Goal: Information Seeking & Learning: Learn about a topic

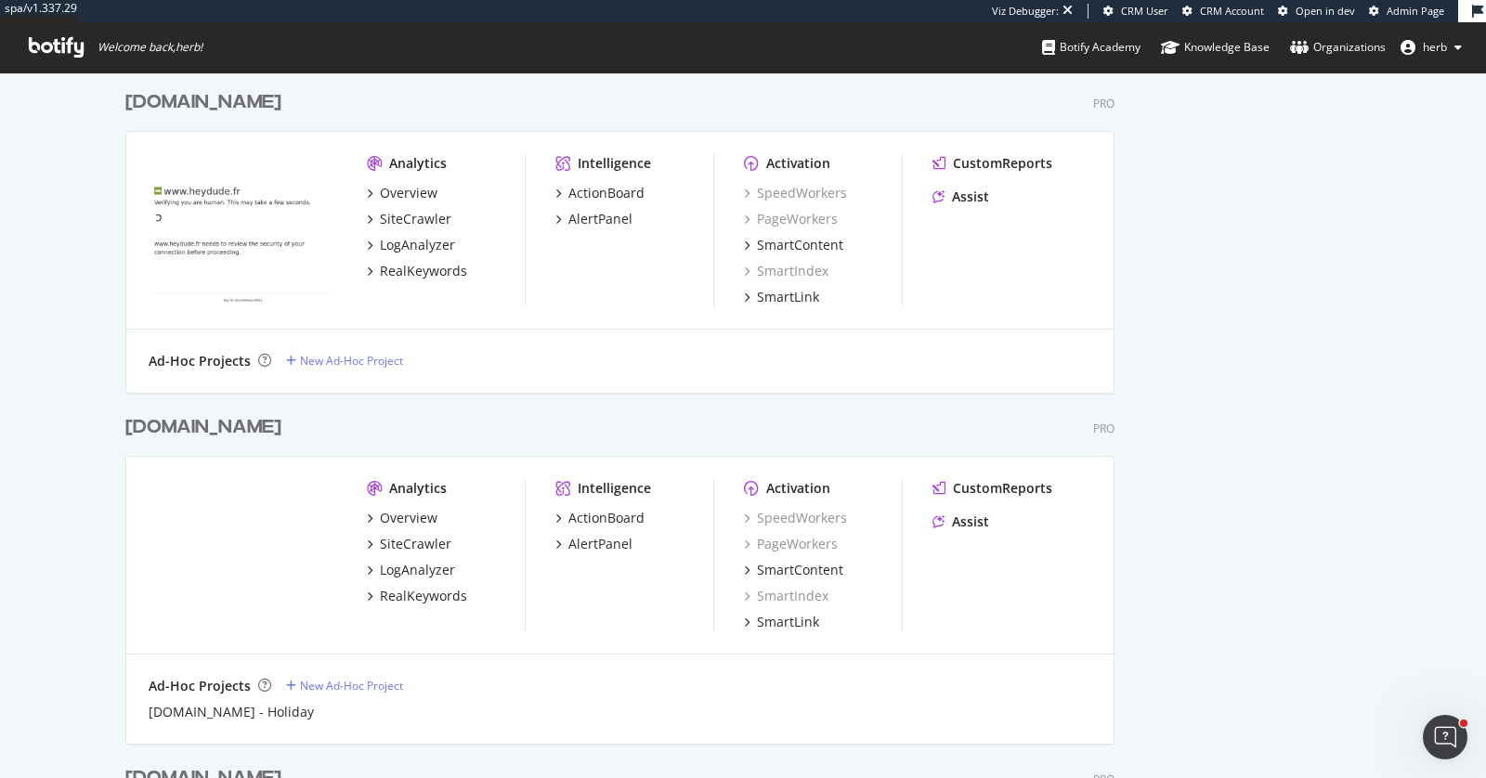
click at [436, 605] on div "Analytics Overview SiteCrawler LogAnalyzer RealKeywords" at bounding box center [446, 555] width 158 height 152
click at [422, 595] on div "RealKeywords" at bounding box center [423, 596] width 87 height 19
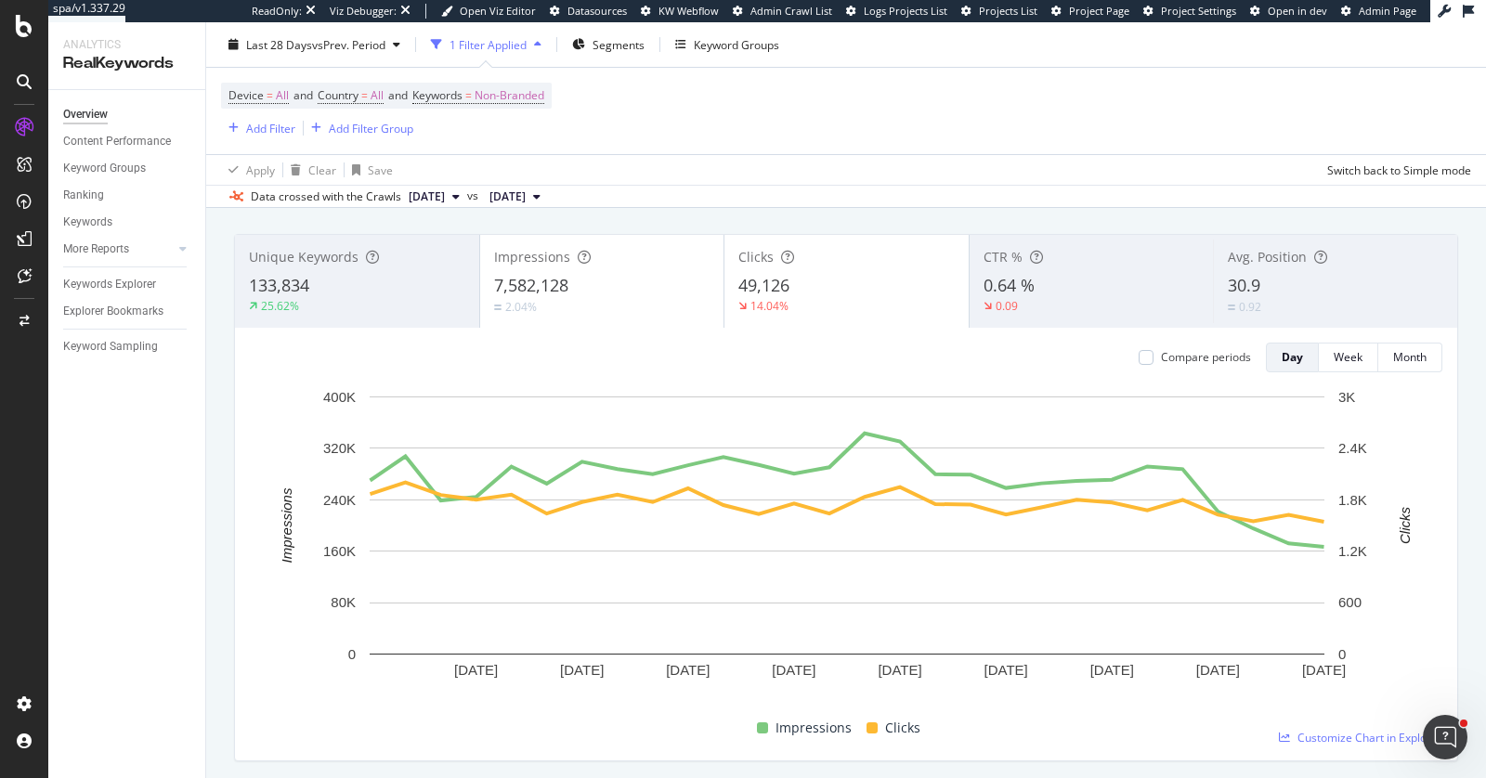
click at [1260, 293] on span "30.9" at bounding box center [1244, 285] width 33 height 22
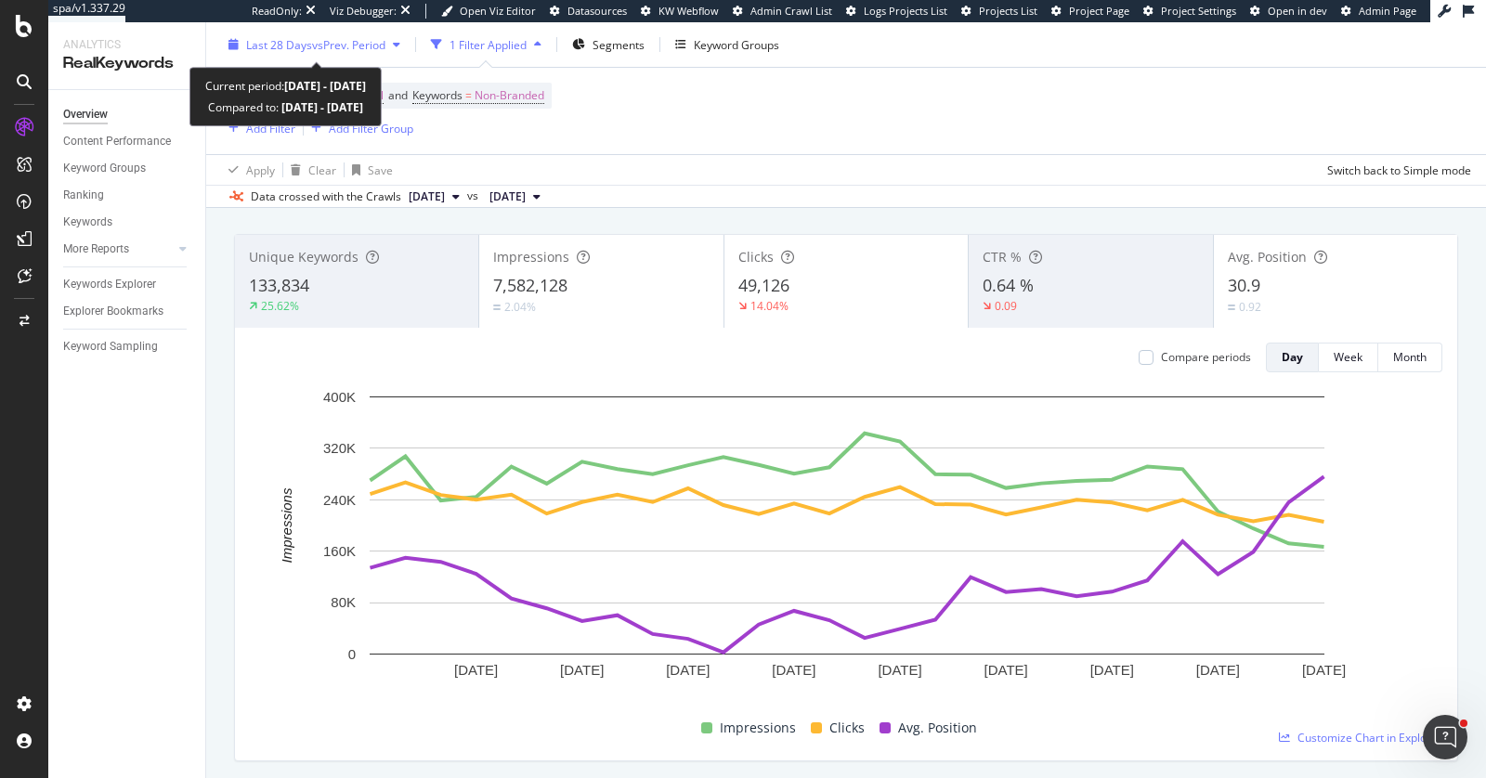
click at [264, 49] on span "Last 28 Days" at bounding box center [279, 44] width 66 height 16
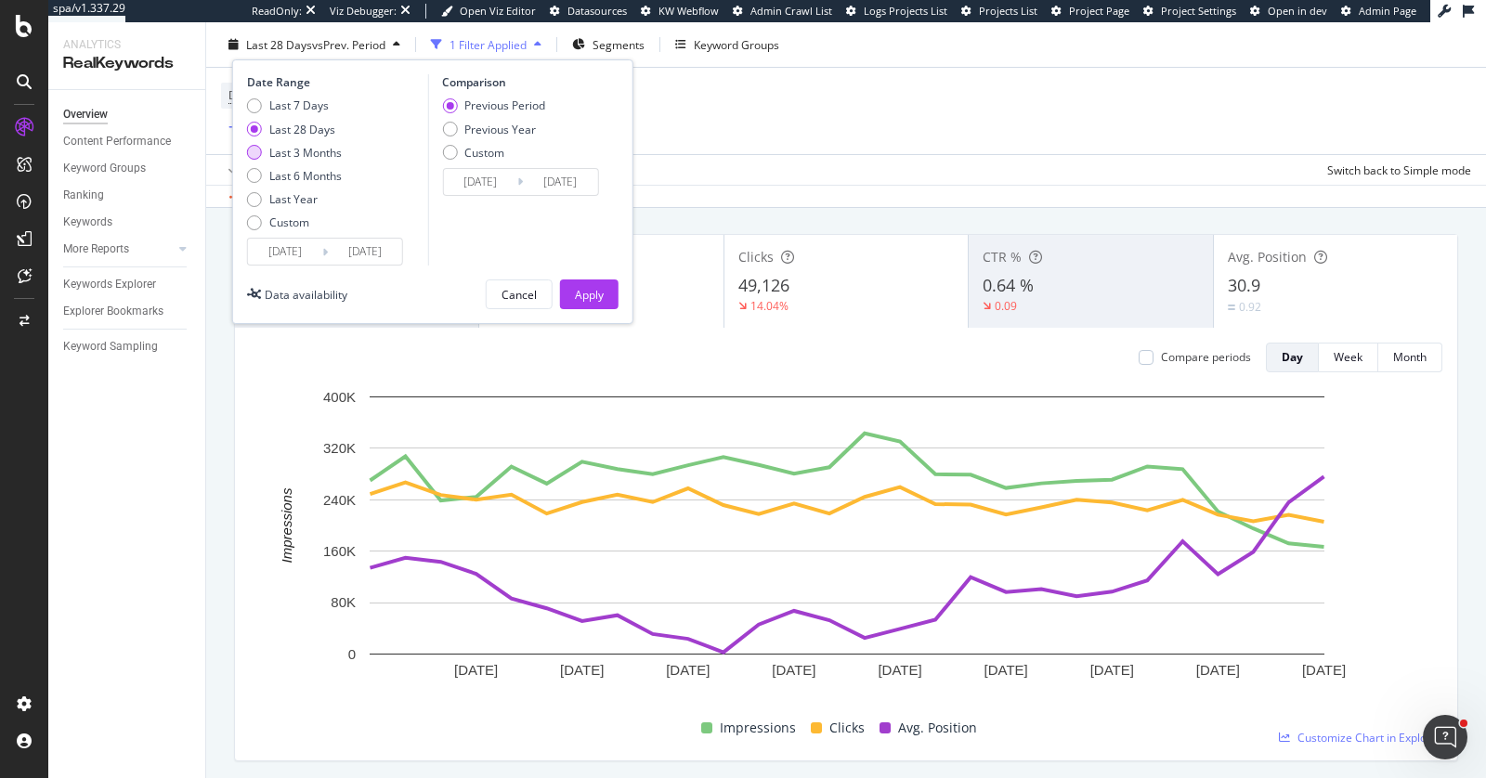
click at [314, 156] on div "Last 3 Months" at bounding box center [305, 152] width 72 height 16
type input "2025/06/14"
type input "2025/03/14"
type input "2025/06/13"
click at [587, 296] on div "Apply" at bounding box center [589, 294] width 29 height 16
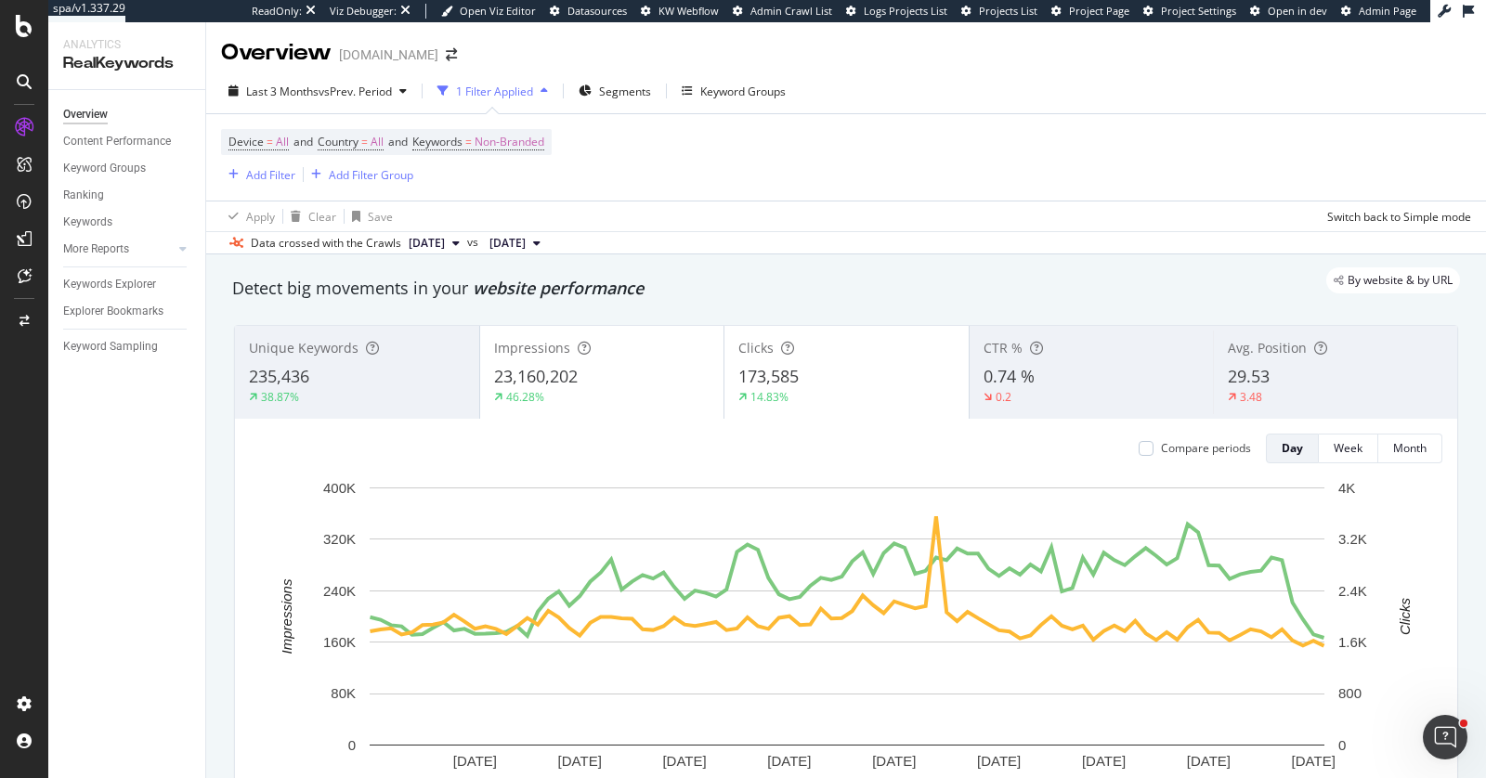
click at [1294, 377] on div "29.53" at bounding box center [1336, 377] width 216 height 24
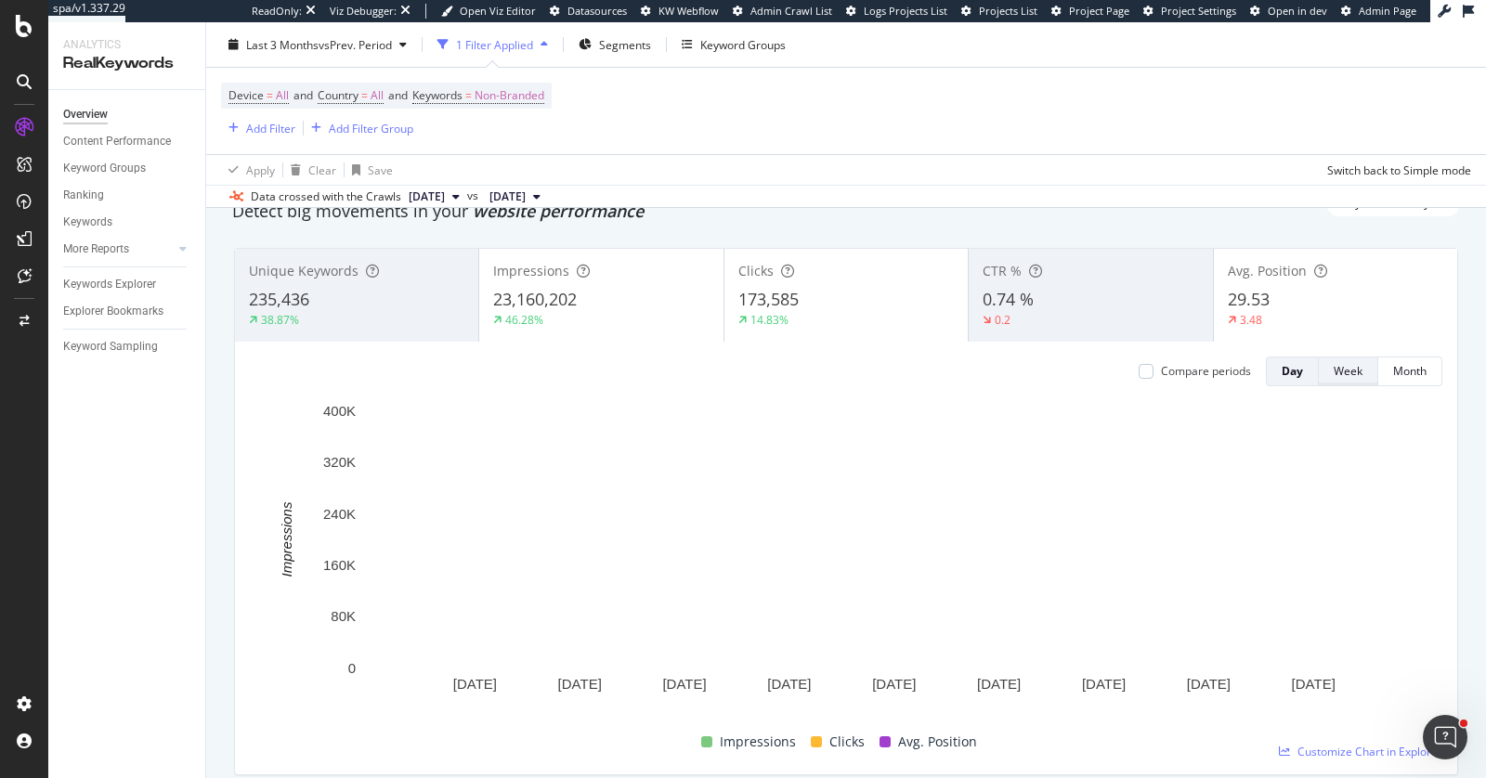
scroll to position [107, 0]
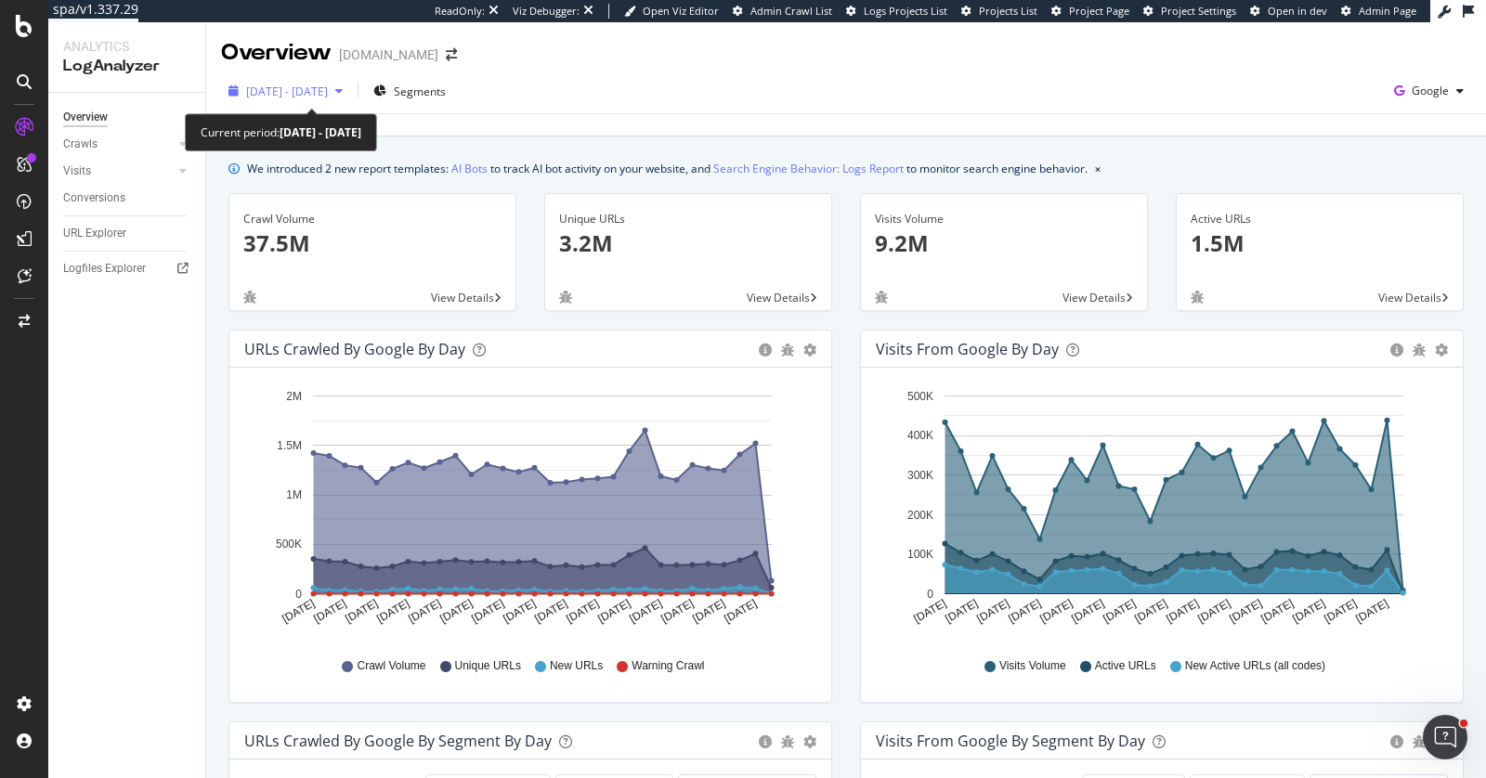
click at [328, 88] on span "2025 Aug. 18th - Sep. 16th" at bounding box center [287, 92] width 82 height 16
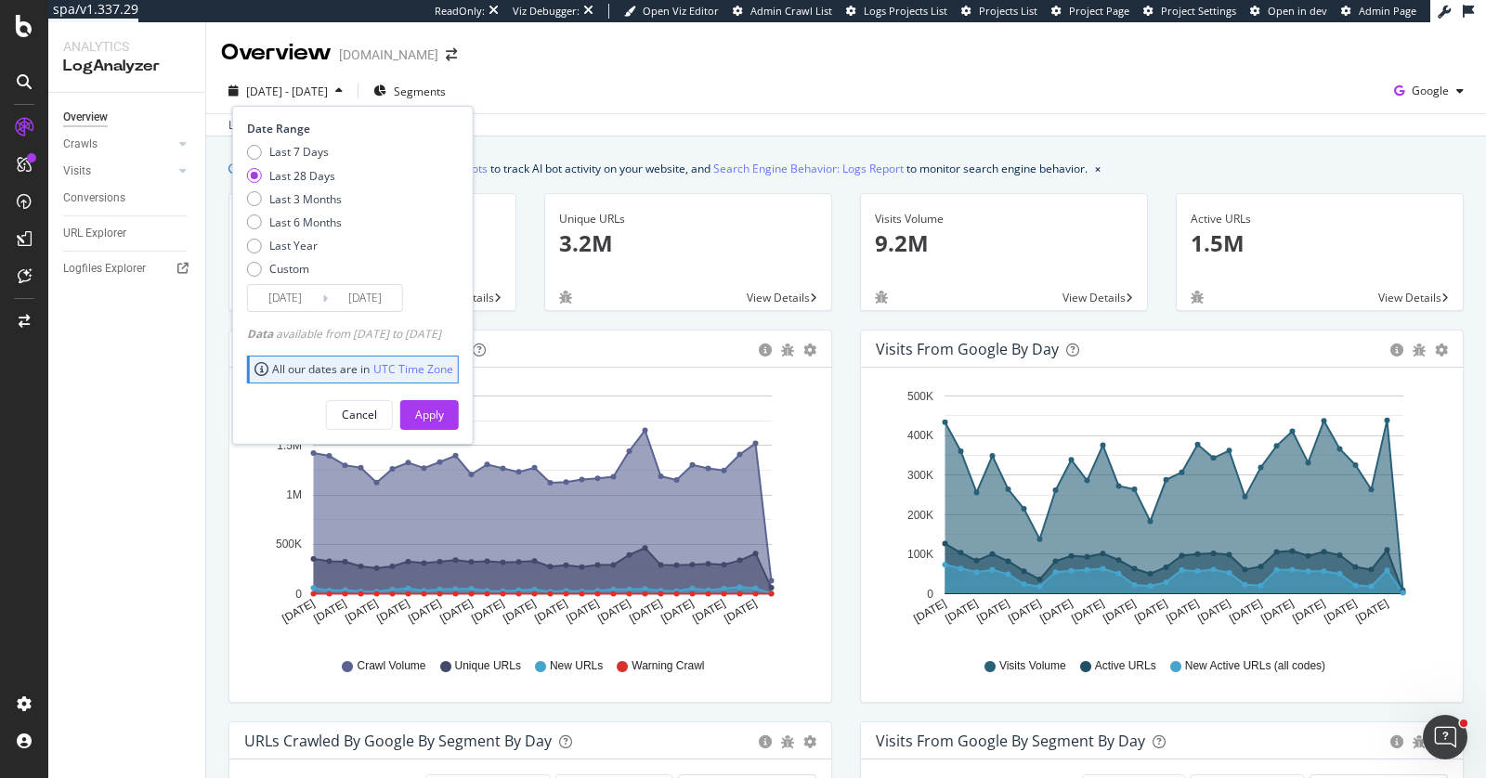
click at [281, 330] on div "Data available from 2024/04/11 to 2025/09/15" at bounding box center [344, 334] width 194 height 16
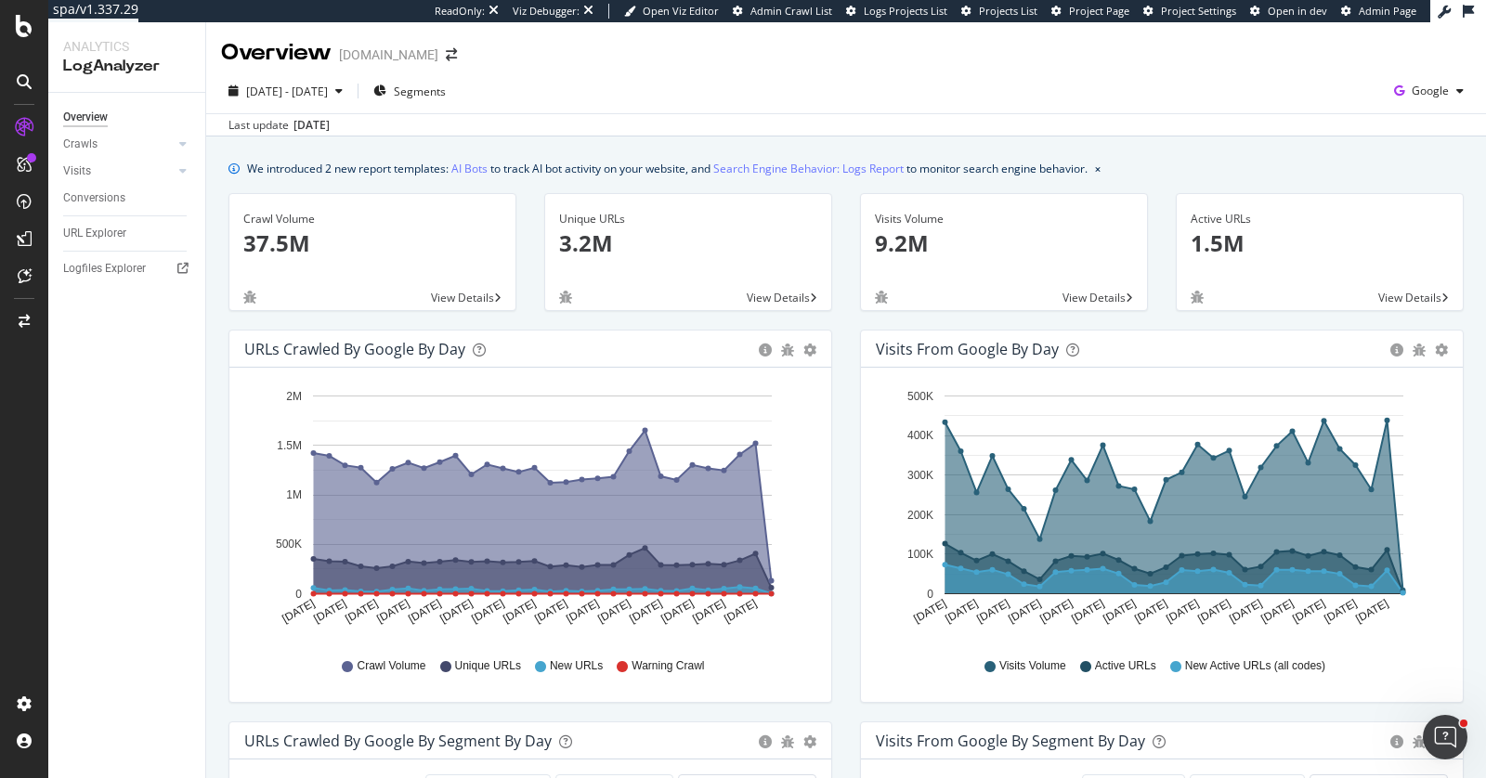
click at [153, 361] on div "Overview Crawls Daily Distribution Segments Distribution HTTP Codes Resources V…" at bounding box center [126, 436] width 157 height 686
click at [110, 419] on div "Overview Crawls Daily Distribution Segments Distribution HTTP Codes Resources V…" at bounding box center [126, 436] width 157 height 686
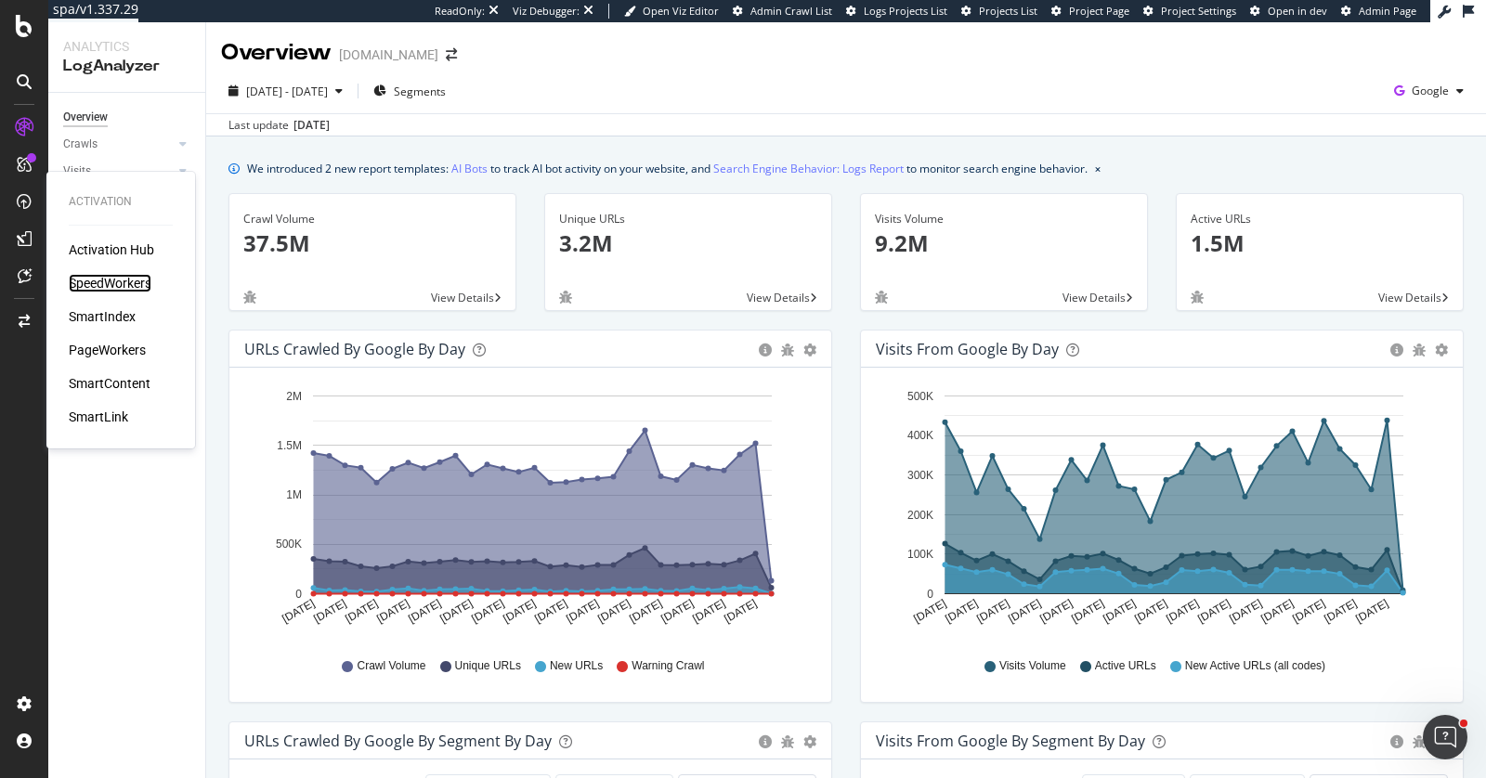
click at [89, 279] on div "SpeedWorkers" at bounding box center [110, 283] width 83 height 19
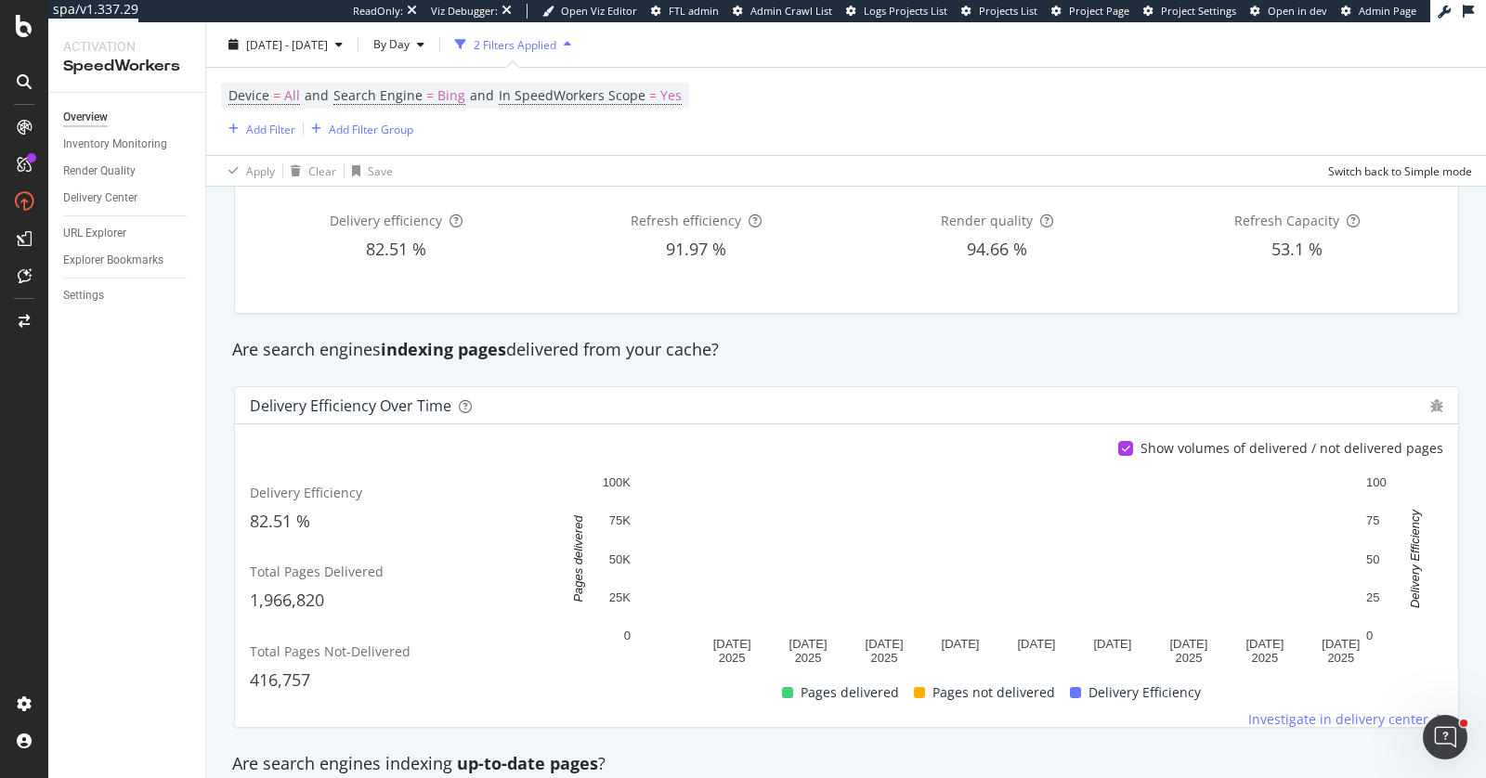
scroll to position [9, 0]
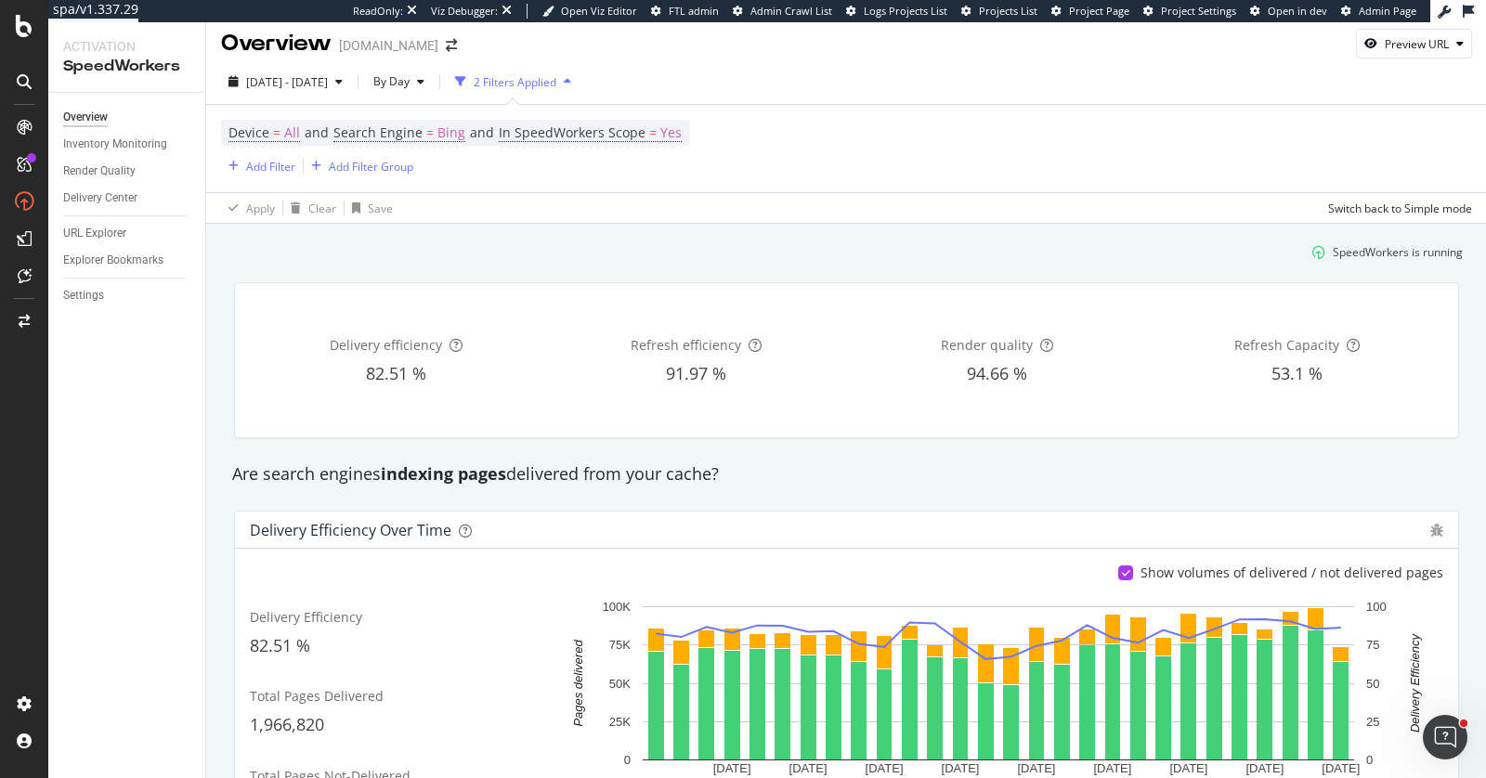
click at [279, 62] on div "2025 Aug. 20th - Sep. 16th By Day 2 Filters Applied Device = All and Search Eng…" at bounding box center [846, 141] width 1281 height 164
click at [279, 71] on div "2025 Aug. 20th - Sep. 16th" at bounding box center [285, 82] width 129 height 28
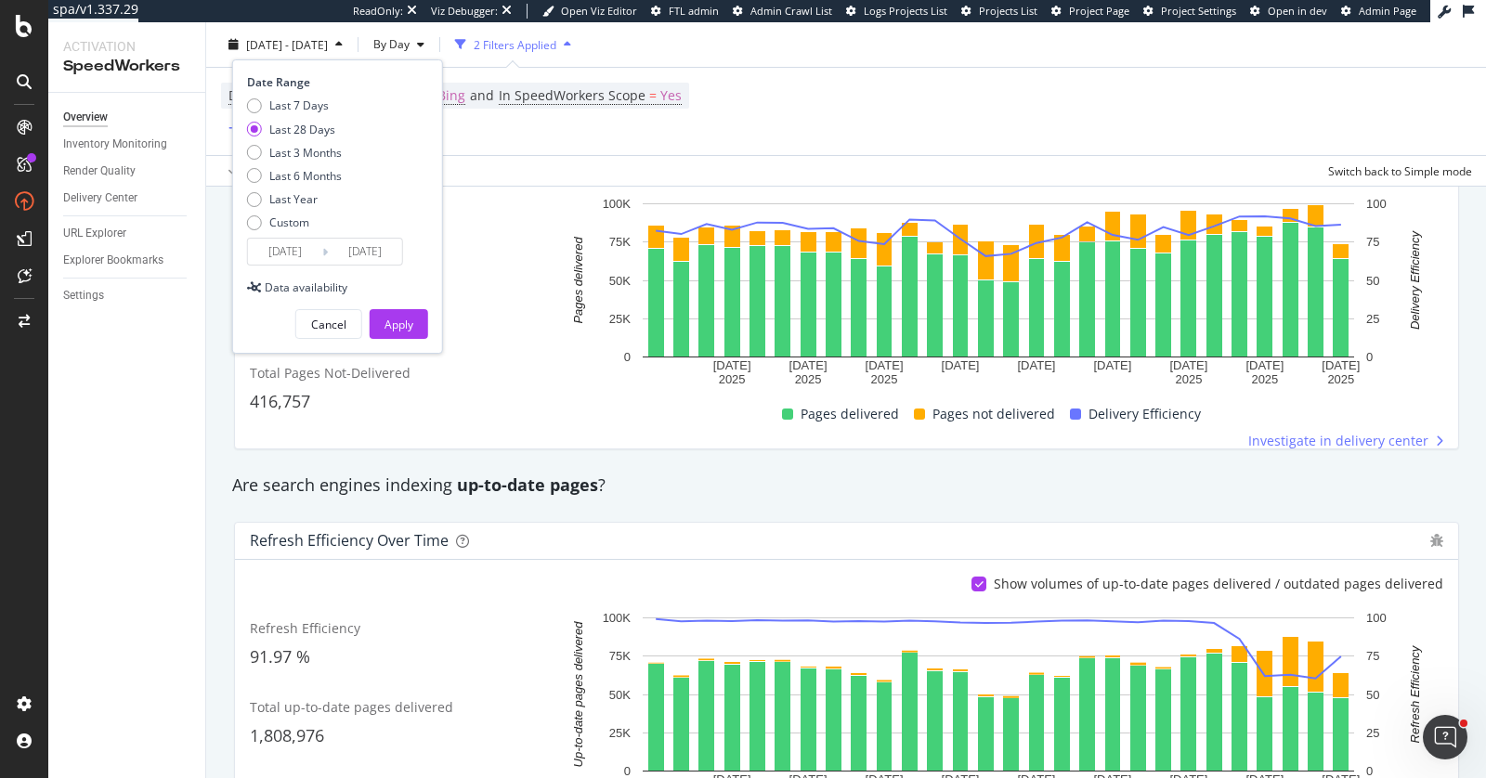
scroll to position [428, 0]
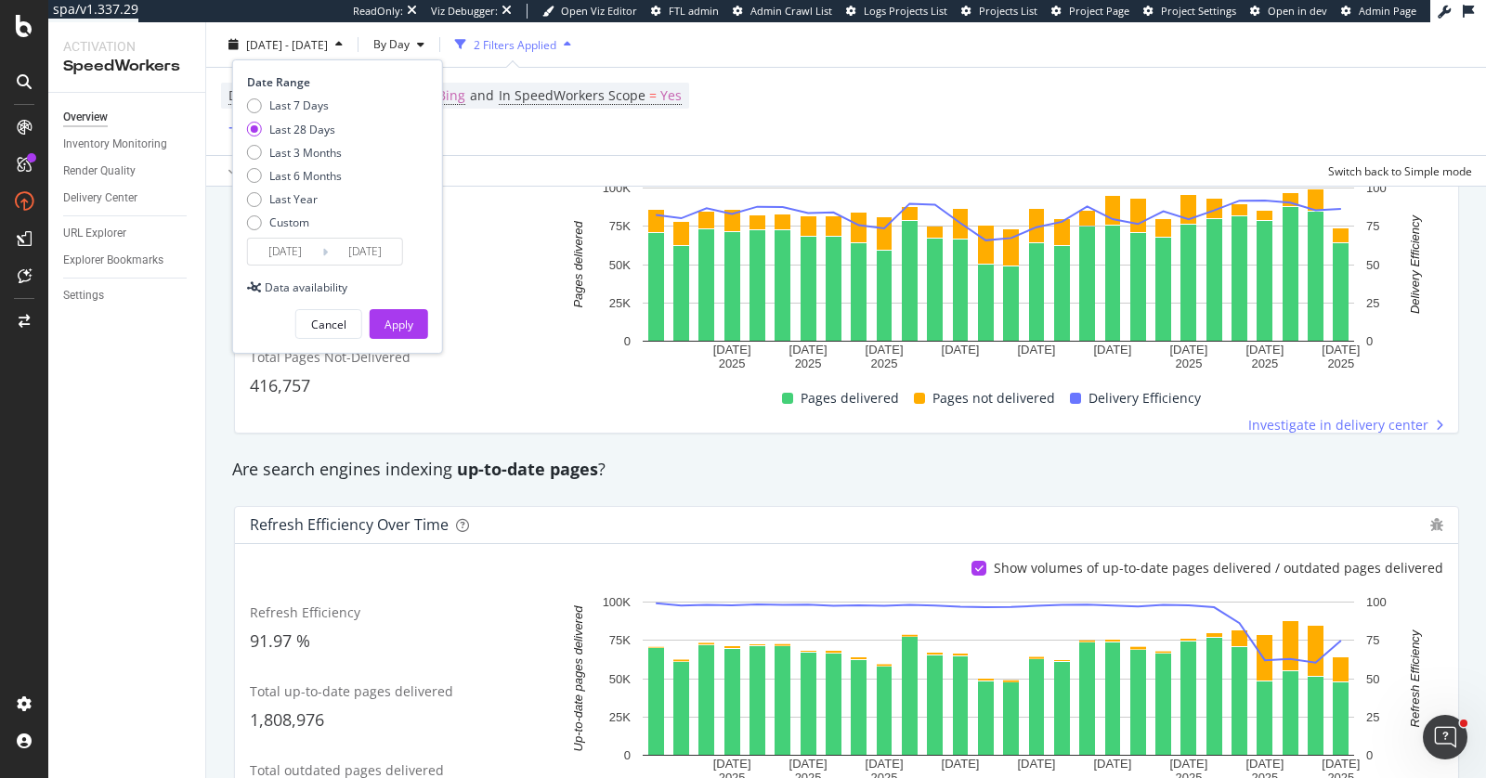
click at [959, 425] on div "Investigate in delivery center" at bounding box center [999, 425] width 890 height 19
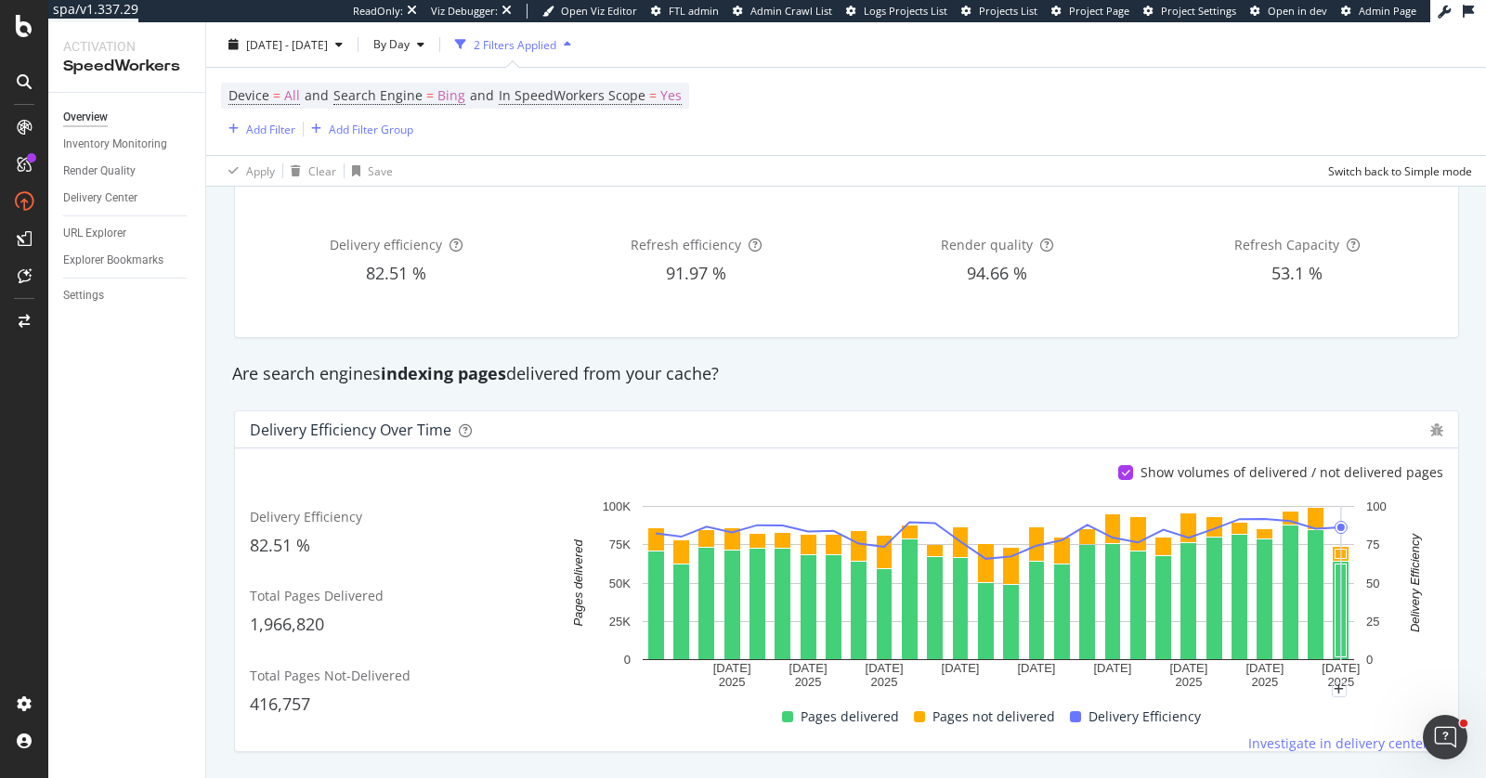
scroll to position [6, 0]
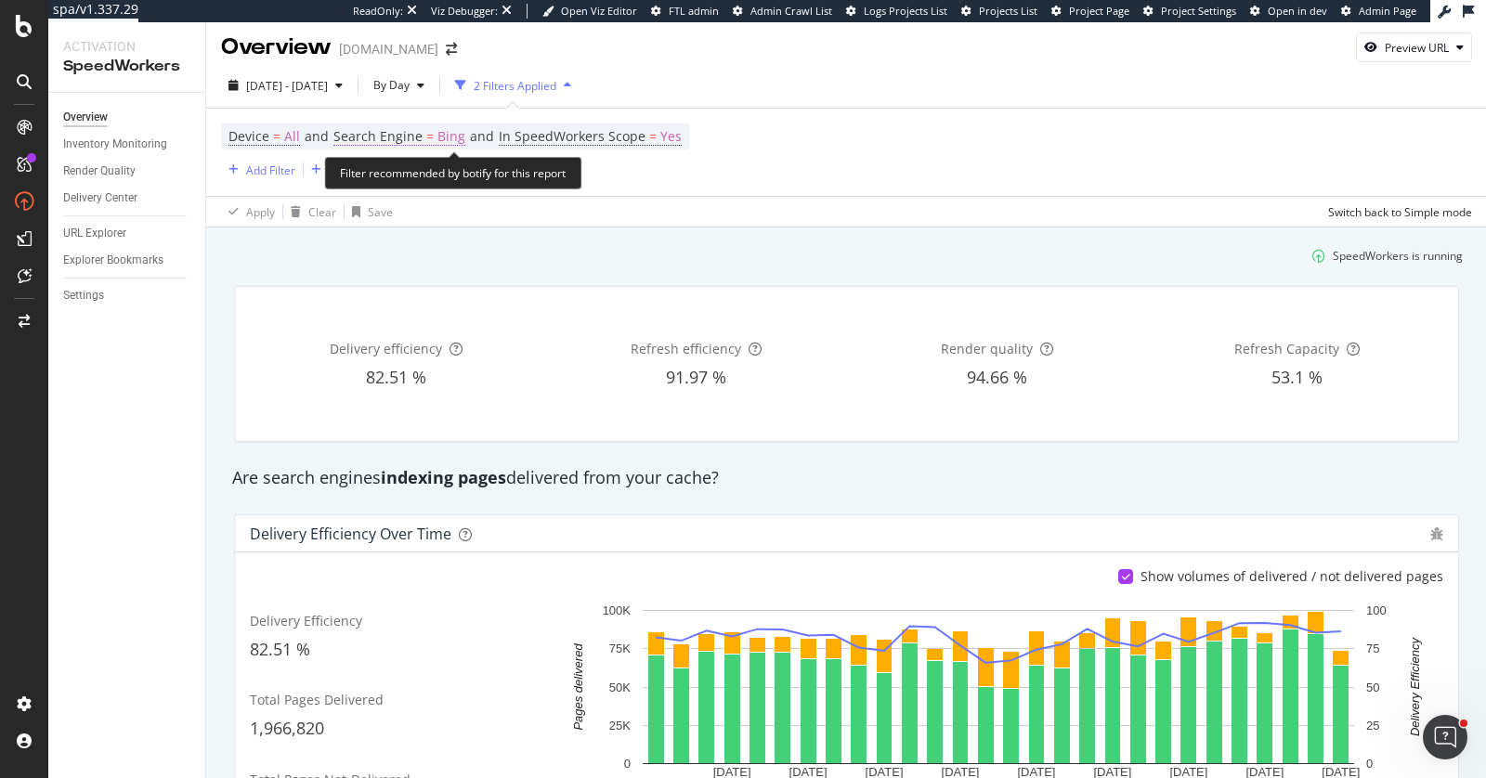
click at [372, 138] on span "Search Engine" at bounding box center [377, 136] width 89 height 18
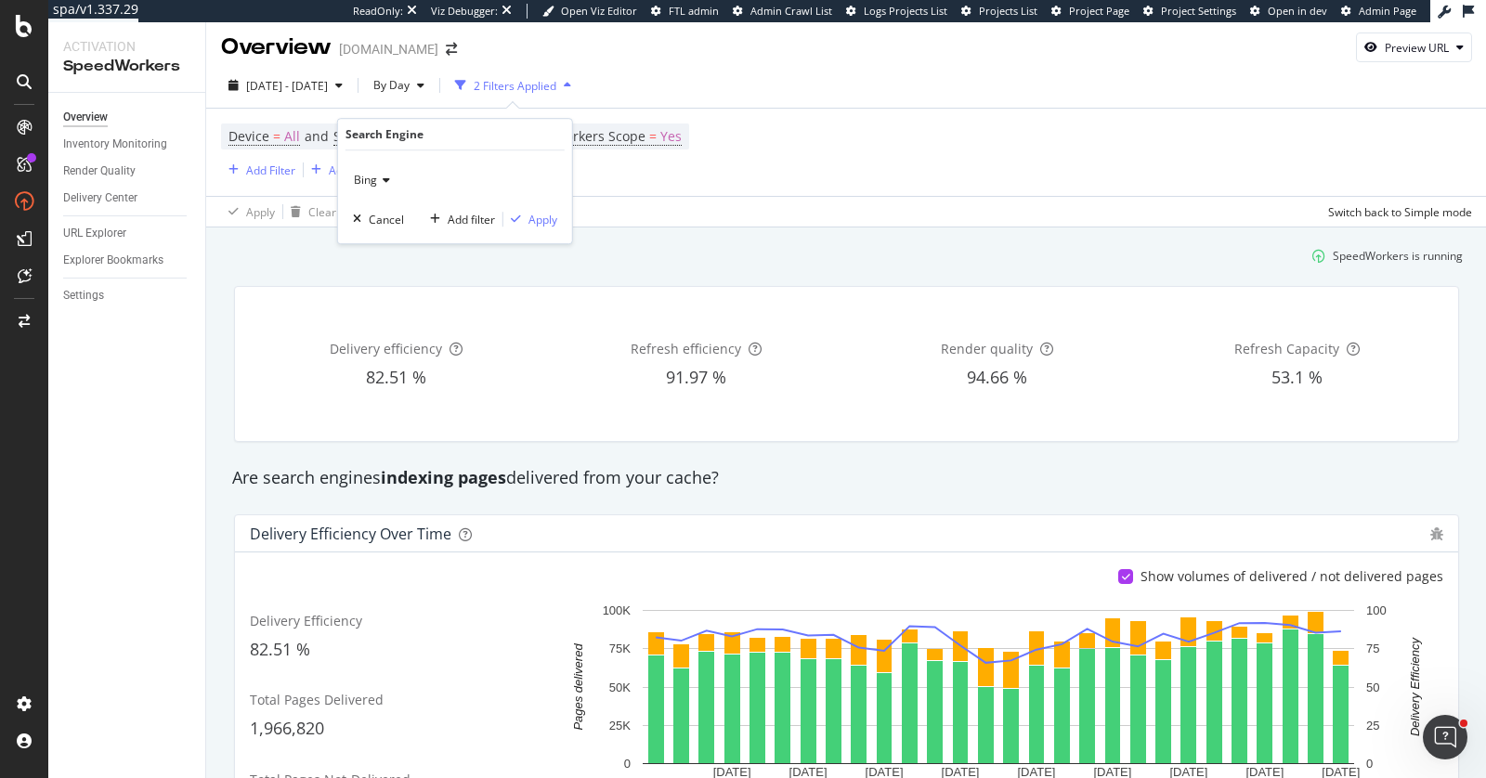
click at [370, 178] on span "Bing" at bounding box center [365, 180] width 23 height 16
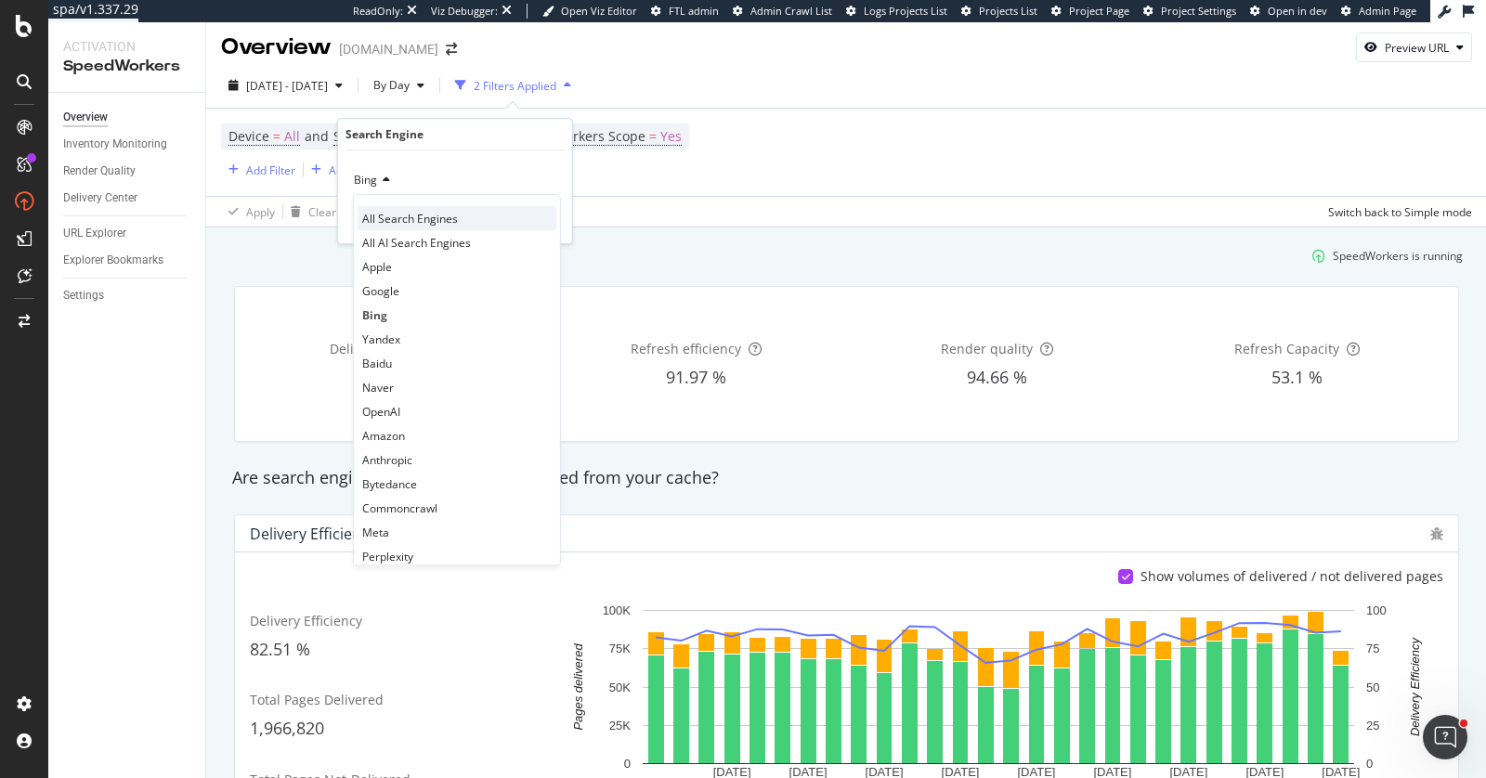
click at [387, 212] on span "All Search Engines" at bounding box center [410, 219] width 96 height 16
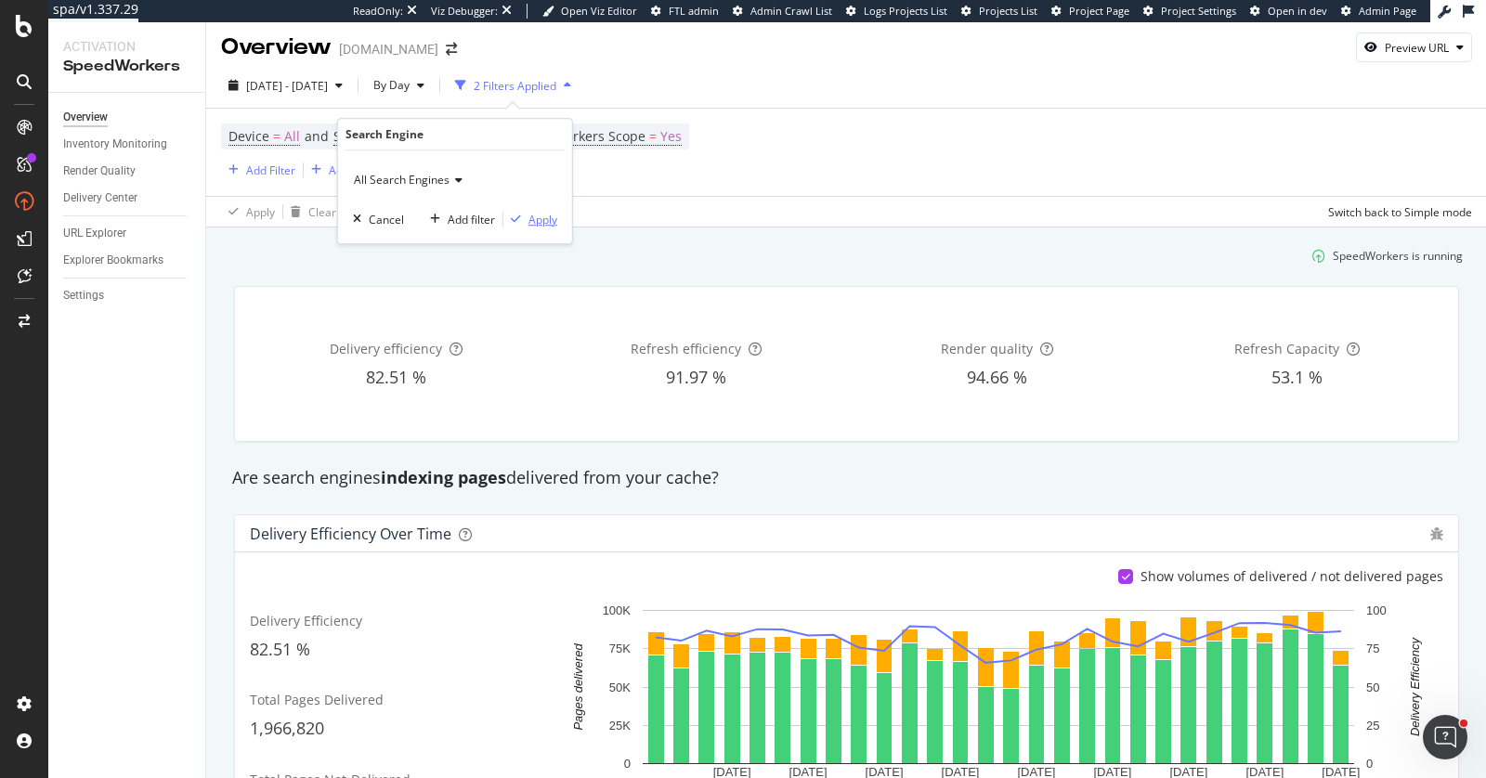
click at [550, 216] on div "Apply" at bounding box center [543, 220] width 29 height 16
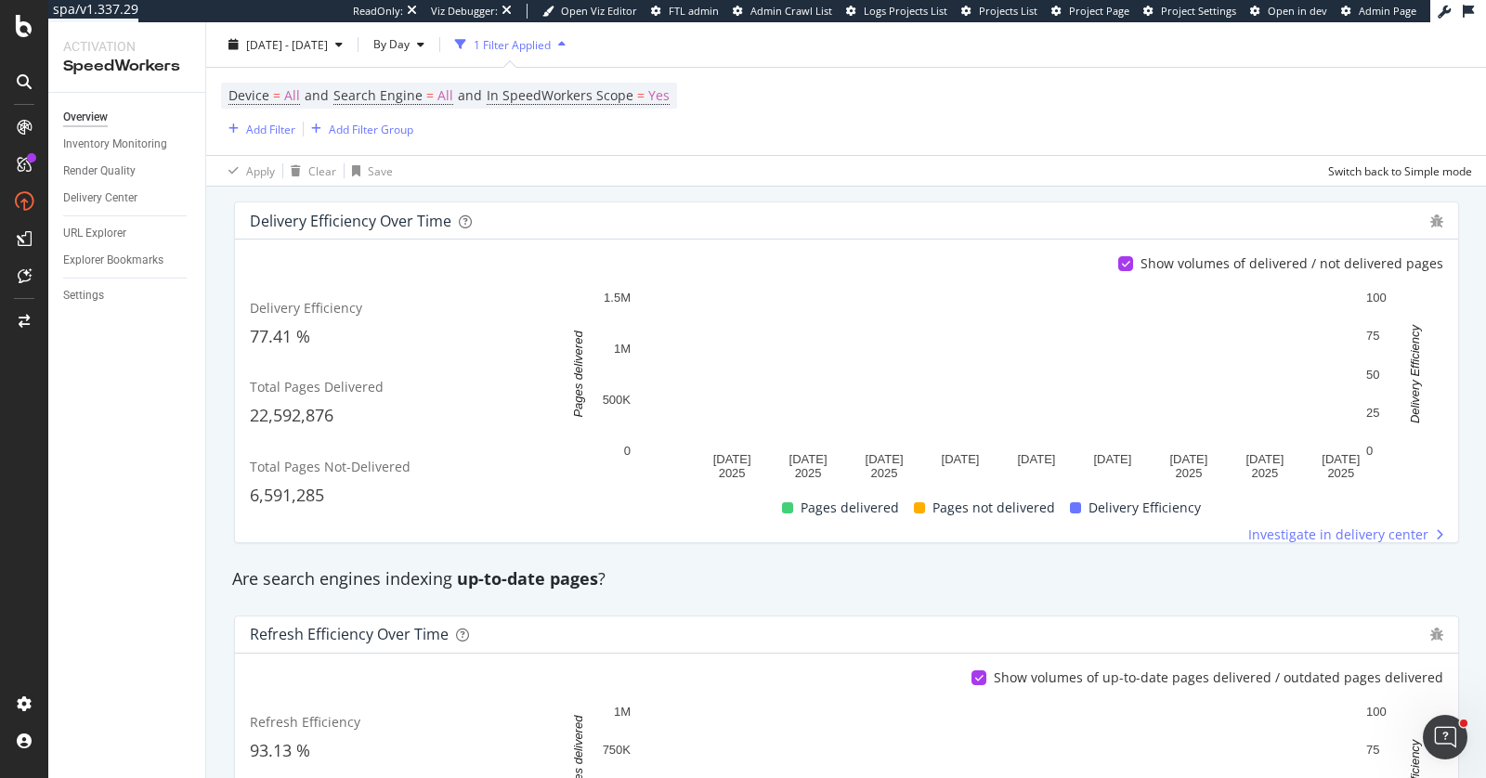
scroll to position [265, 0]
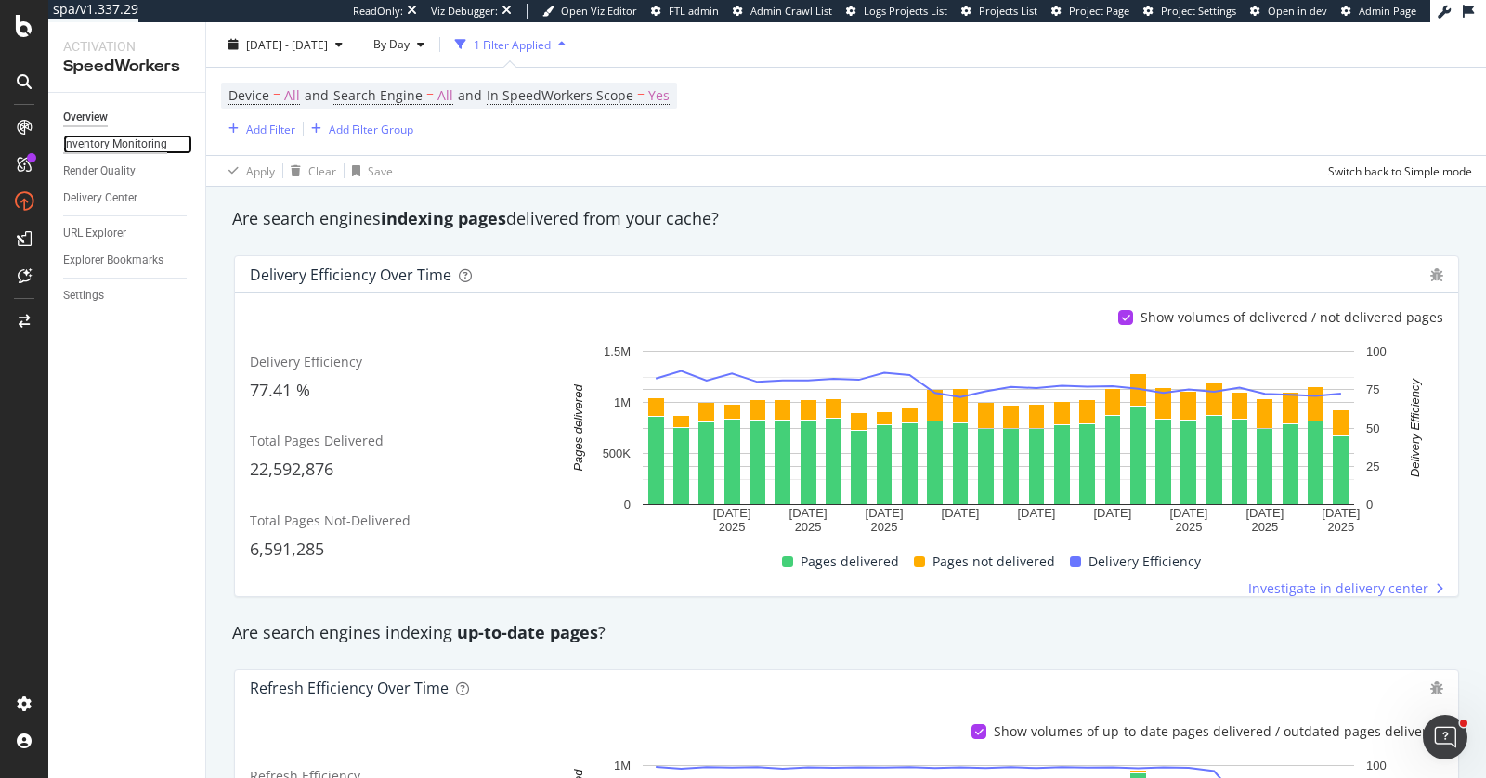
click at [132, 145] on div "Inventory Monitoring" at bounding box center [115, 145] width 104 height 20
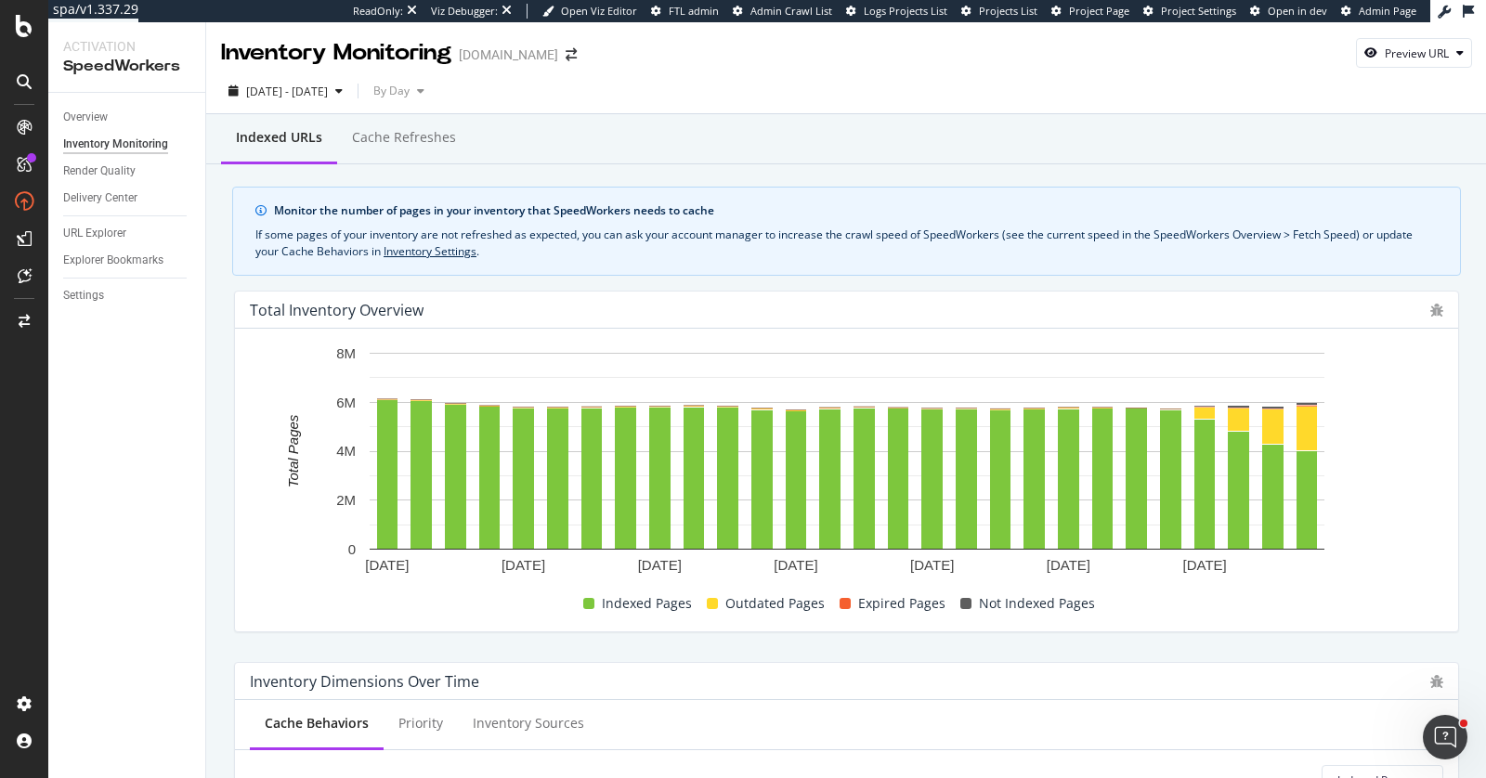
click at [1352, 440] on rect "A chart." at bounding box center [847, 467] width 1194 height 246
click at [98, 165] on div "Render Quality" at bounding box center [99, 172] width 72 height 20
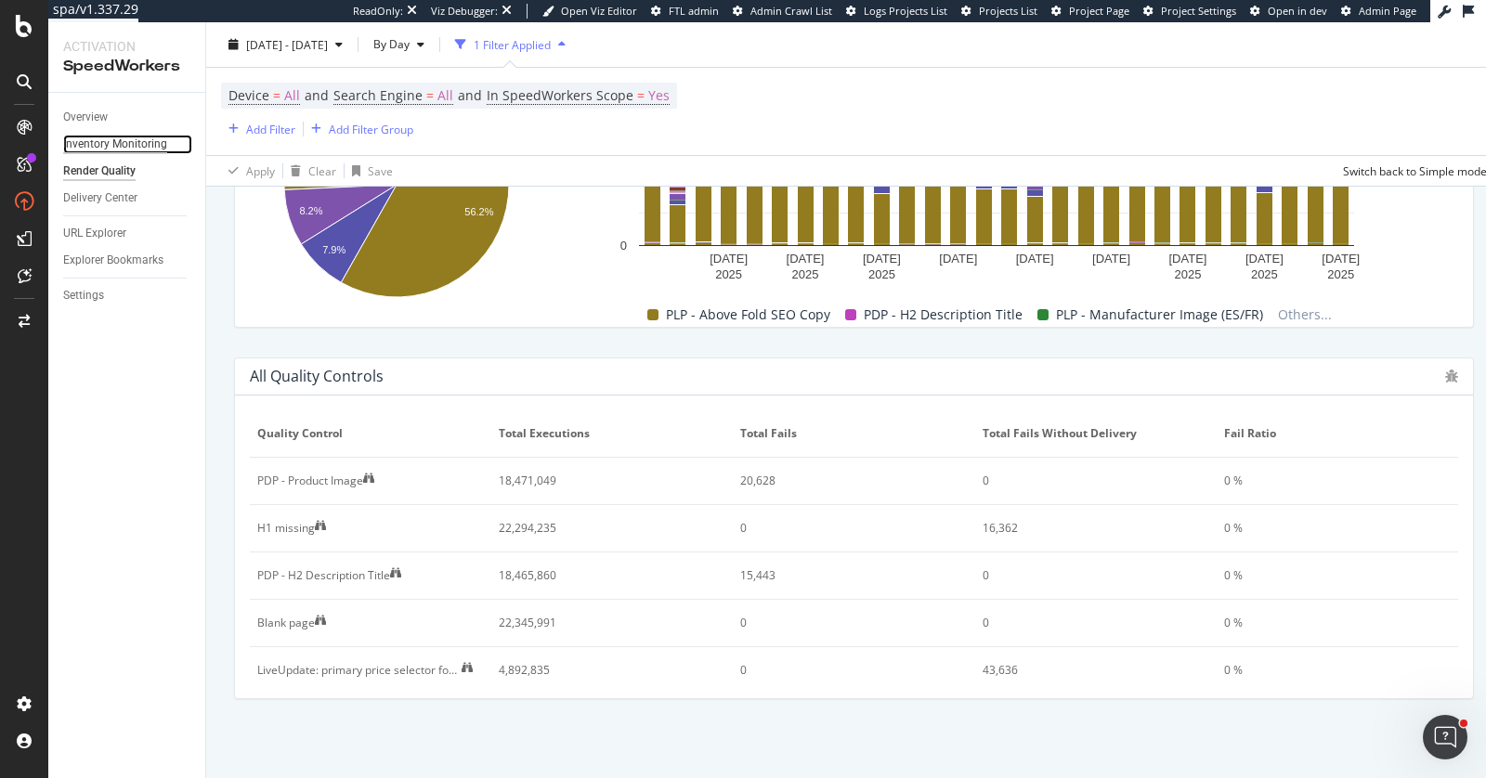
click at [95, 139] on div "Inventory Monitoring" at bounding box center [115, 145] width 104 height 20
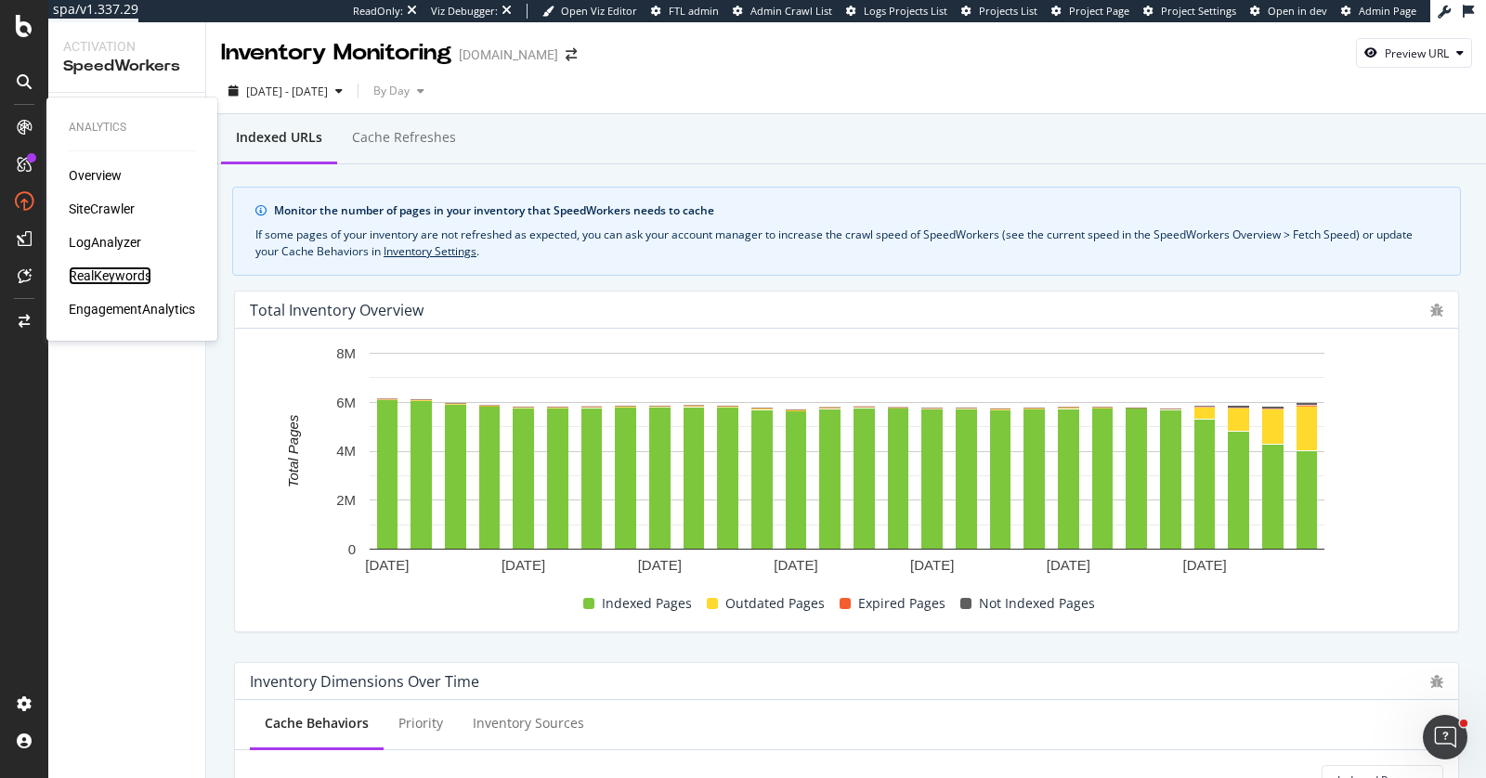
click at [111, 270] on div "RealKeywords" at bounding box center [110, 276] width 83 height 19
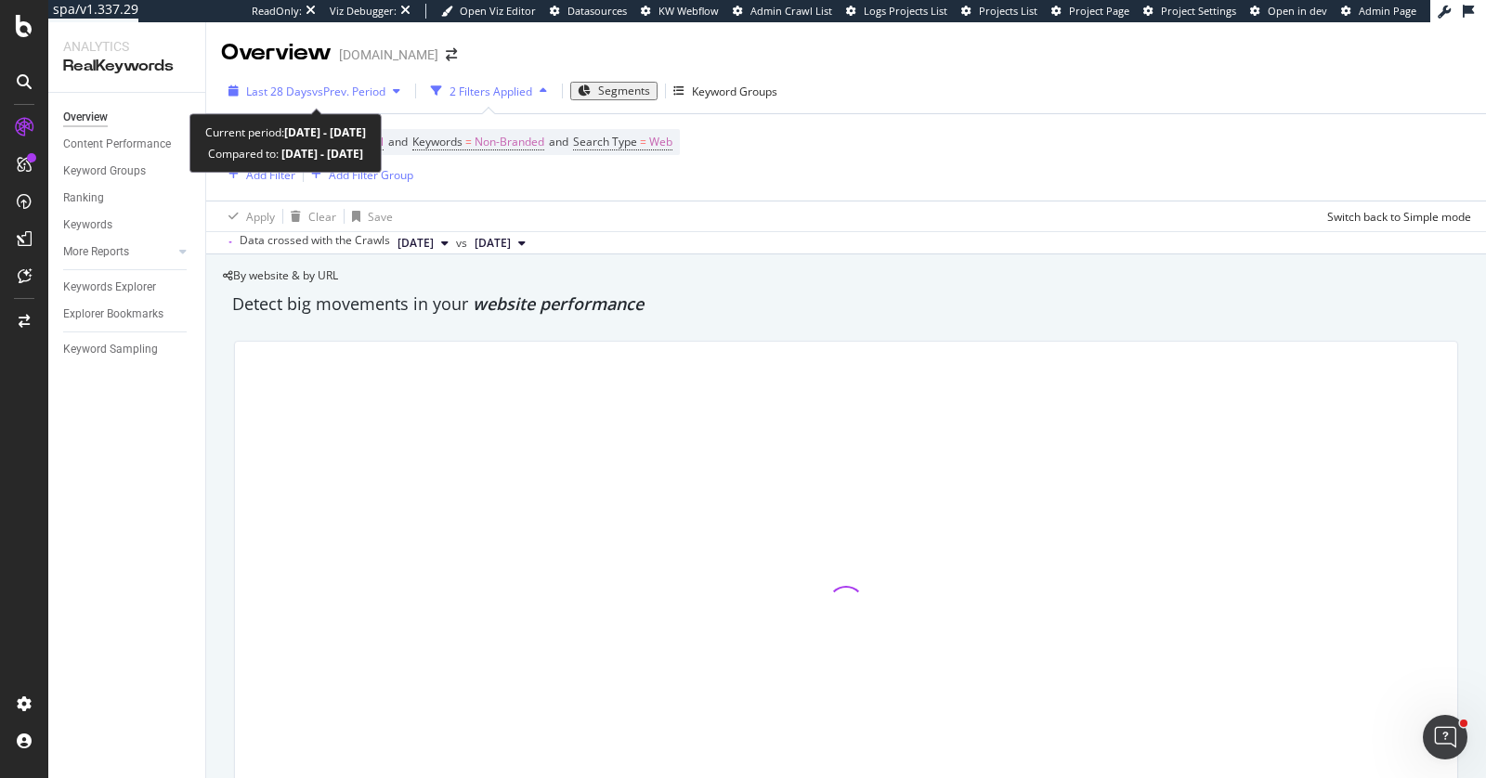
click at [333, 98] on div "Last 28 Days vs Prev. Period" at bounding box center [314, 91] width 187 height 28
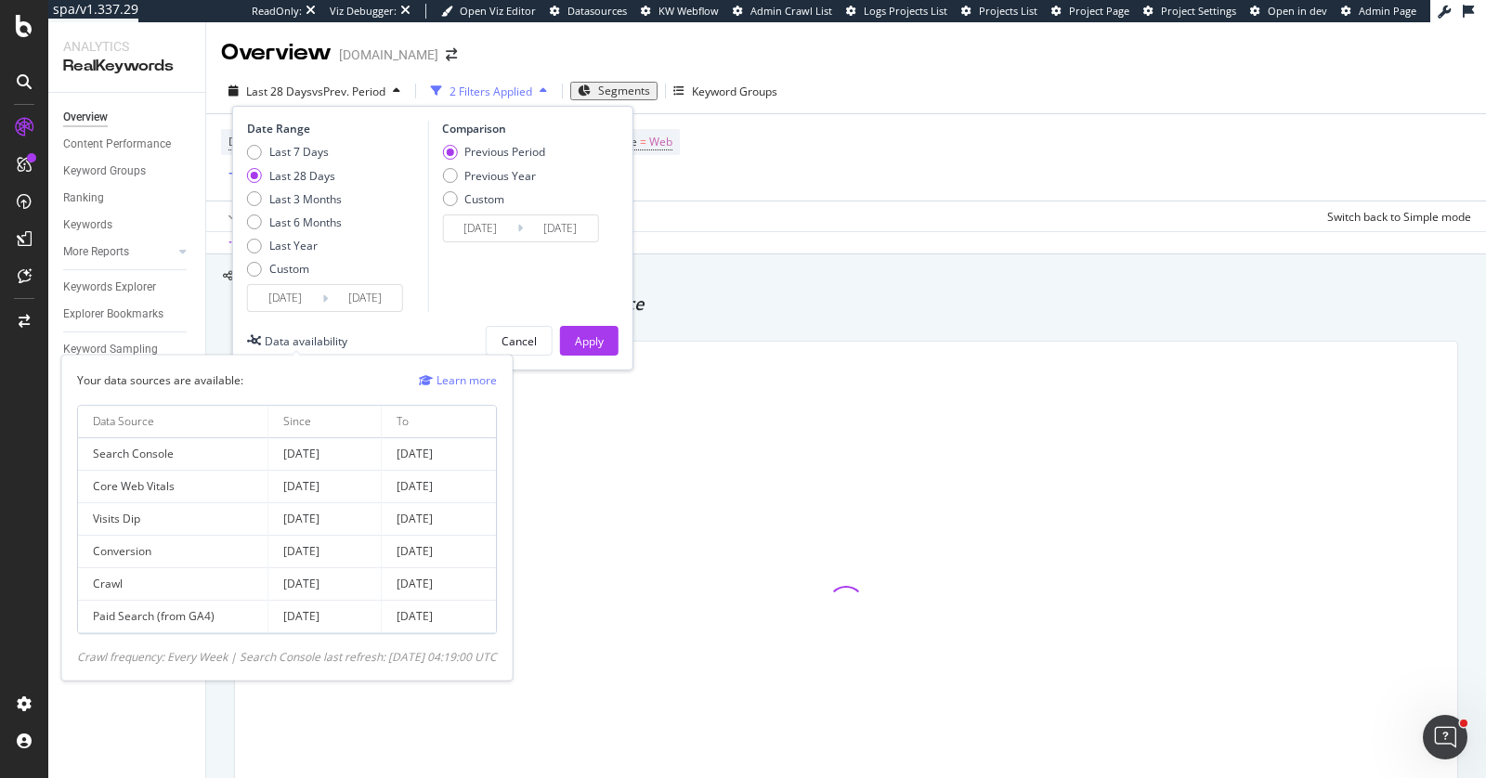
click at [303, 348] on div "Data availability" at bounding box center [297, 341] width 100 height 30
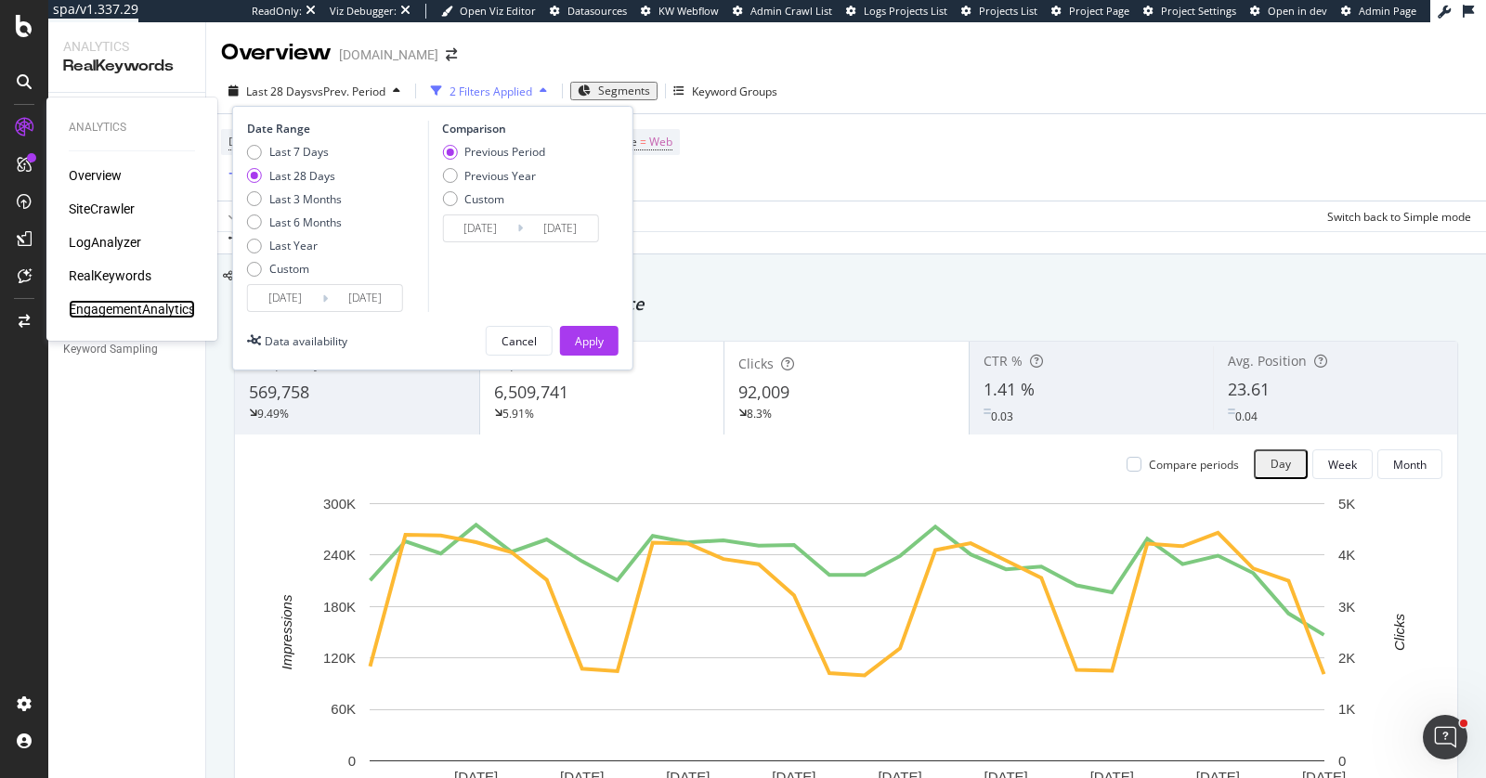
click at [121, 302] on div "EngagementAnalytics" at bounding box center [132, 309] width 126 height 19
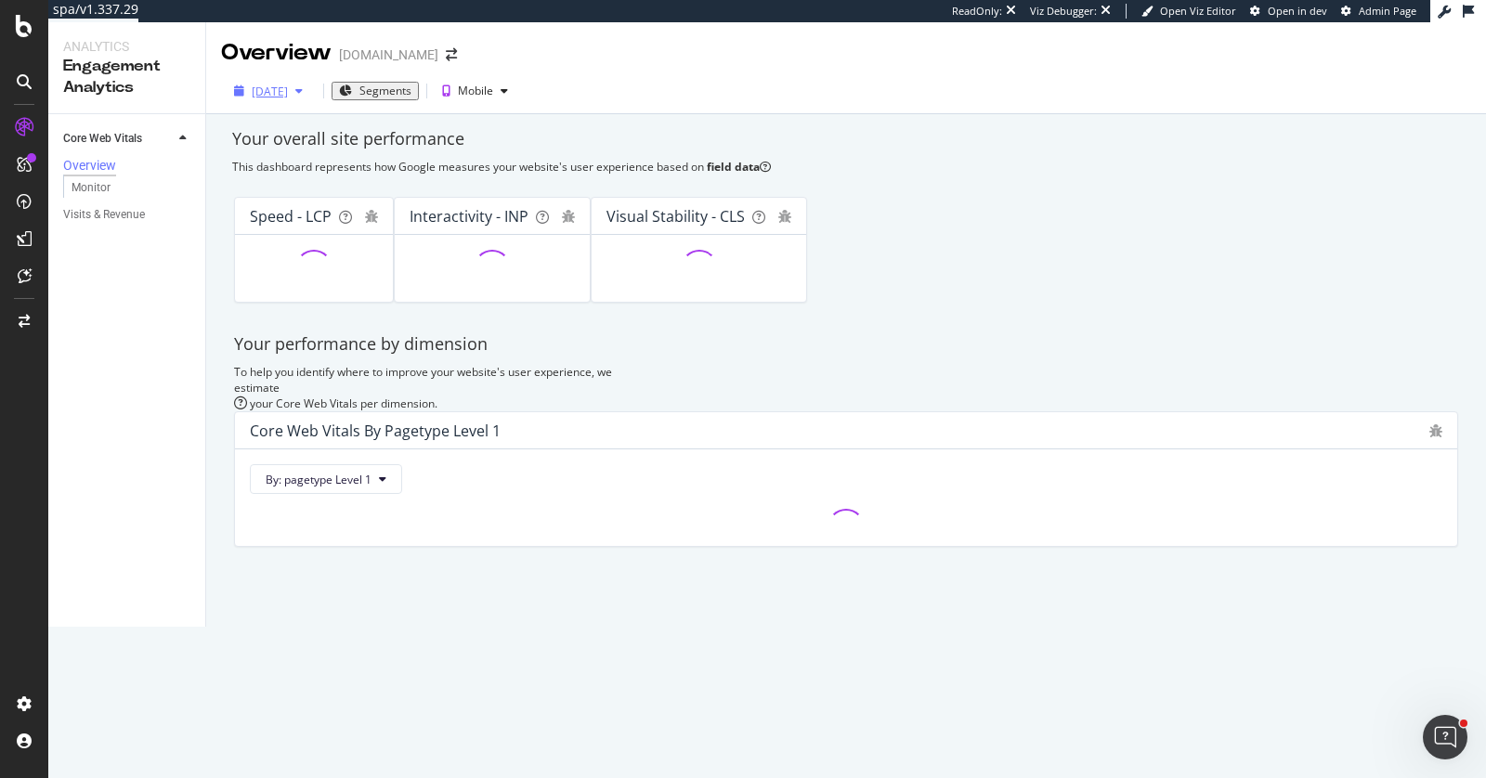
click at [298, 99] on div "2025 Sep. 12th" at bounding box center [269, 92] width 84 height 16
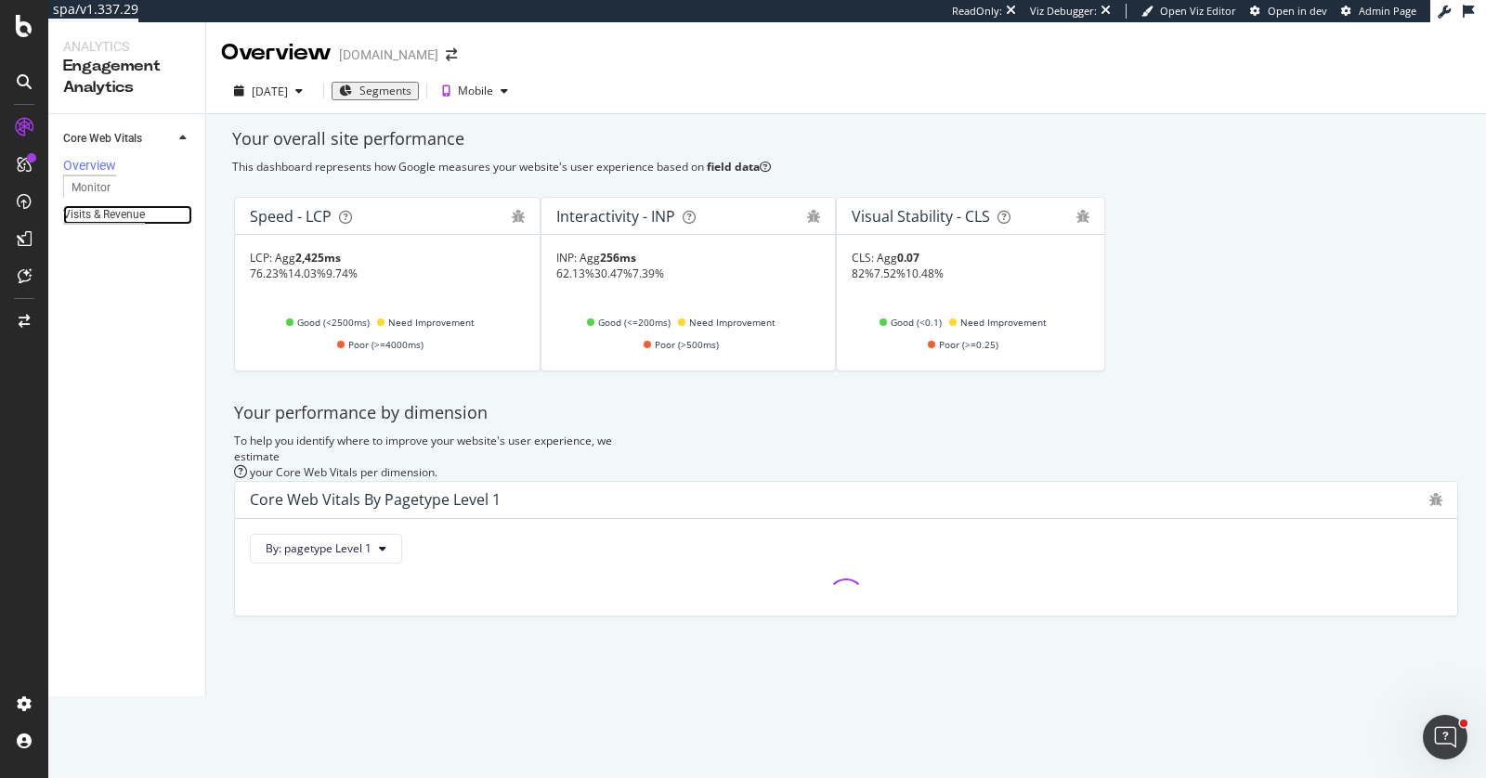
click at [126, 225] on div "Visits & Revenue" at bounding box center [104, 215] width 82 height 20
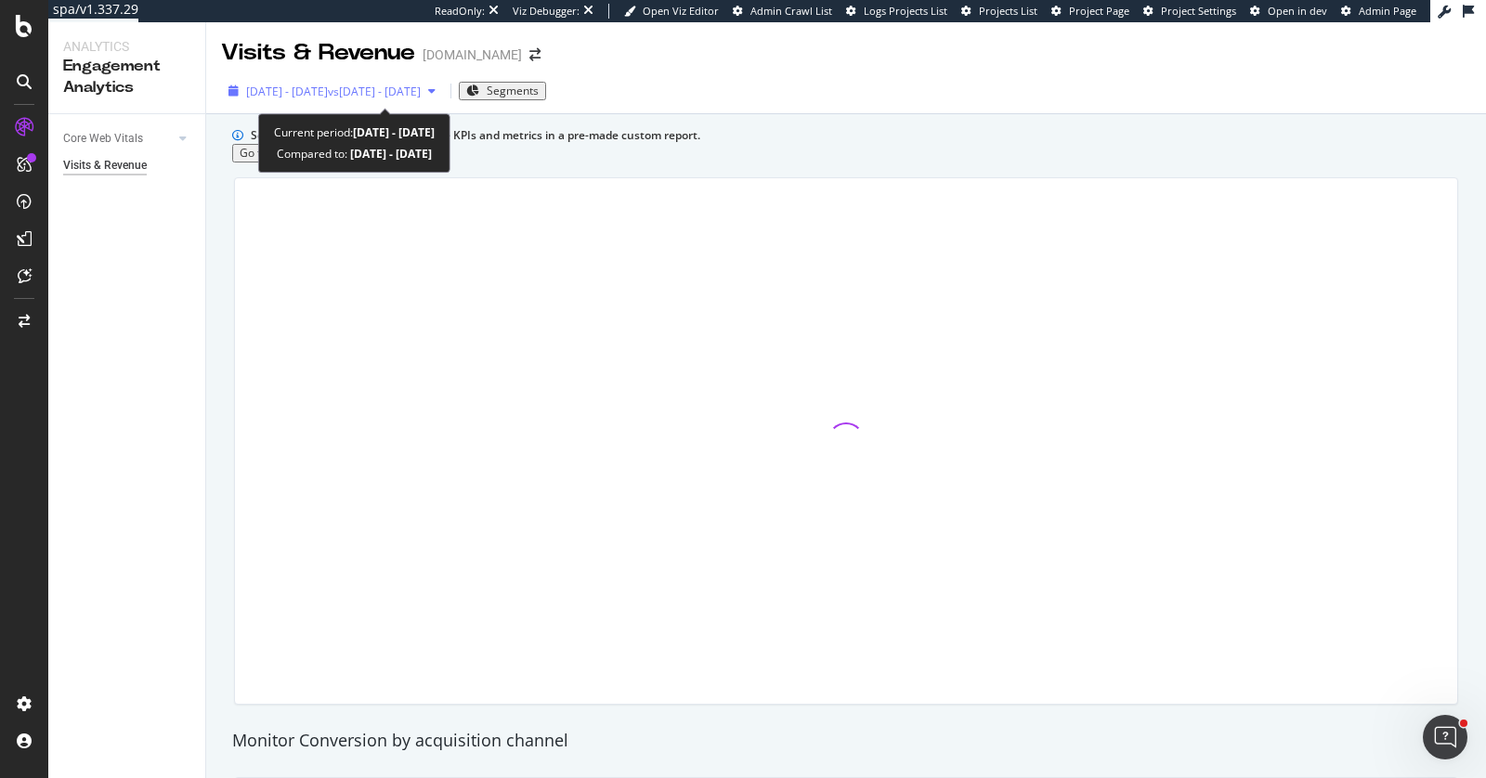
click at [328, 87] on span "2025 Aug. 17th - Sep. 13th" at bounding box center [287, 92] width 82 height 16
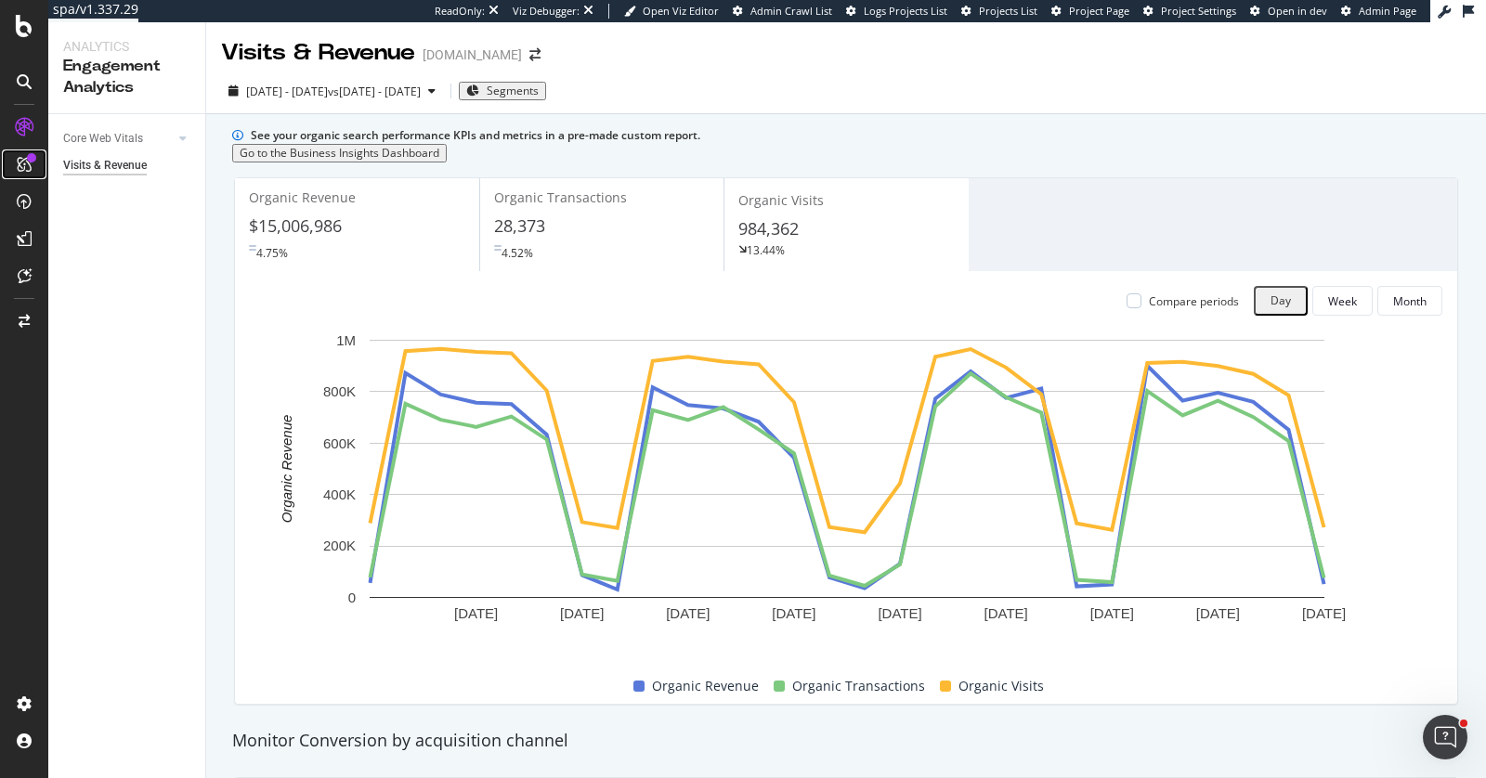
drag, startPoint x: 30, startPoint y: 163, endPoint x: 21, endPoint y: 119, distance: 44.5
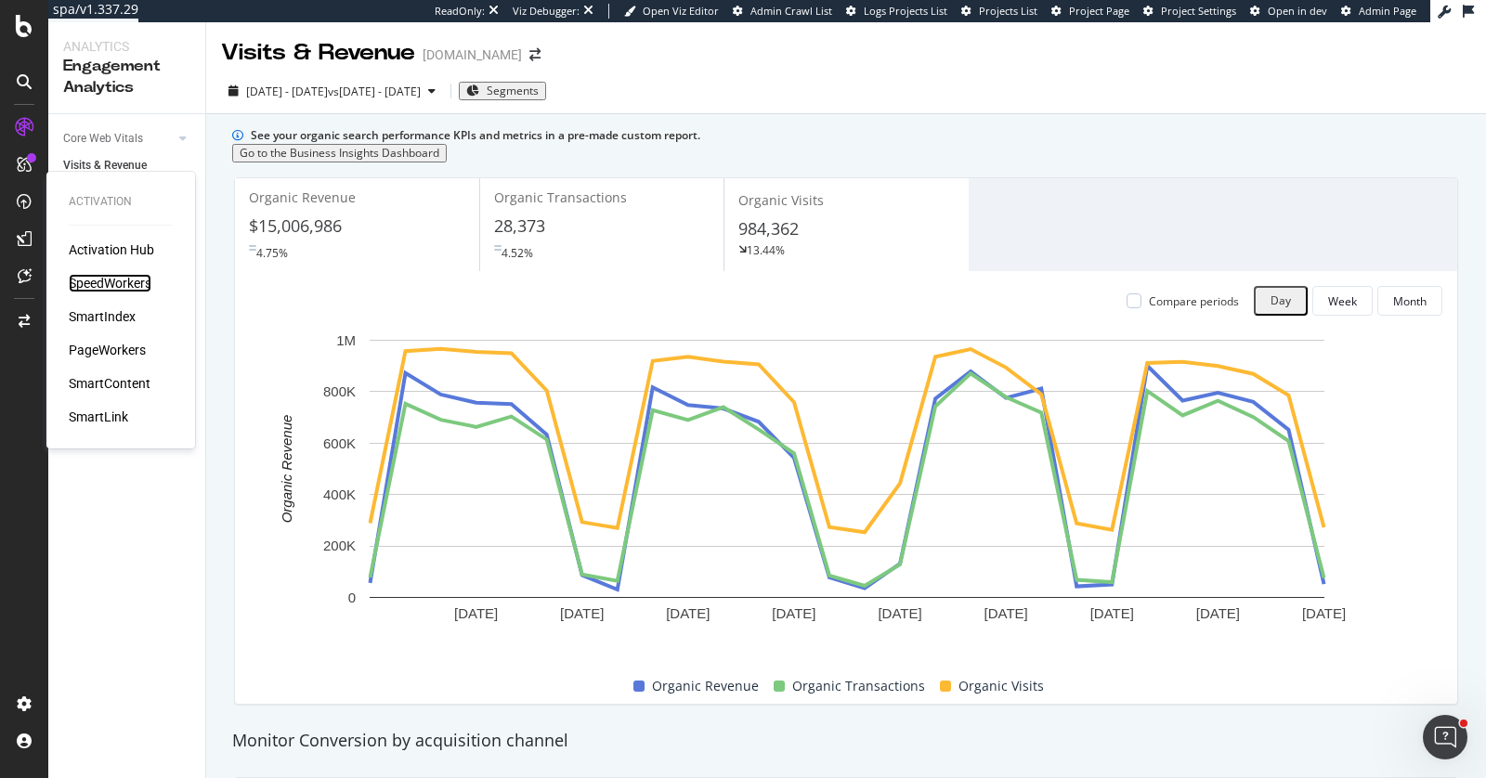
click at [118, 284] on div "SpeedWorkers" at bounding box center [110, 283] width 83 height 19
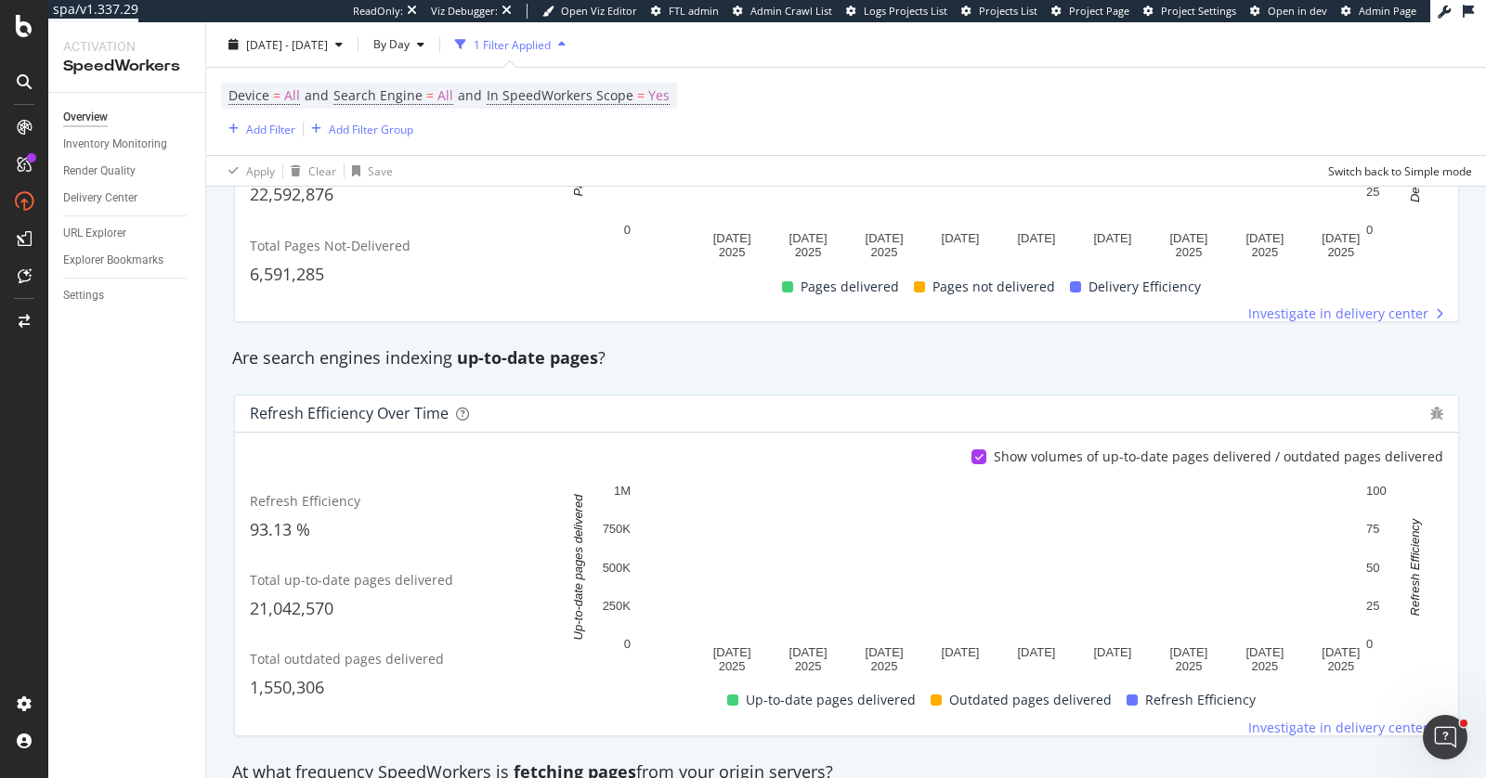
scroll to position [541, 0]
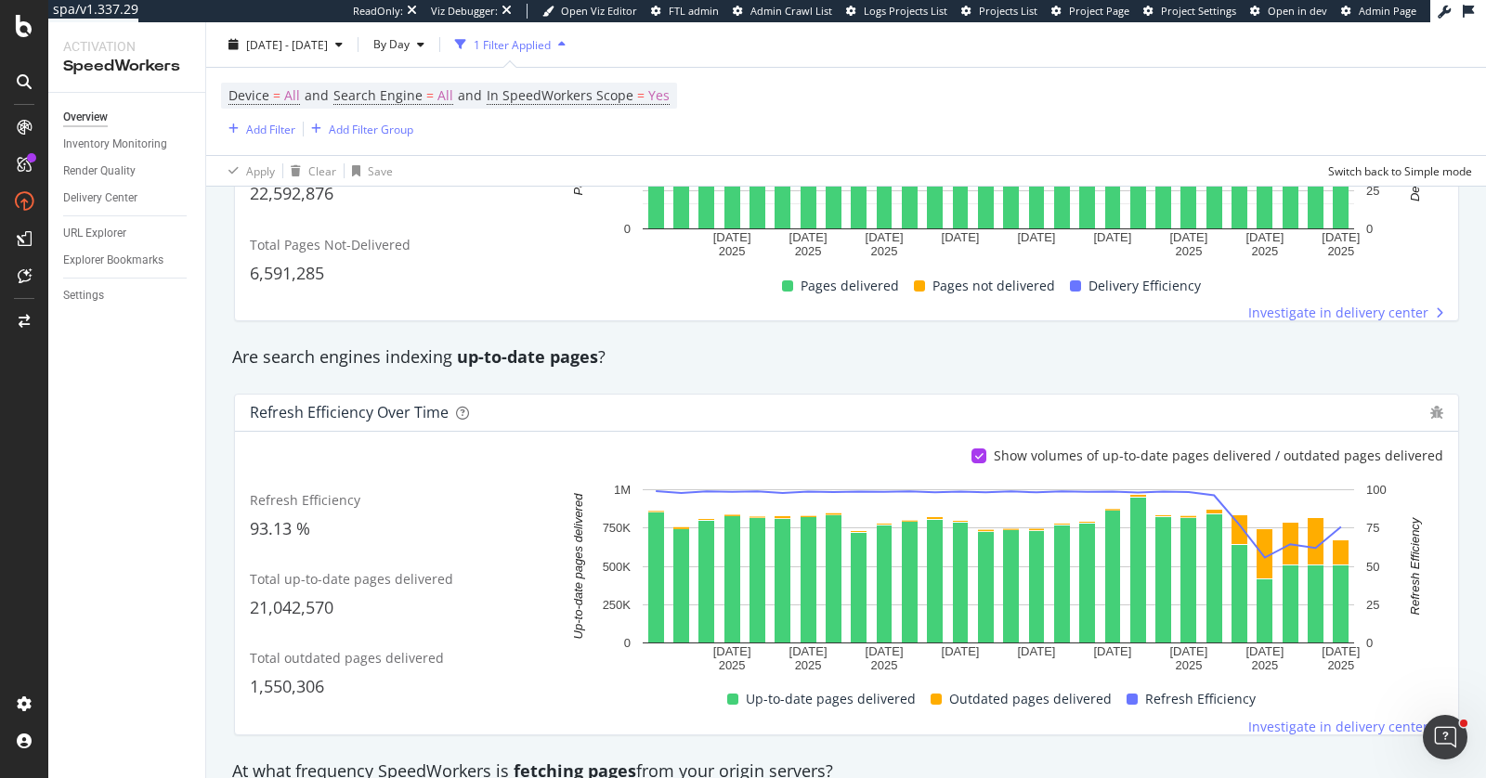
click at [131, 461] on div "Overview Inventory Monitoring Render Quality Delivery Center URL Explorer Explo…" at bounding box center [126, 436] width 157 height 686
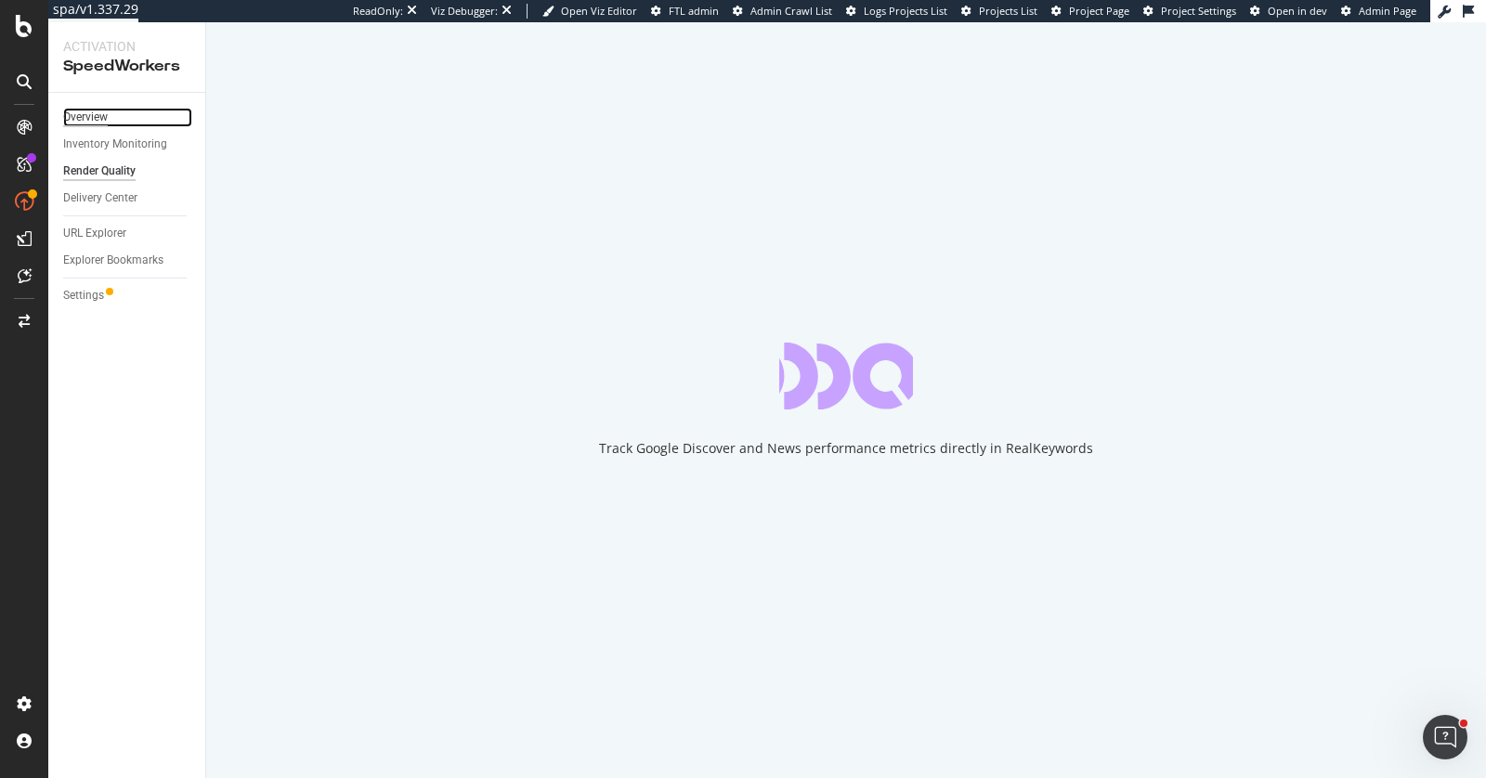
click at [81, 111] on div "Overview" at bounding box center [85, 118] width 45 height 20
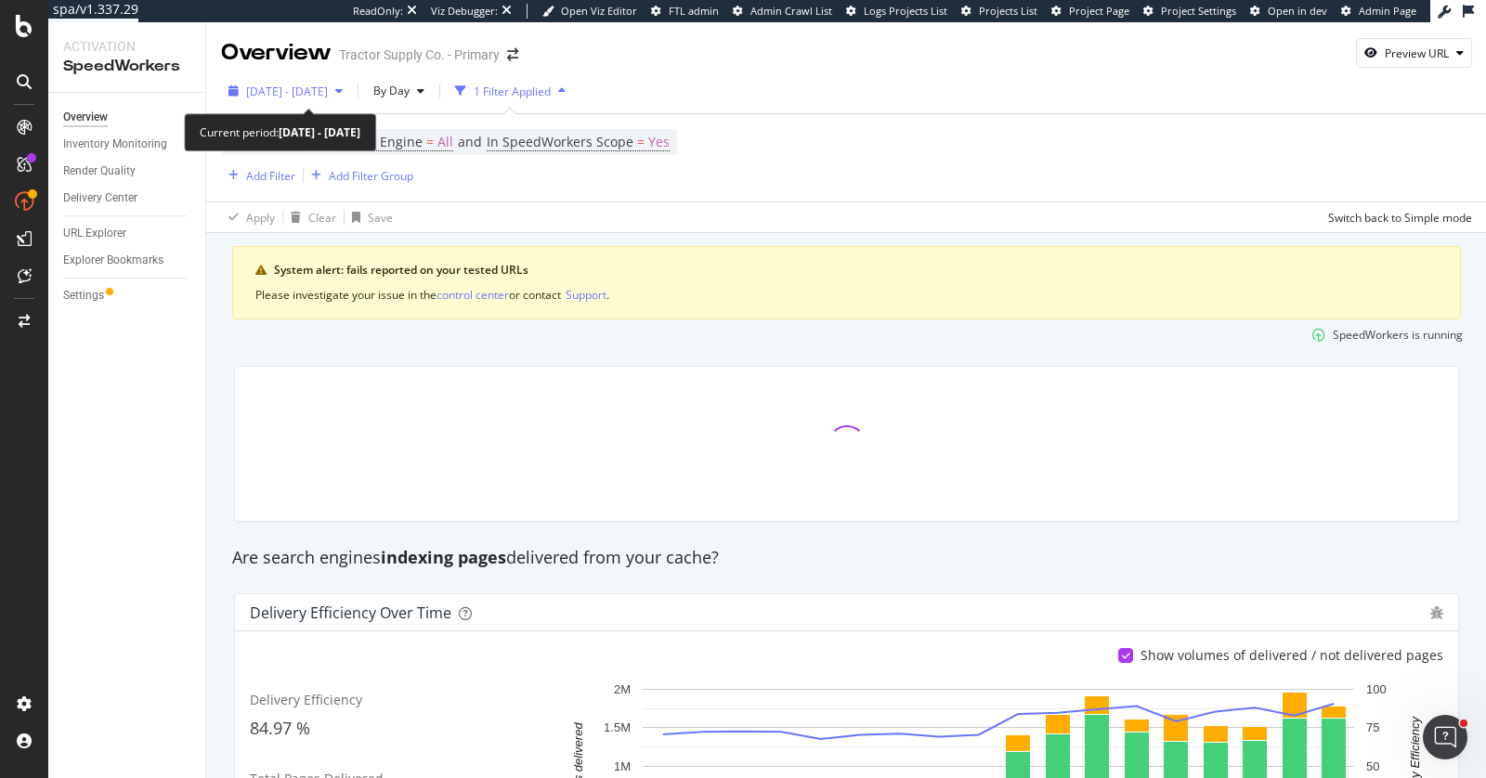
click at [324, 96] on span "2024 May. 11th - Jun. 7th" at bounding box center [287, 92] width 82 height 16
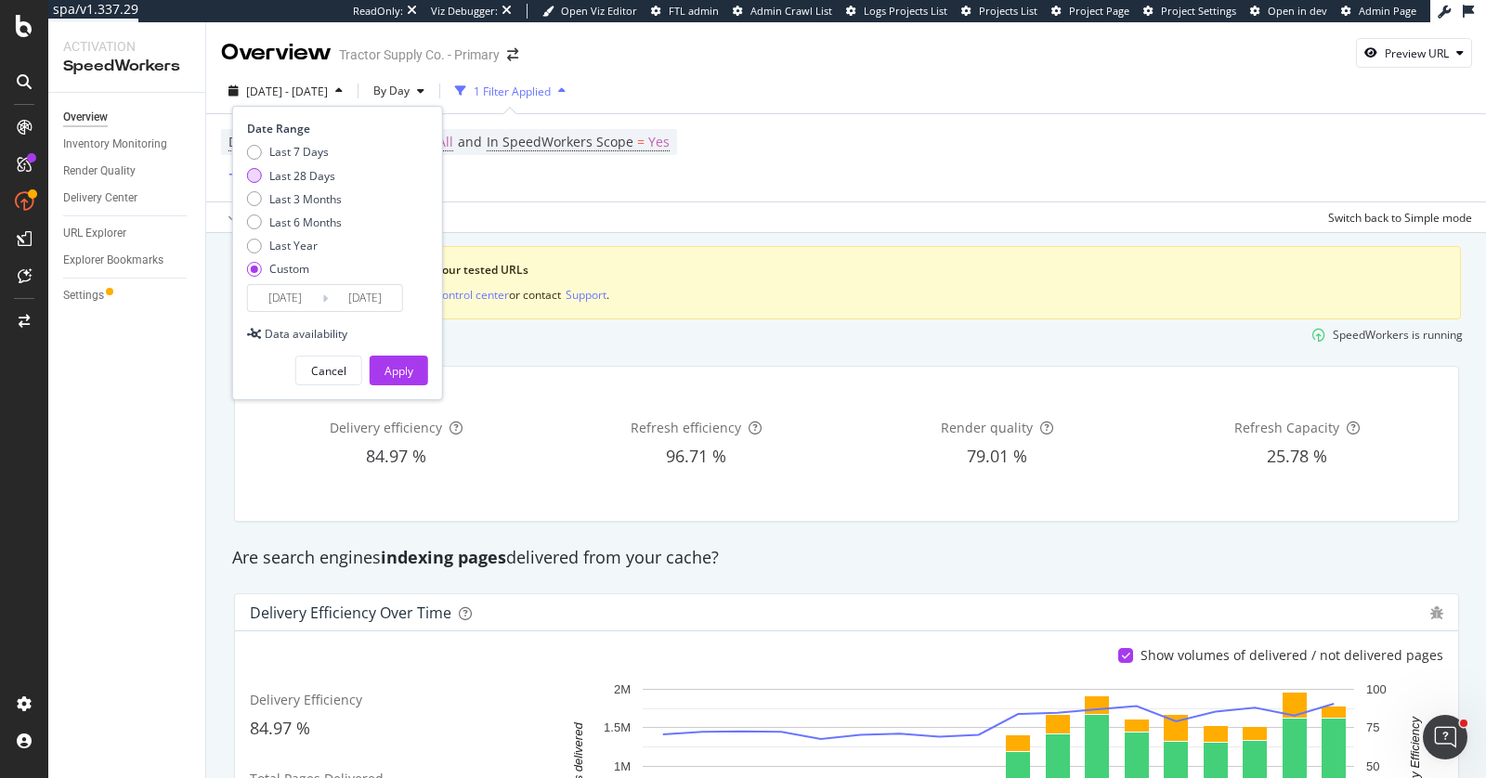
click at [306, 171] on div "Last 28 Days" at bounding box center [302, 176] width 66 height 16
type input "2025/08/20"
type input "2025/09/16"
click at [402, 363] on div "Apply" at bounding box center [399, 371] width 29 height 16
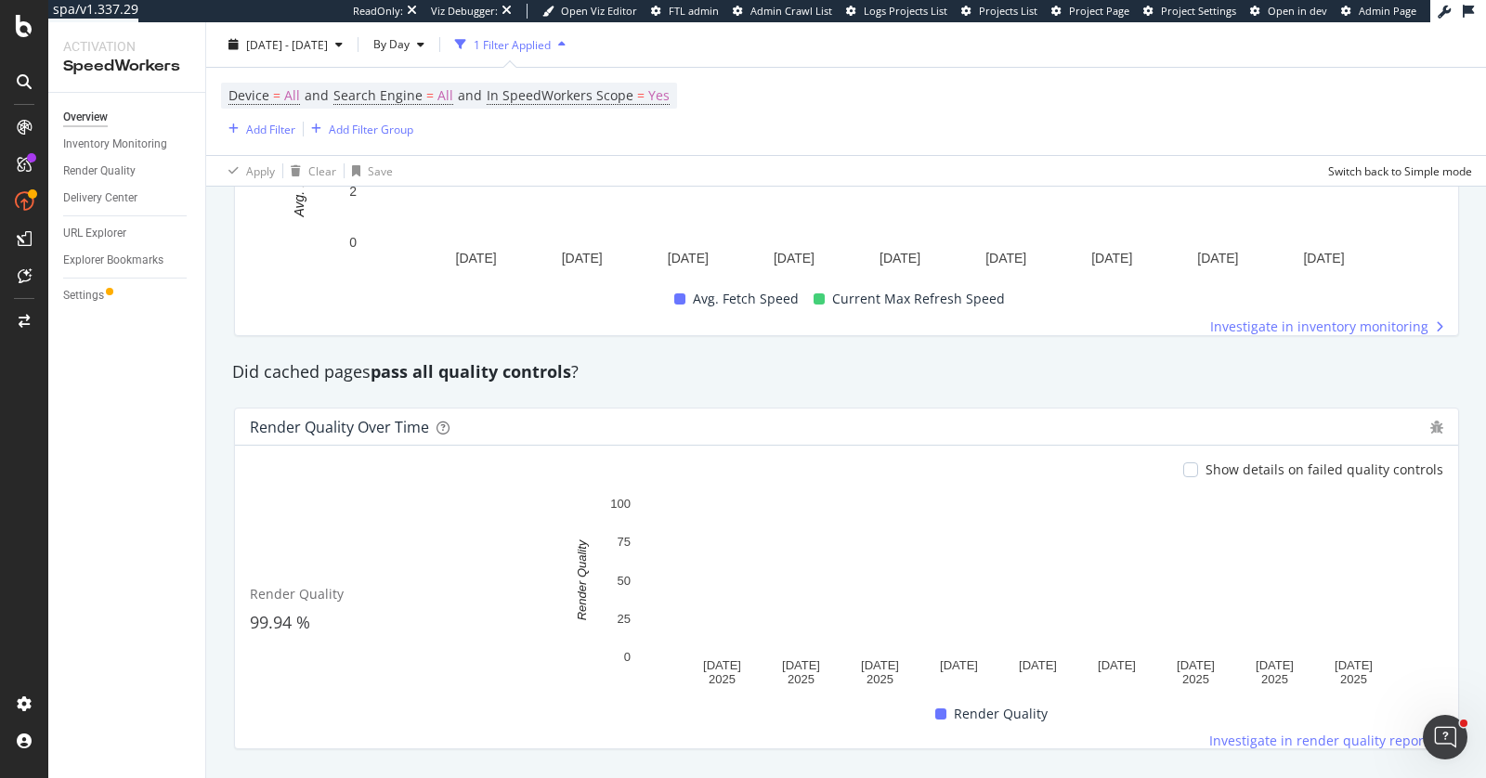
scroll to position [1477, 0]
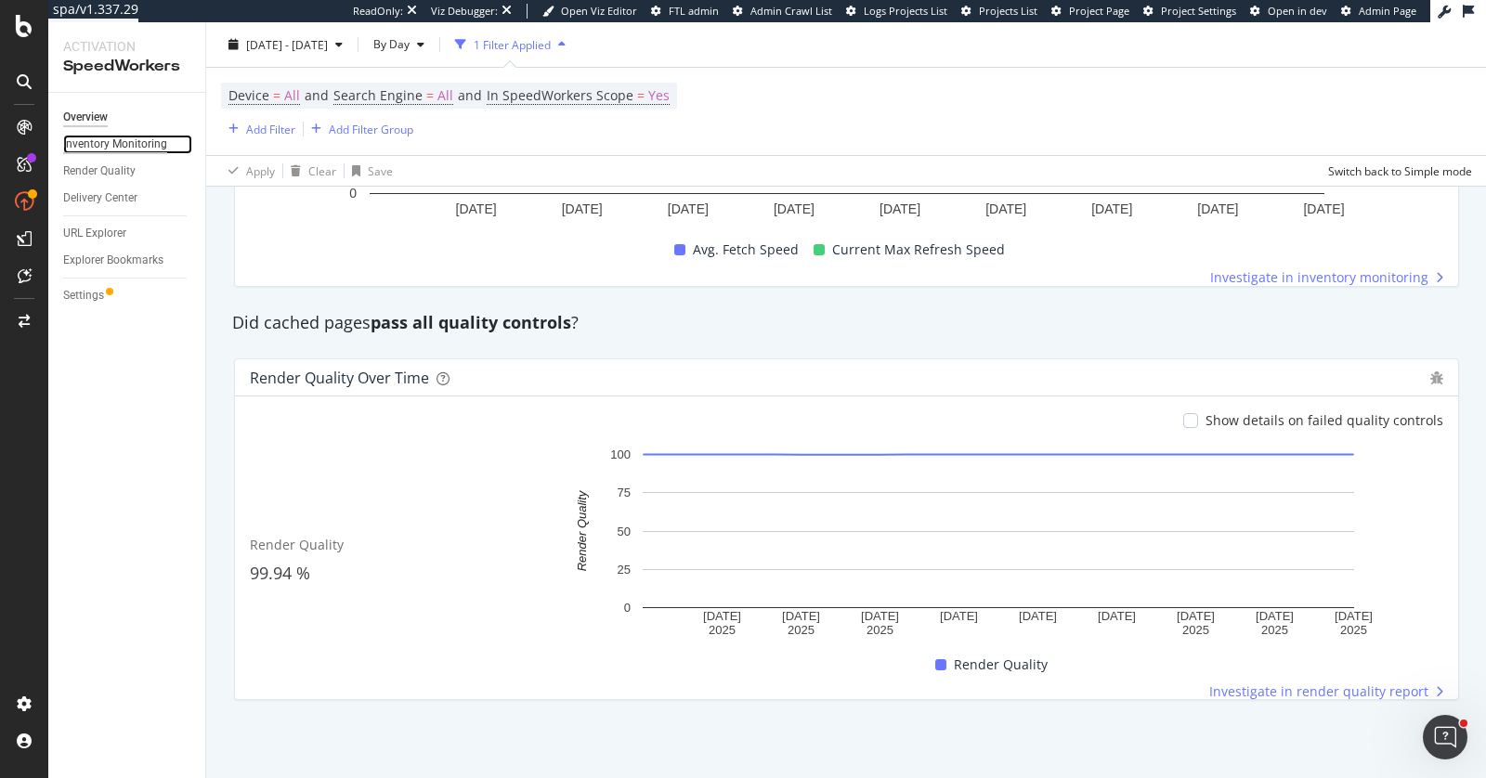
click at [104, 139] on div "Inventory Monitoring" at bounding box center [115, 145] width 104 height 20
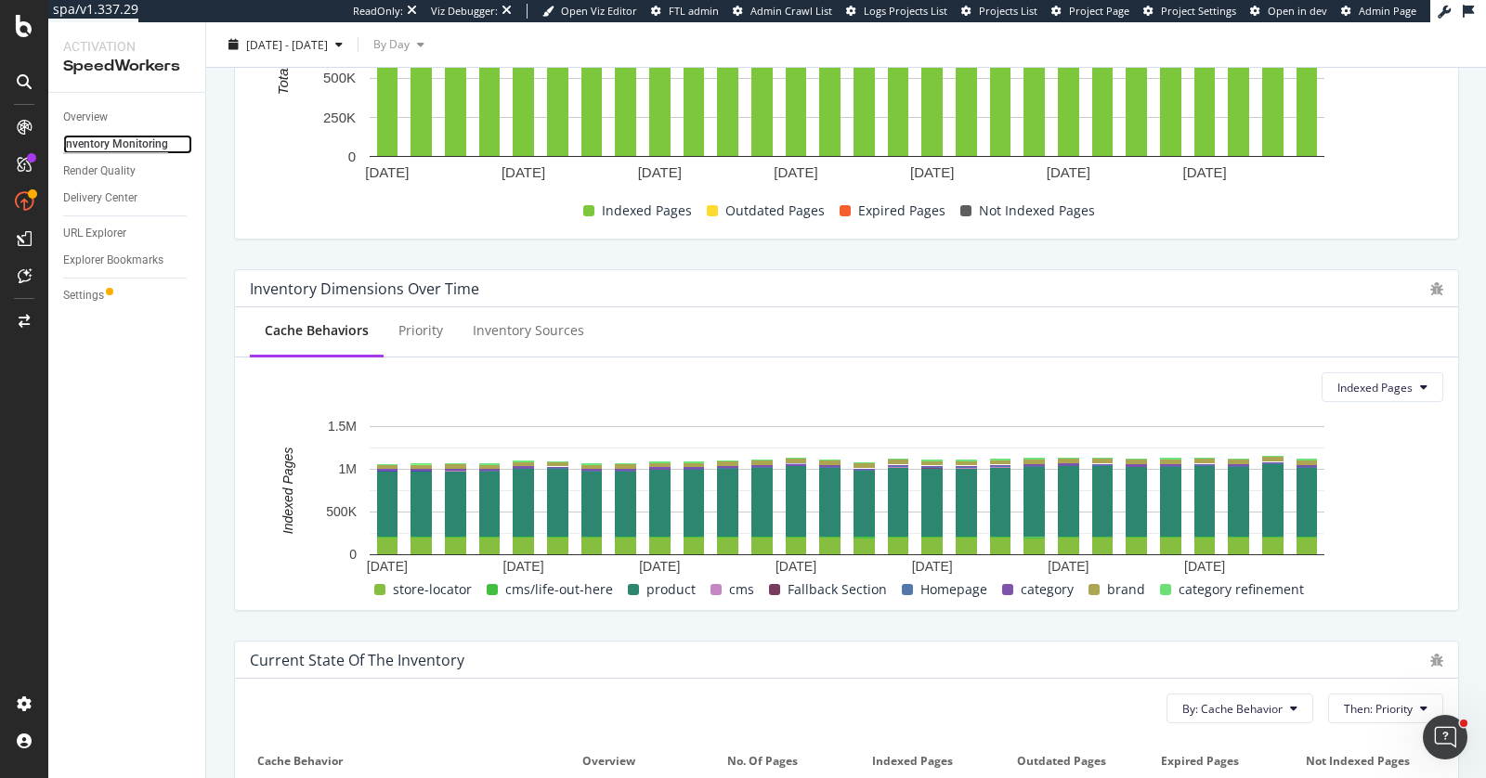
scroll to position [216, 0]
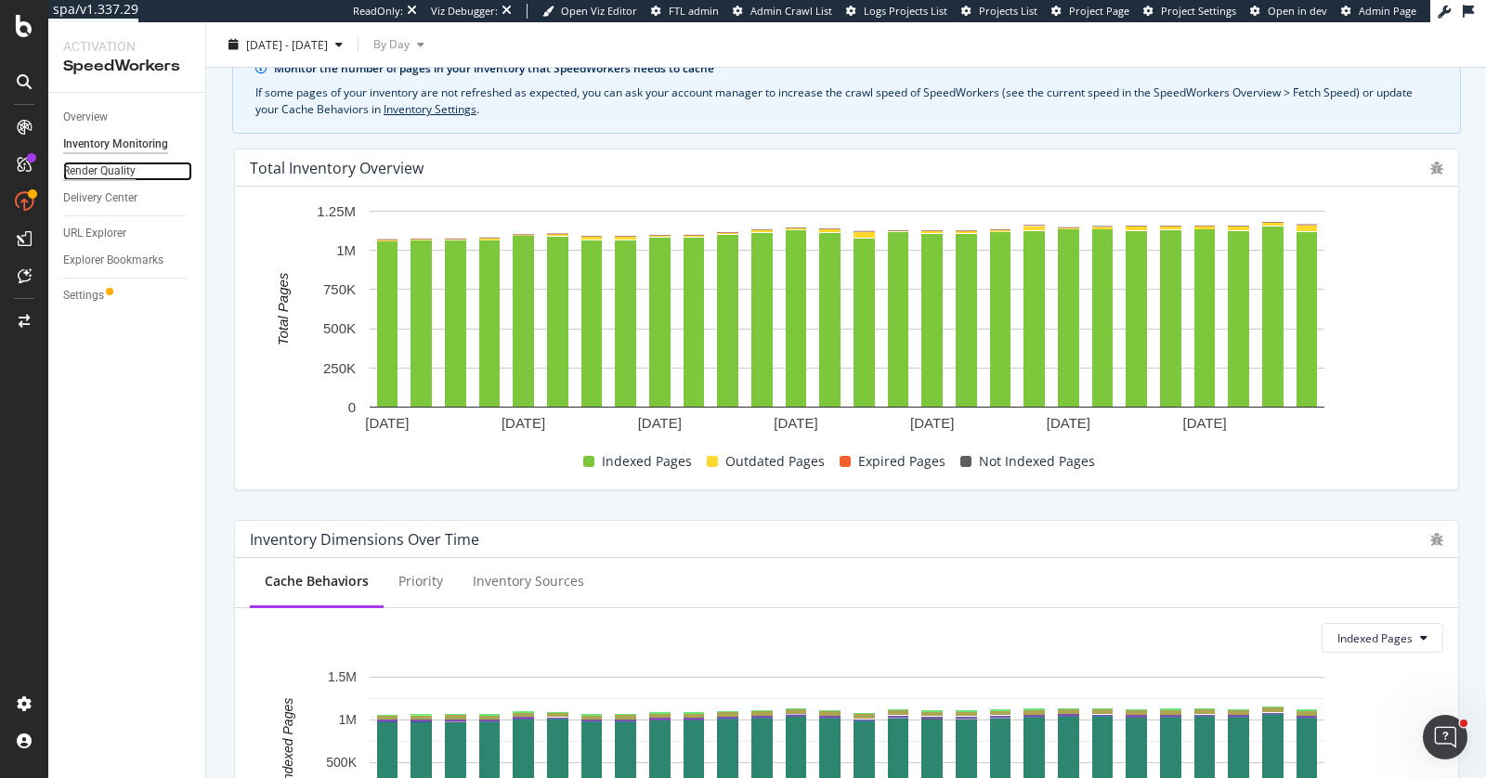
click at [111, 167] on div "Render Quality" at bounding box center [99, 172] width 72 height 20
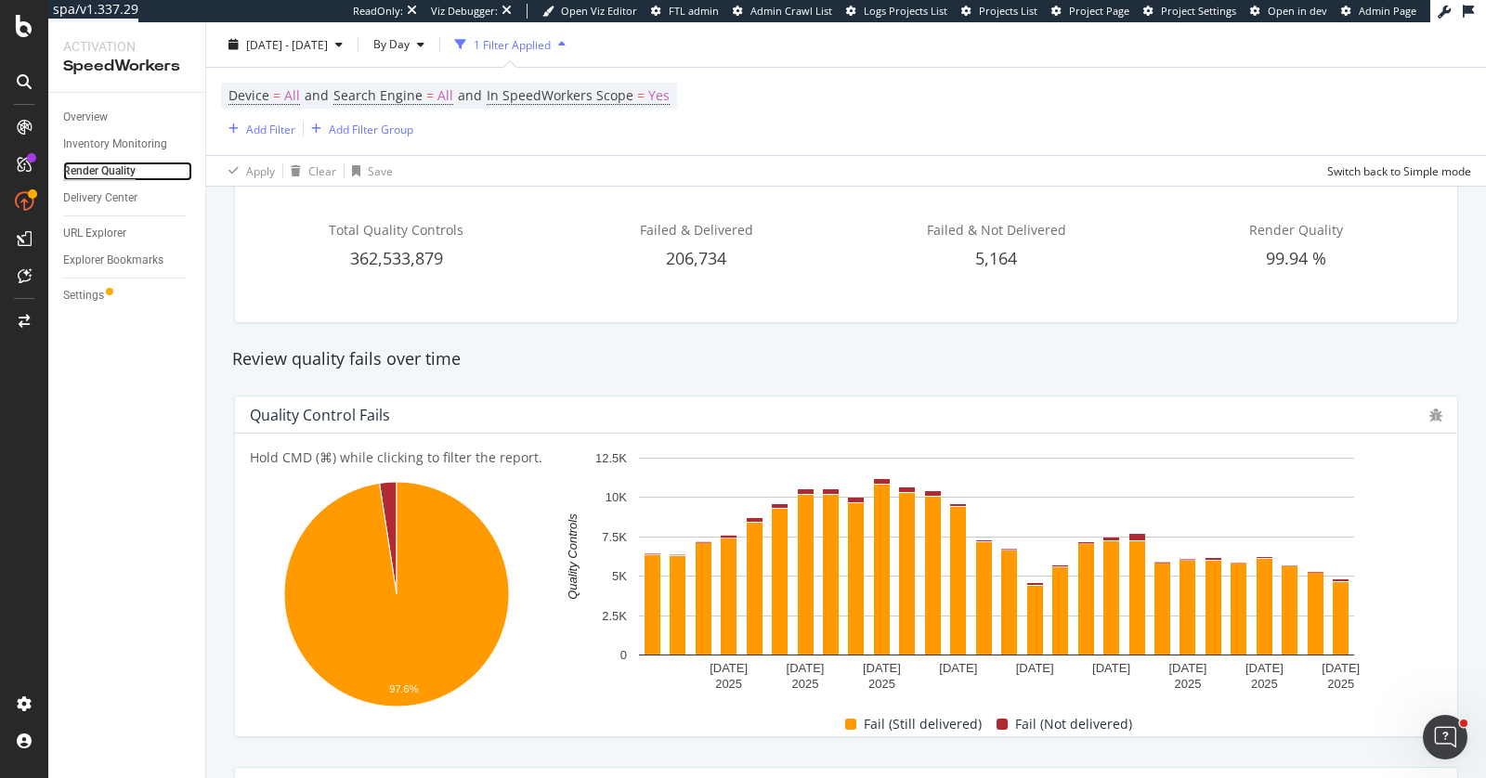
scroll to position [165, 0]
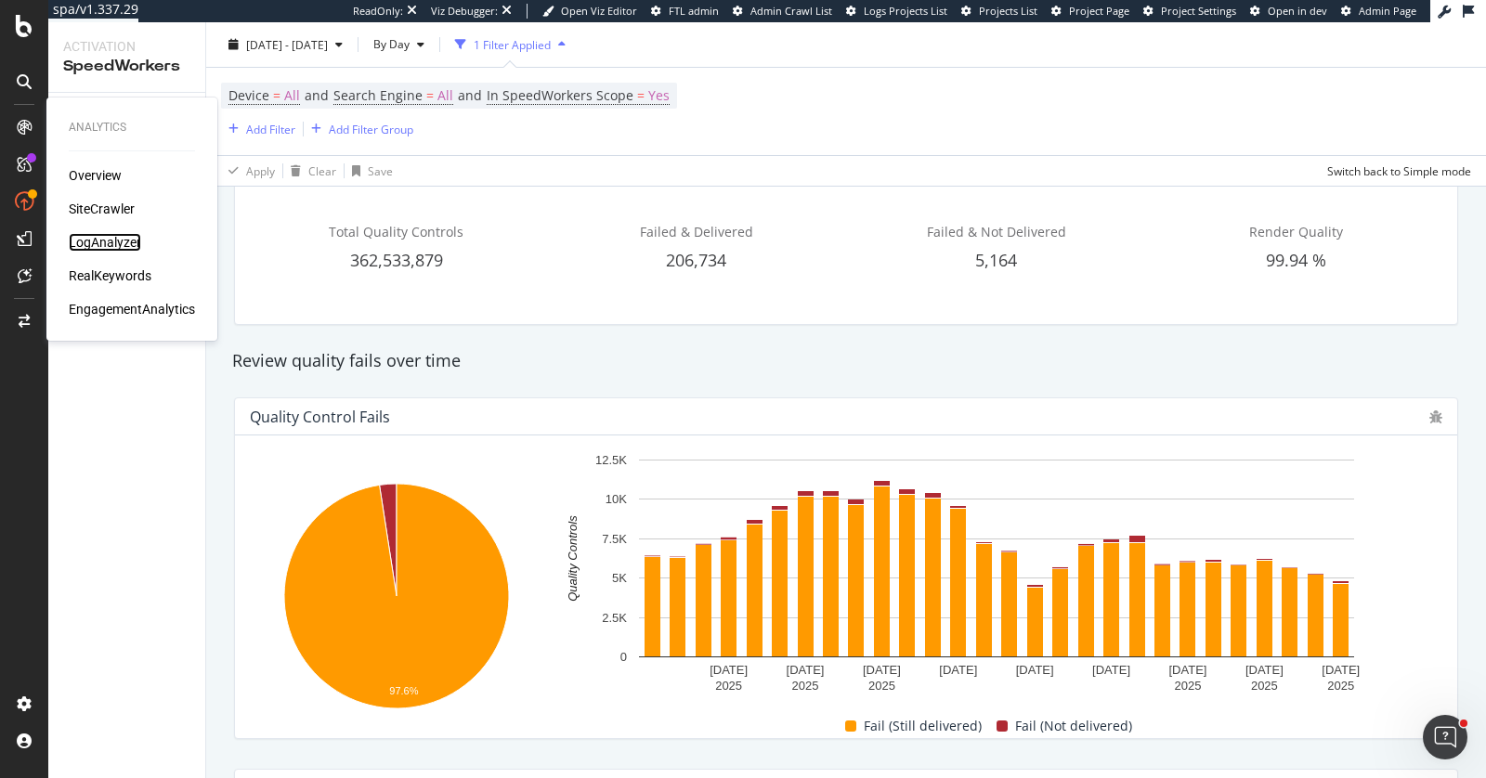
click at [102, 233] on div "LogAnalyzer" at bounding box center [105, 242] width 72 height 19
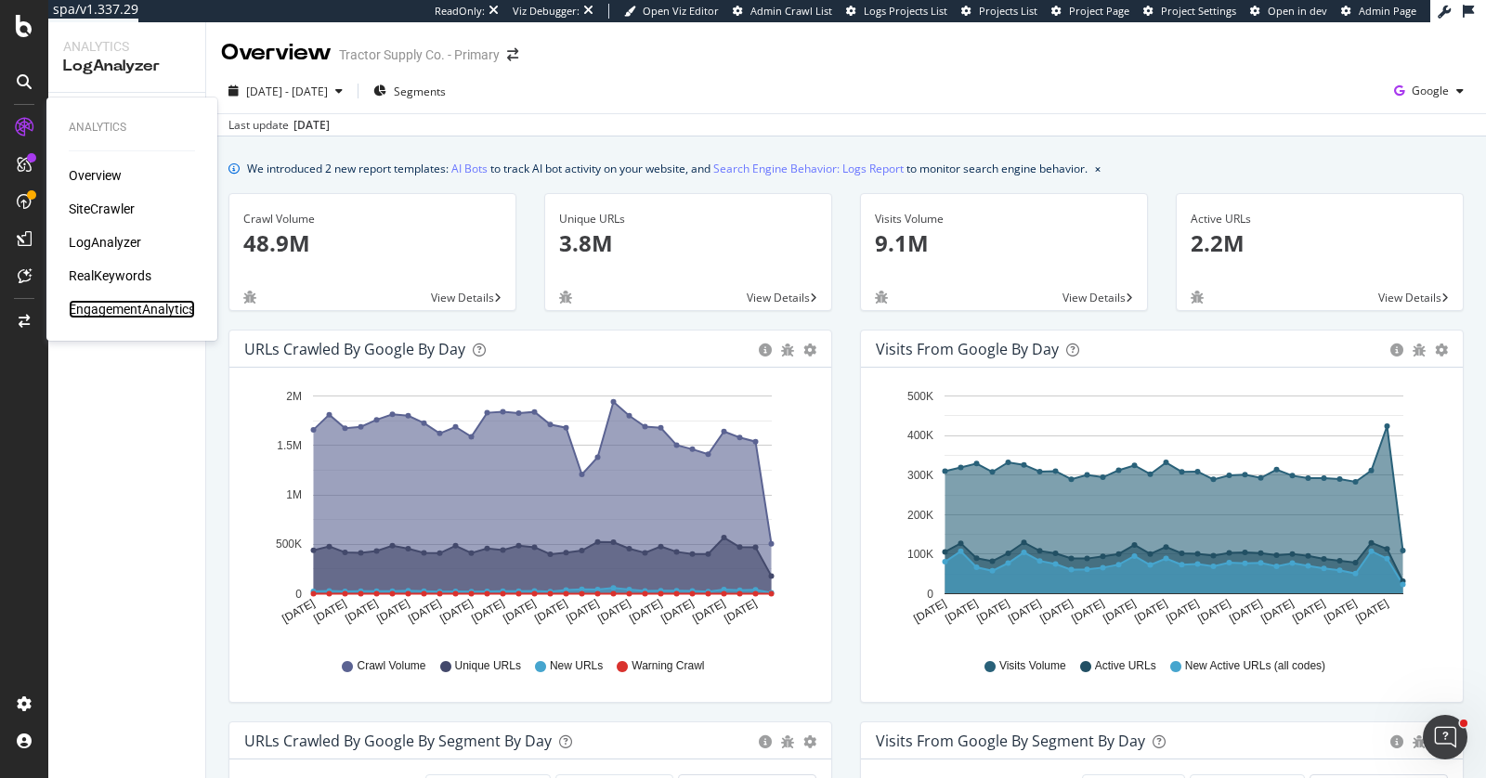
click at [110, 310] on div "EngagementAnalytics" at bounding box center [132, 309] width 126 height 19
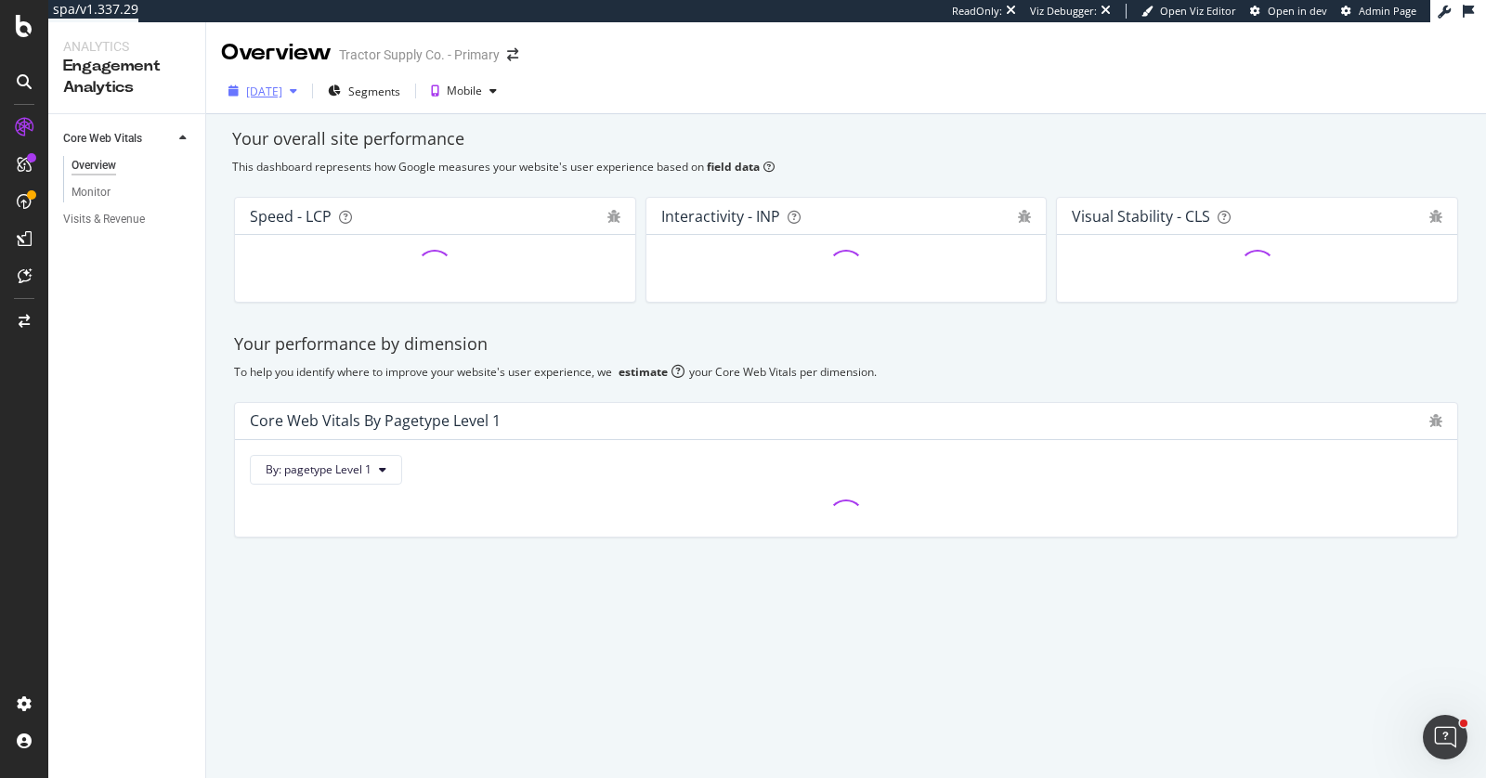
click at [282, 86] on div "2025 Sep. 12th" at bounding box center [264, 92] width 36 height 16
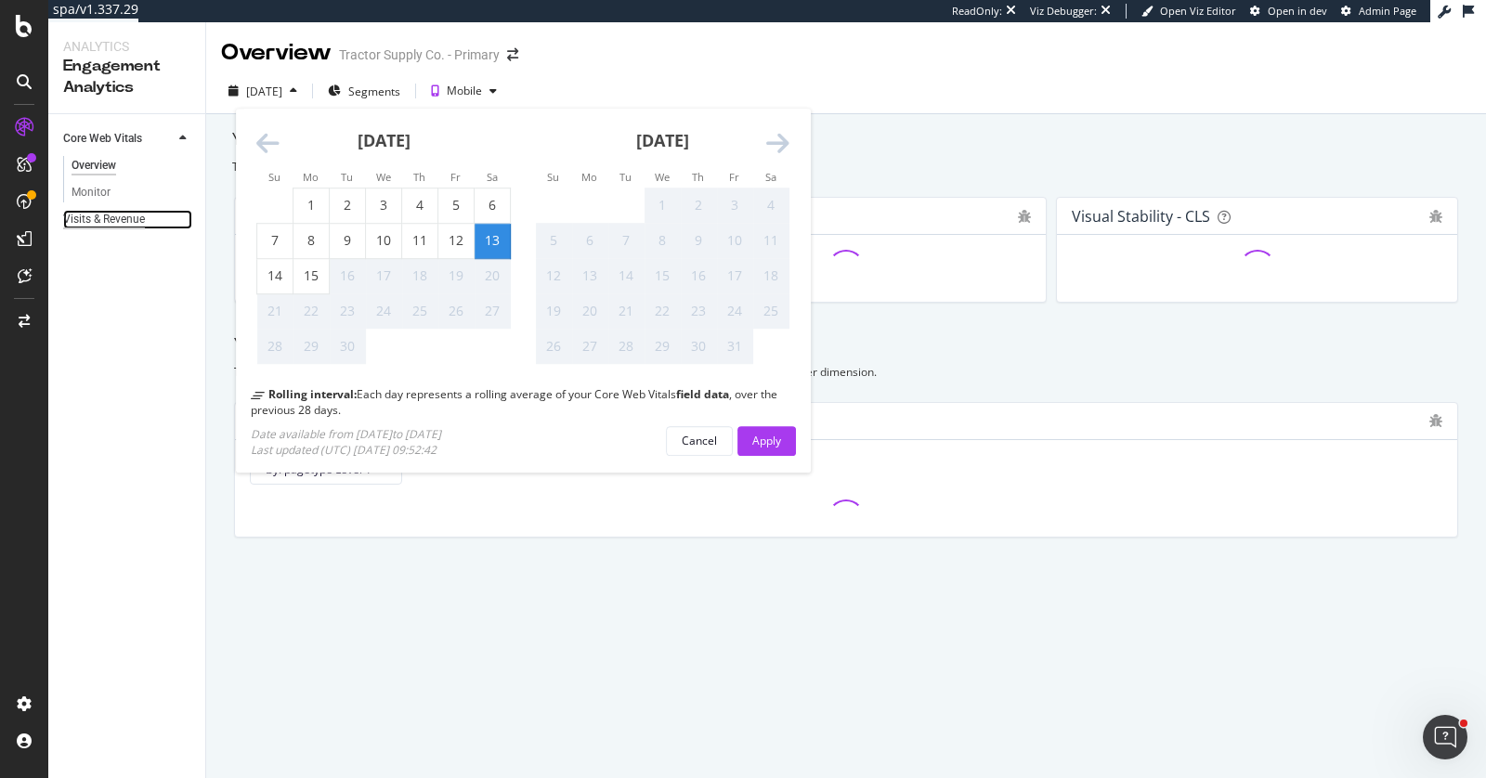
click at [128, 217] on div "Visits & Revenue" at bounding box center [104, 220] width 82 height 20
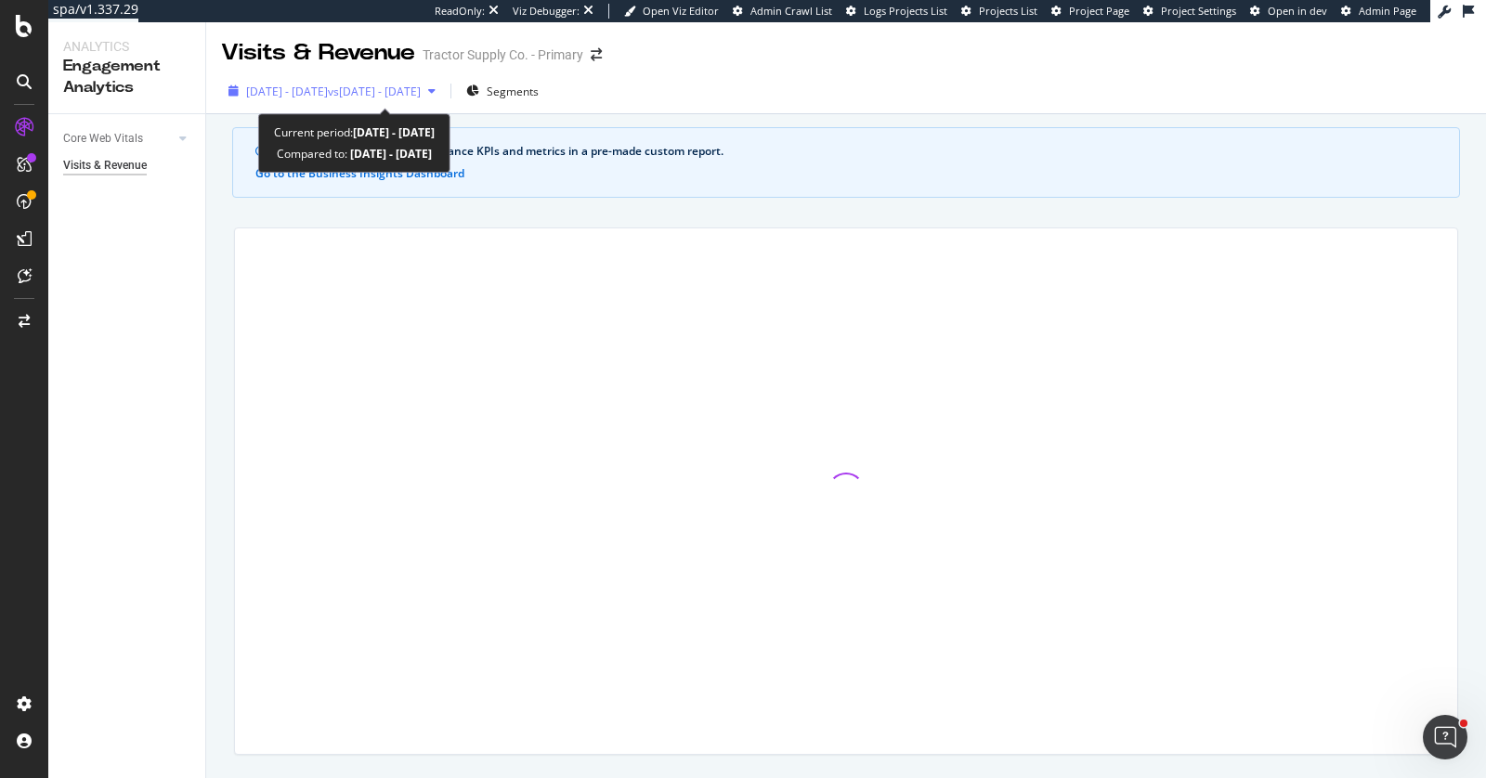
click at [298, 87] on span "2025 Aug. 17th - Sep. 13th" at bounding box center [287, 92] width 82 height 16
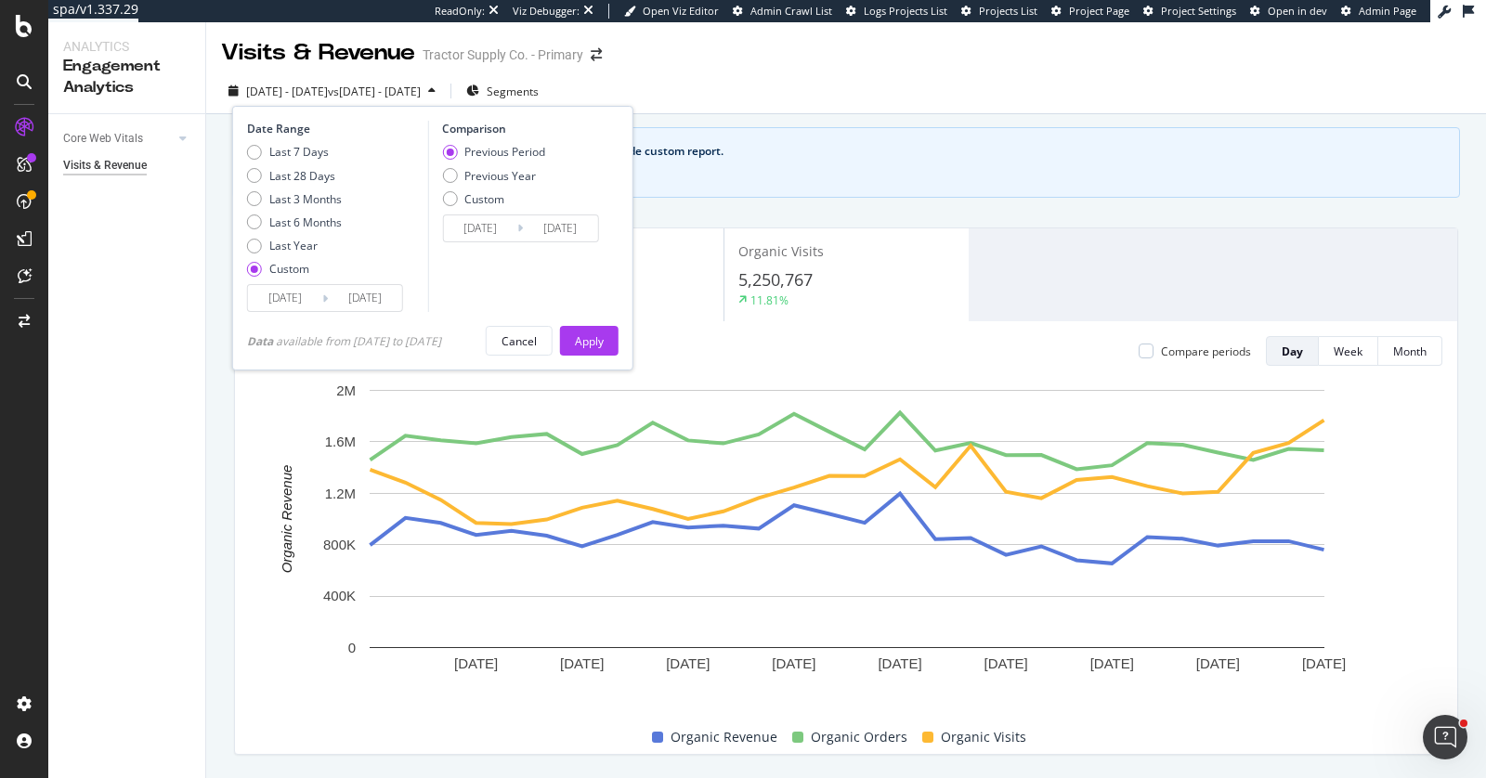
click at [322, 346] on div "Data available from 2023/10/05 to 2025/09/13" at bounding box center [344, 341] width 194 height 16
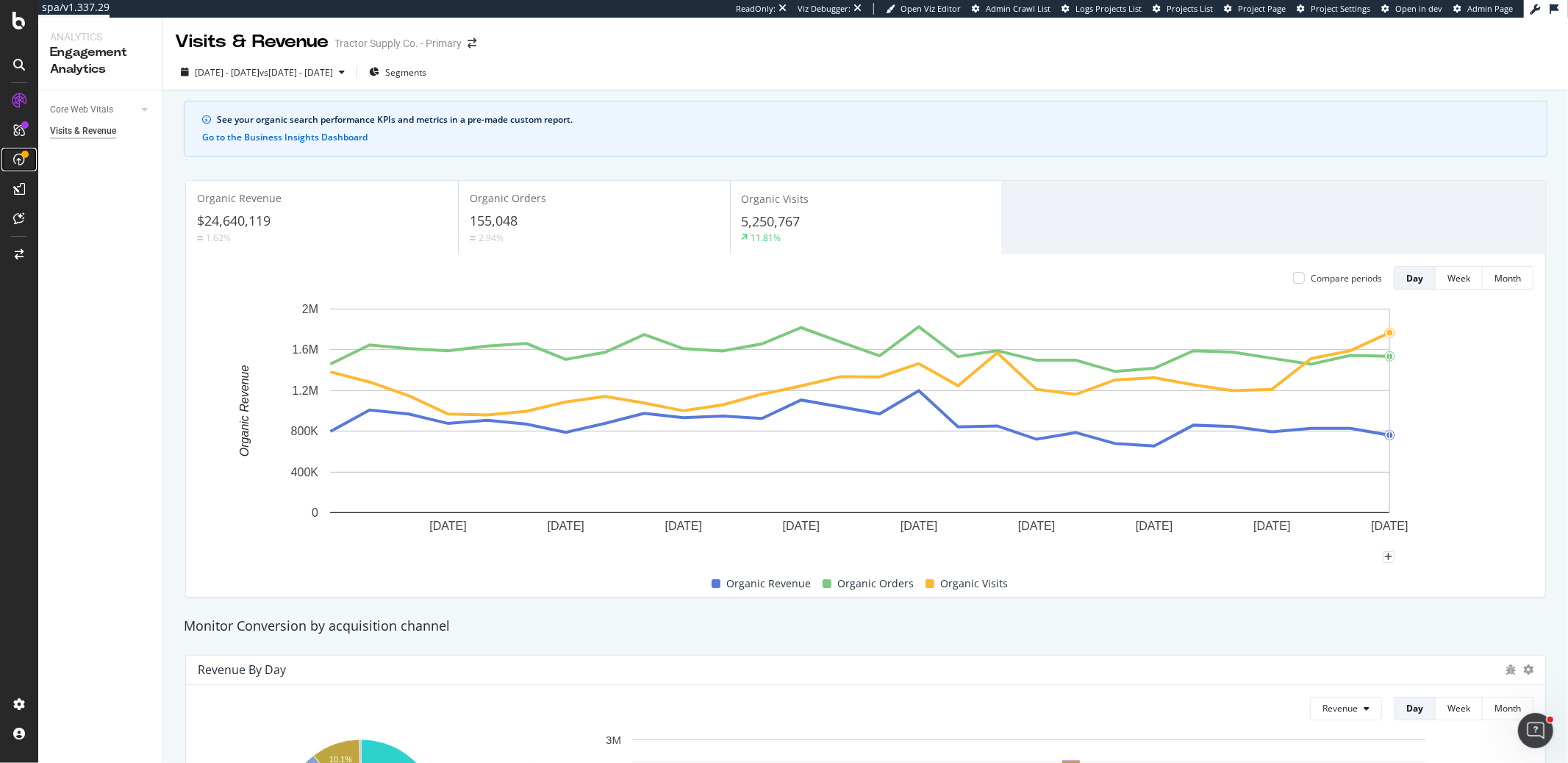
click at [22, 150] on div at bounding box center [19, 160] width 24 height 24
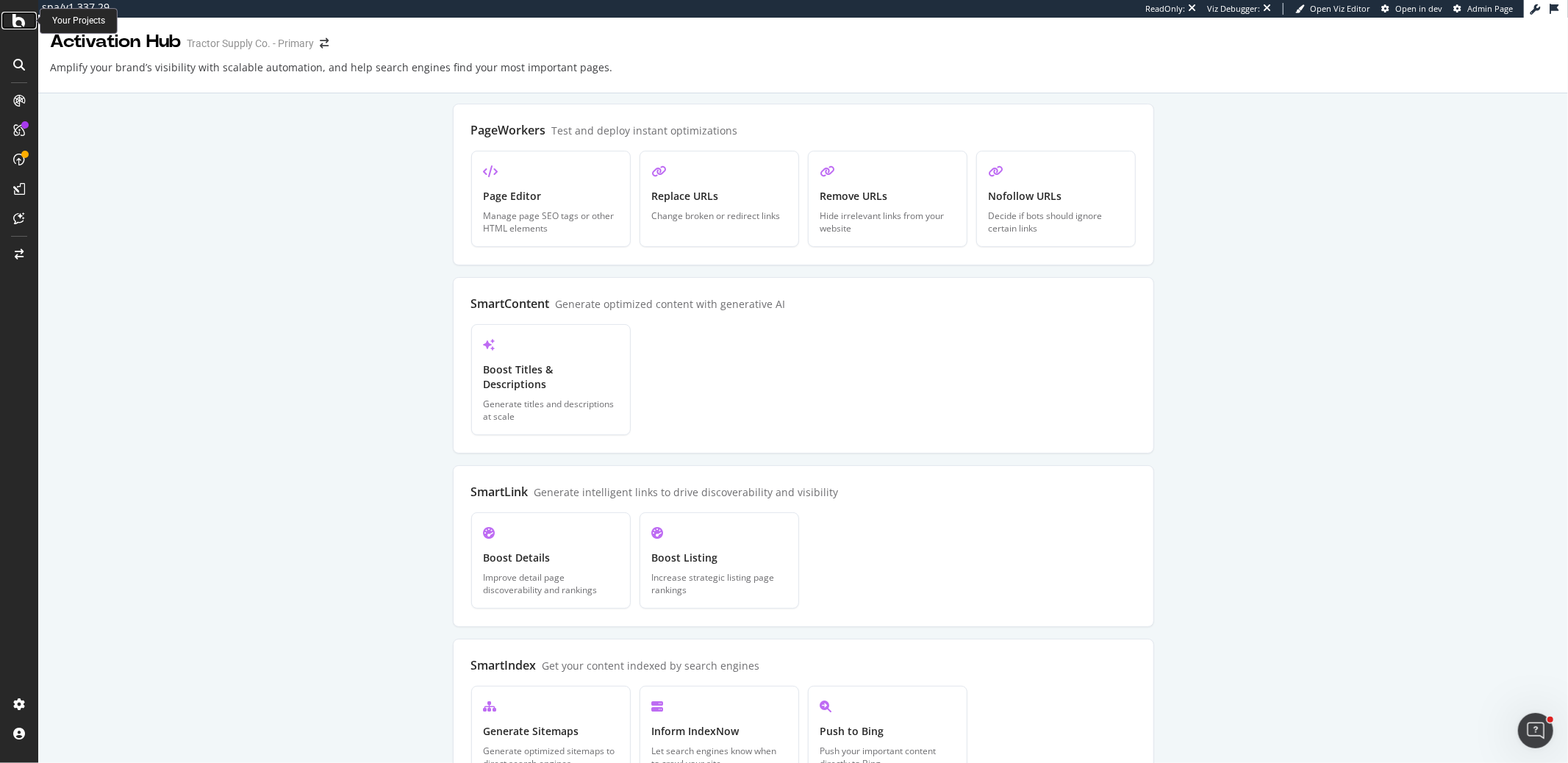
click at [21, 22] on icon at bounding box center [19, 21] width 13 height 17
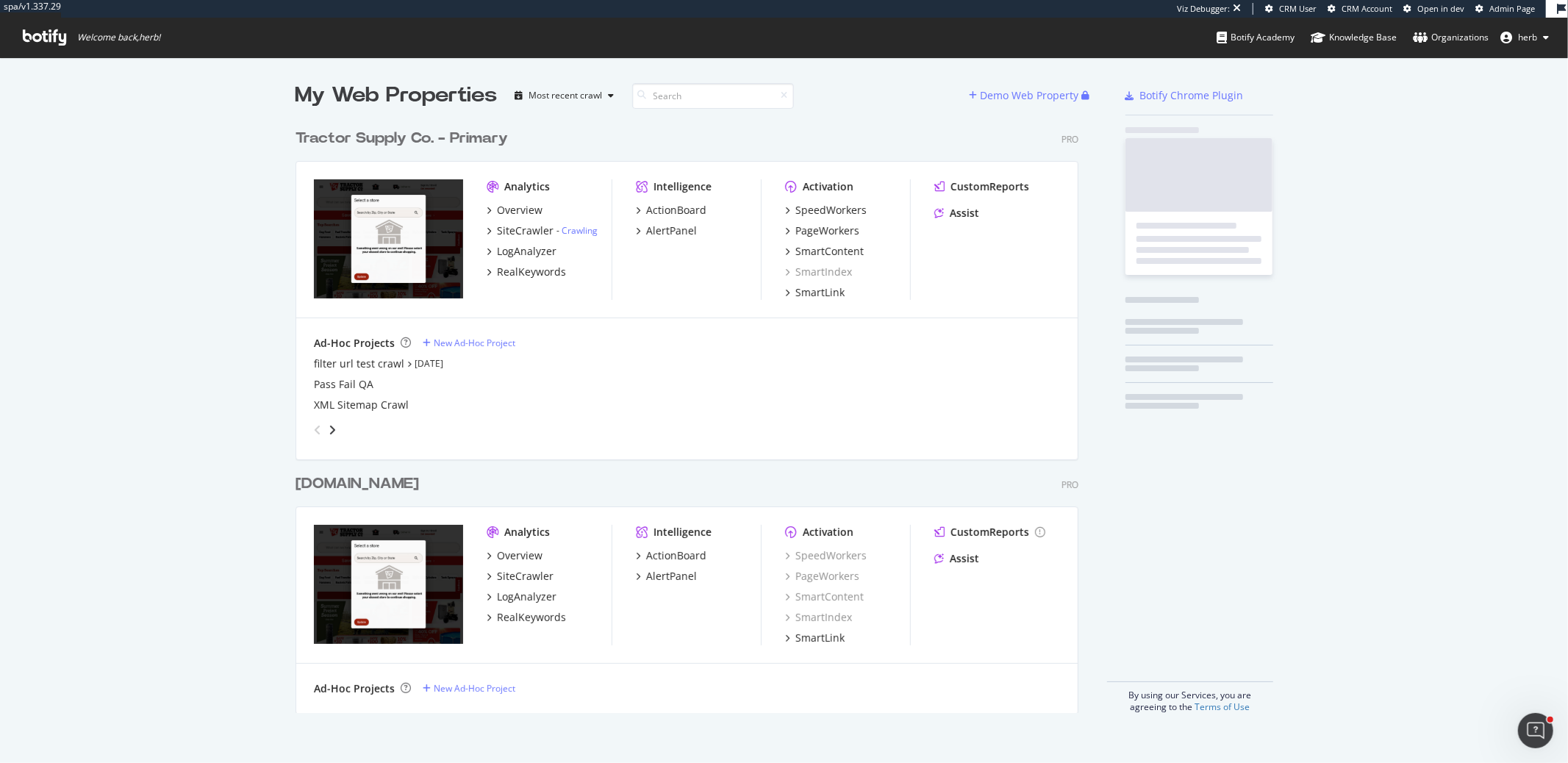
scroll to position [590, 782]
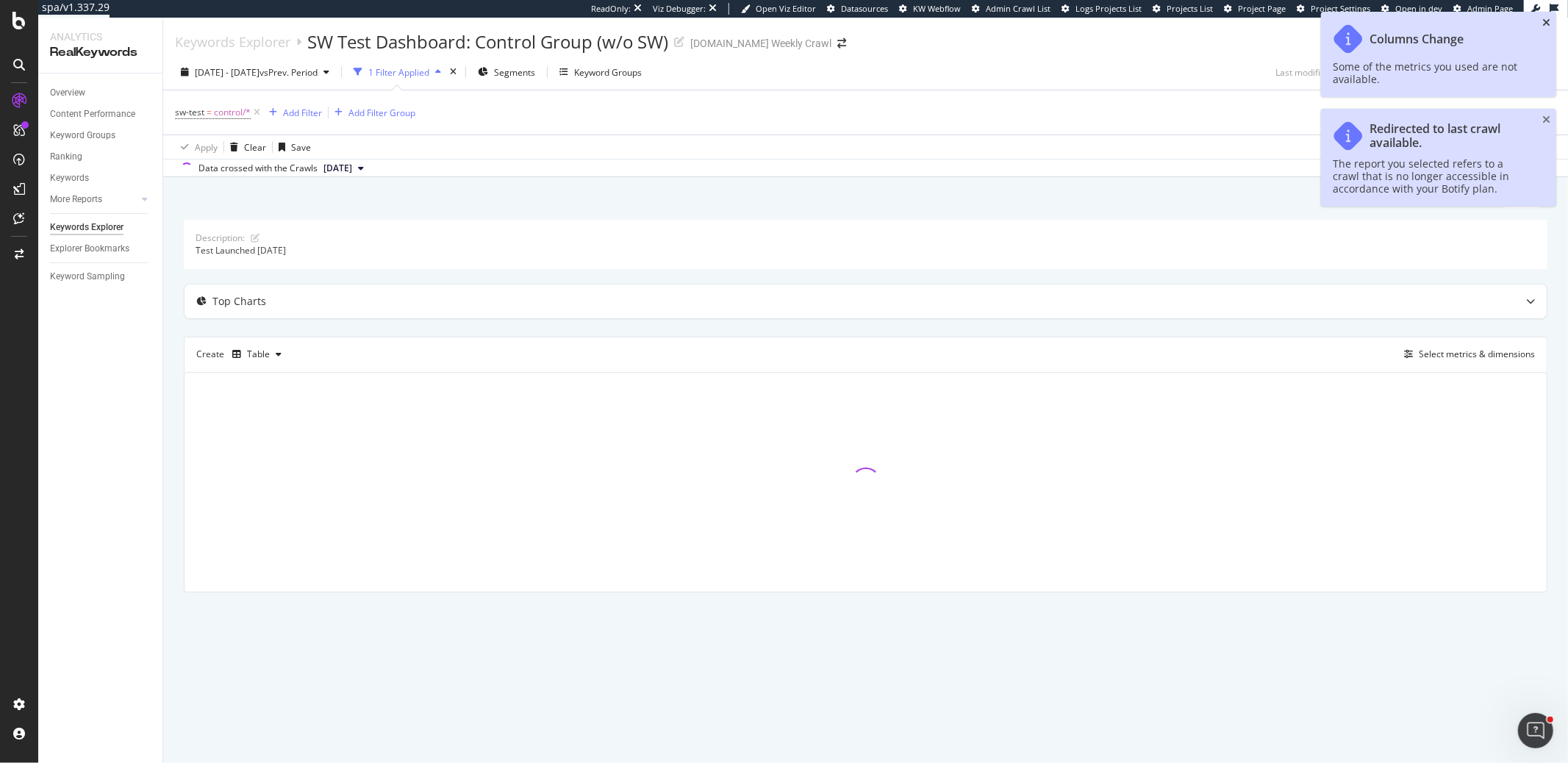
click at [1550, 23] on icon "close toast" at bounding box center [1547, 22] width 8 height 10
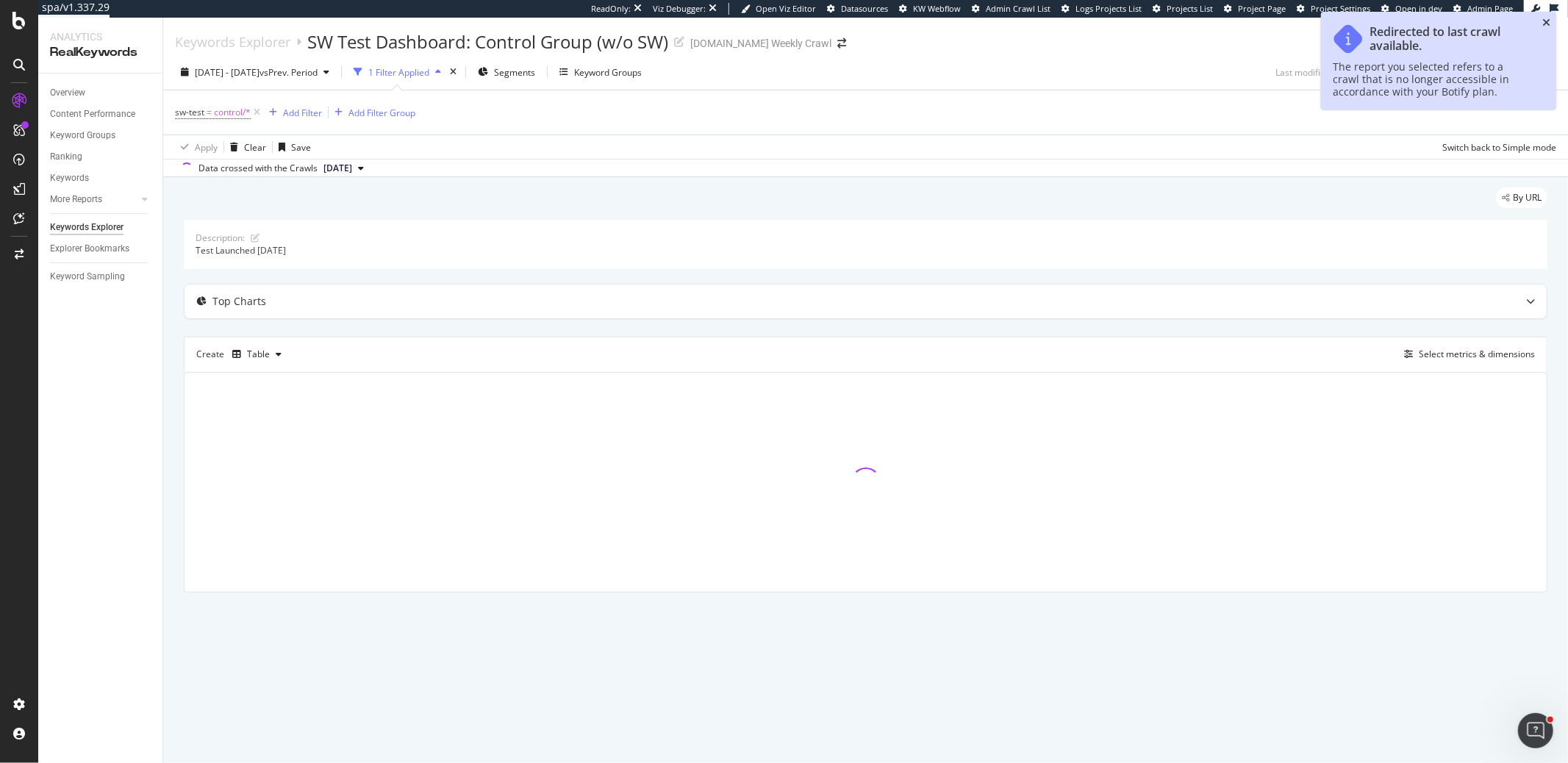
click at [1548, 23] on icon "close toast" at bounding box center [1547, 22] width 8 height 10
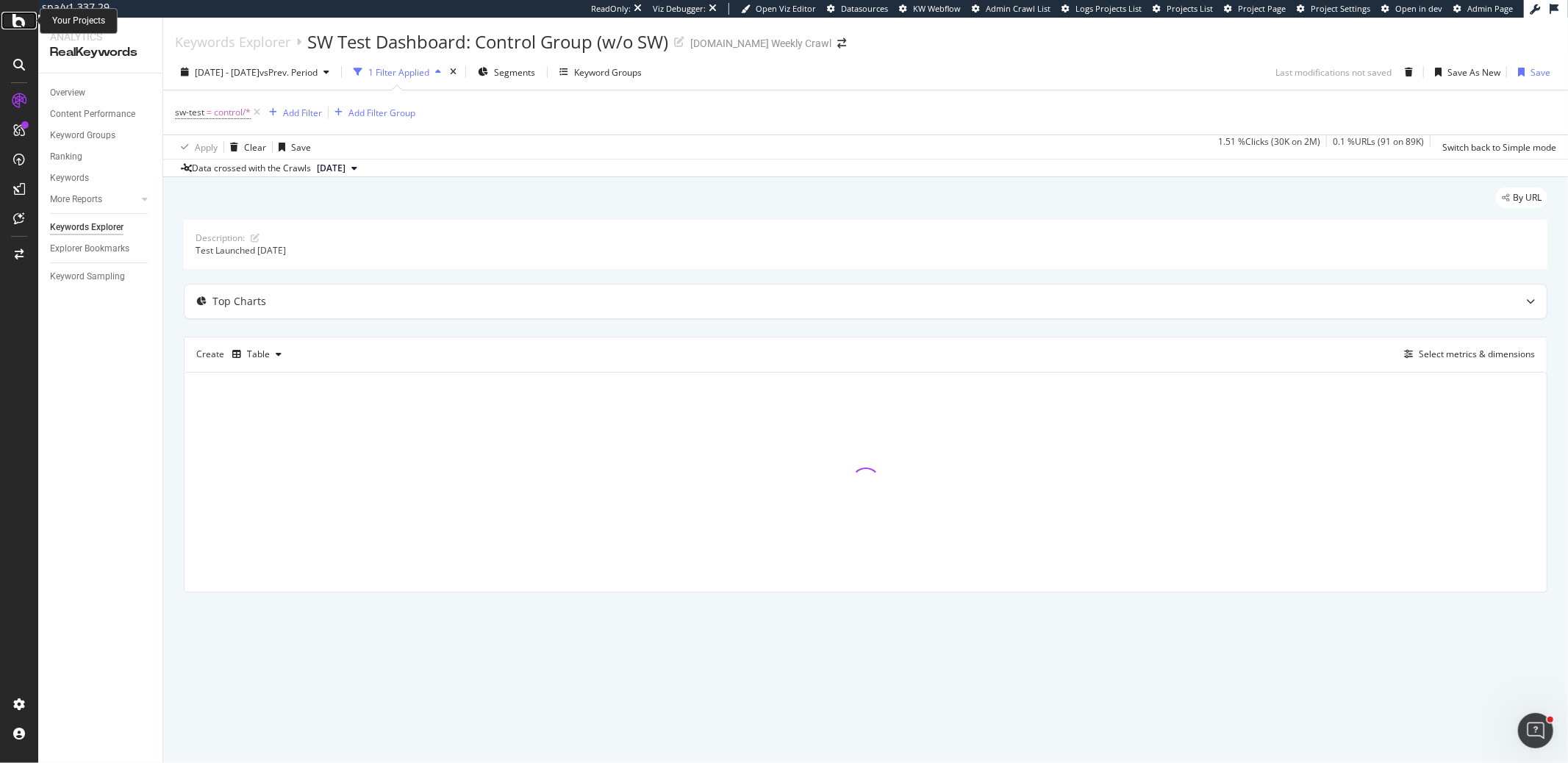
click at [13, 26] on icon at bounding box center [19, 21] width 13 height 17
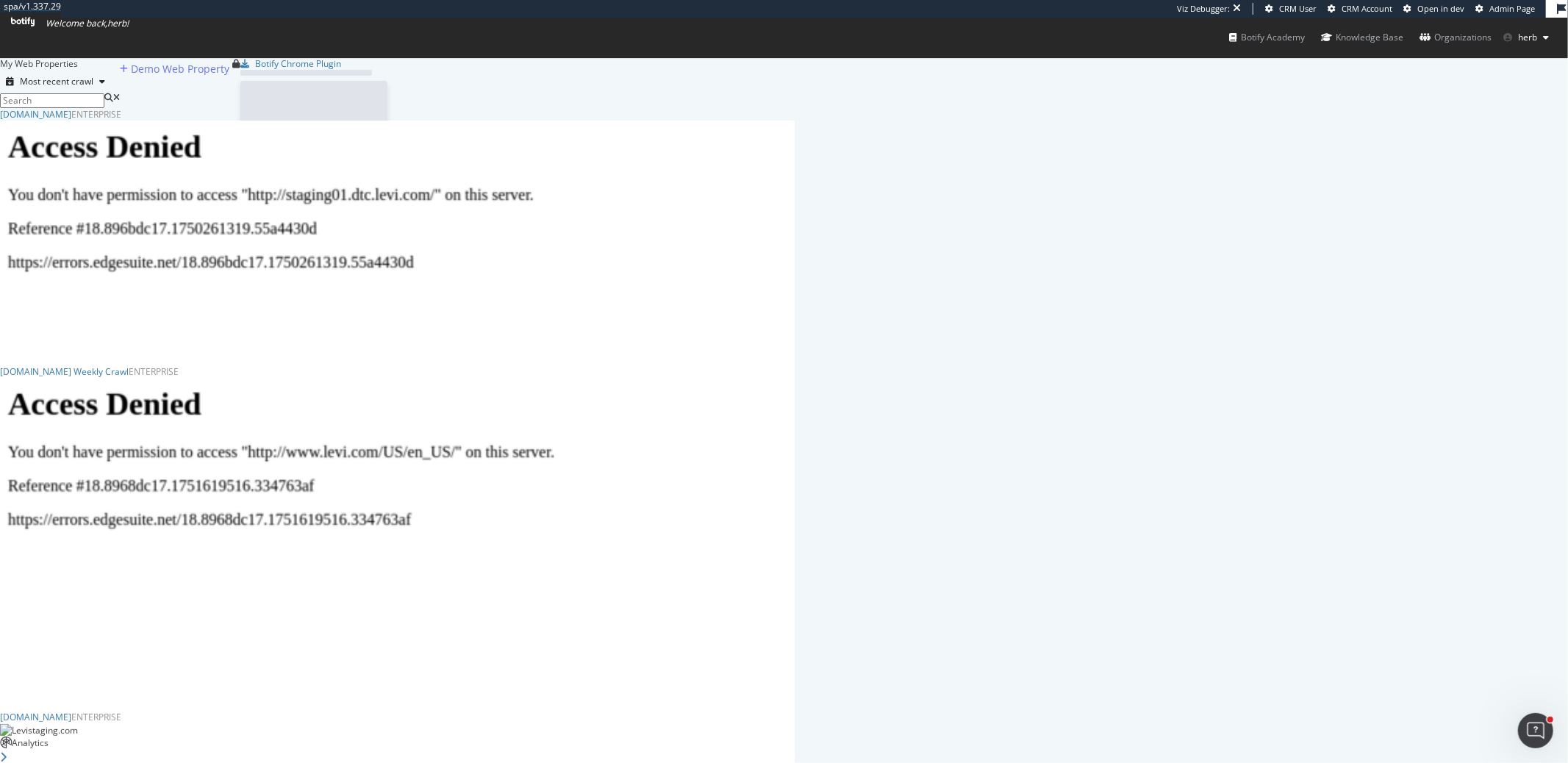
scroll to position [1105, 782]
click at [129, 378] on div "levi.com Weekly Crawl" at bounding box center [64, 372] width 129 height 13
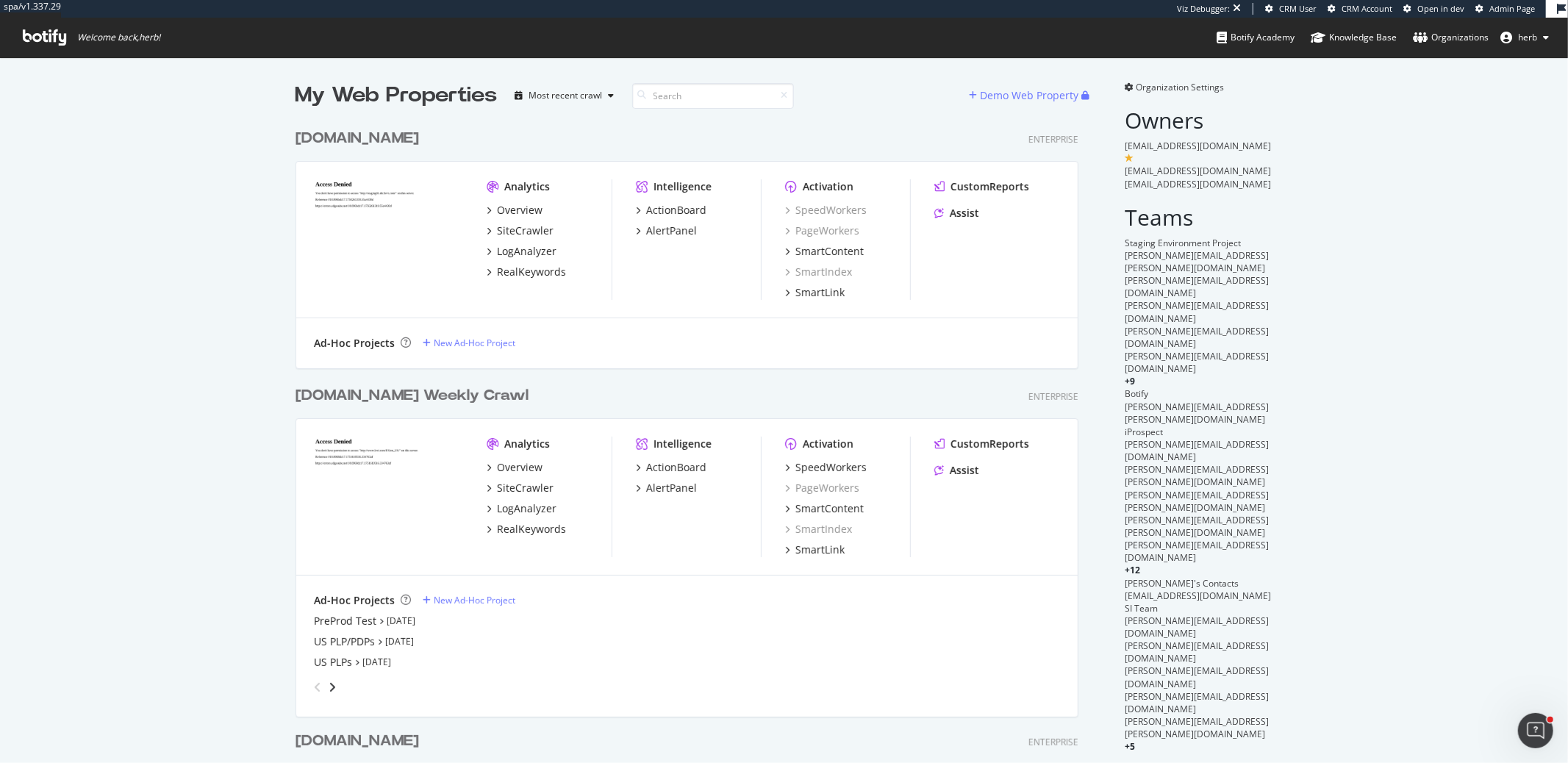
scroll to position [1105, 782]
click at [1205, 96] on div "Organization Settings Owners [EMAIL_ADDRESS][DOMAIN_NAME] [EMAIL_ADDRESS][DOMAI…" at bounding box center [1199, 416] width 148 height 672
click at [1205, 88] on span "Organization Settings" at bounding box center [1180, 87] width 88 height 13
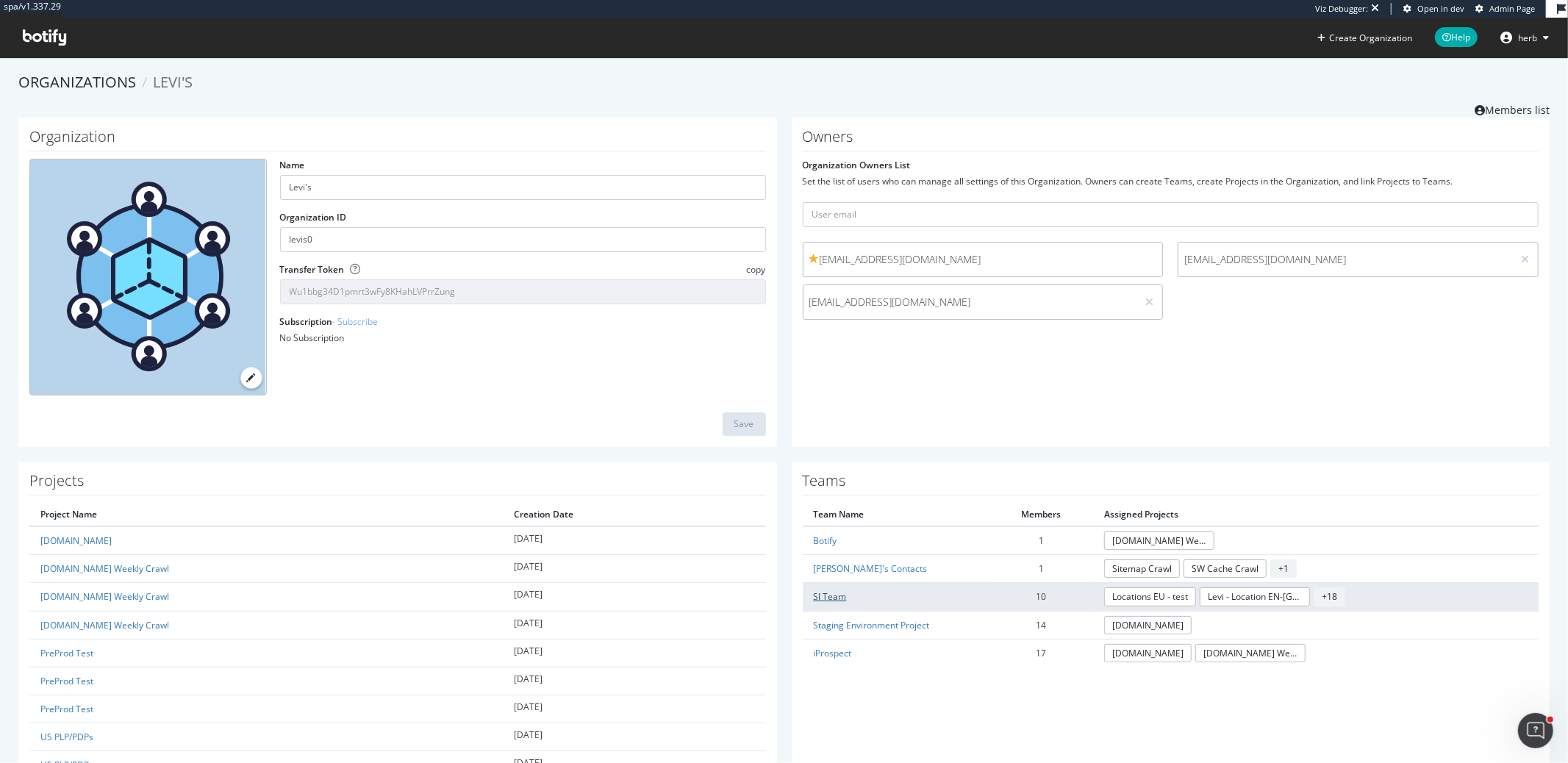
click at [824, 591] on link "SI Team" at bounding box center [830, 597] width 33 height 13
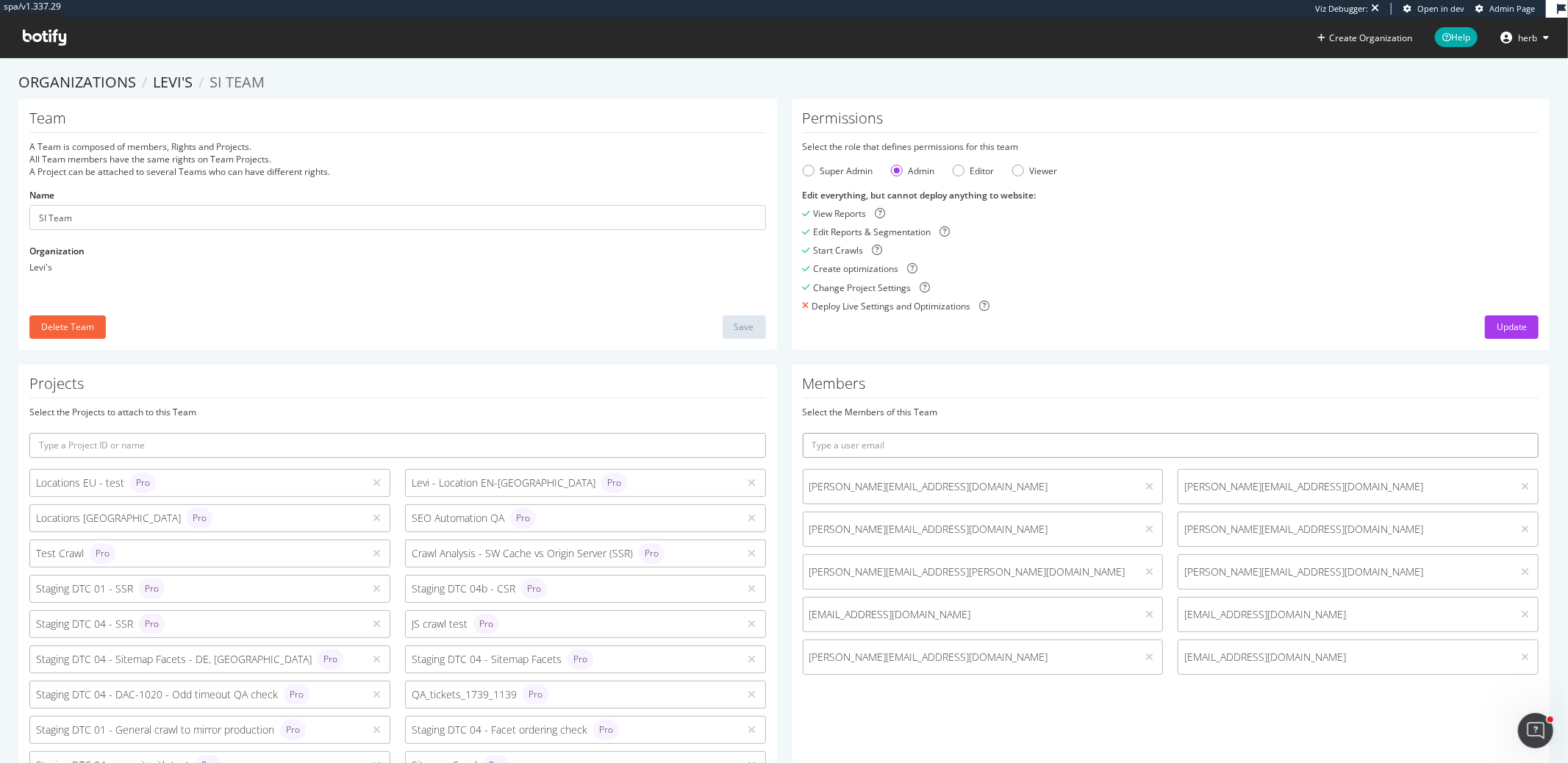
click at [857, 440] on input "text" at bounding box center [1171, 446] width 737 height 25
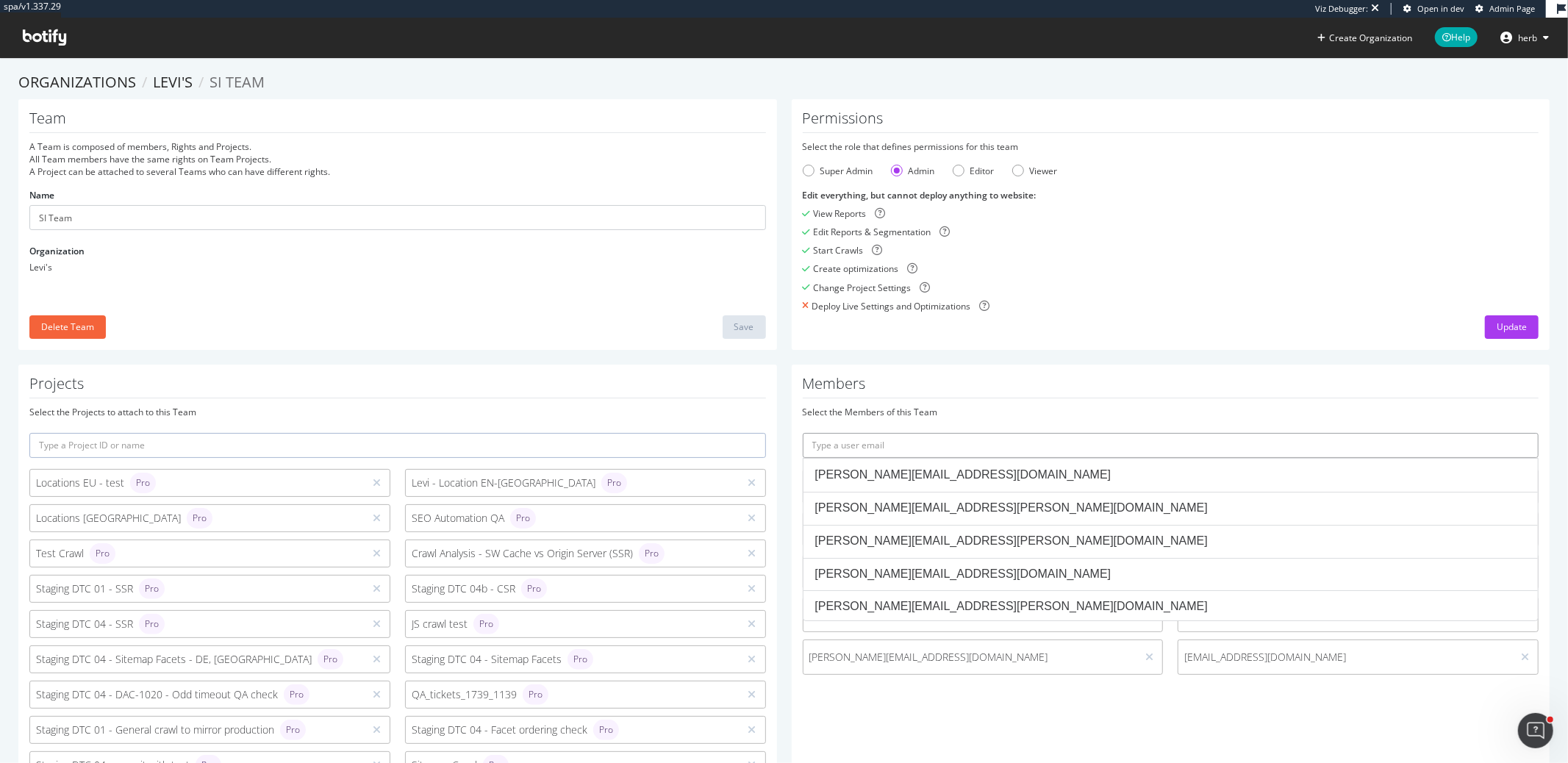
paste input "[PERSON_NAME][EMAIL_ADDRESS][PERSON_NAME][DOMAIN_NAME]"
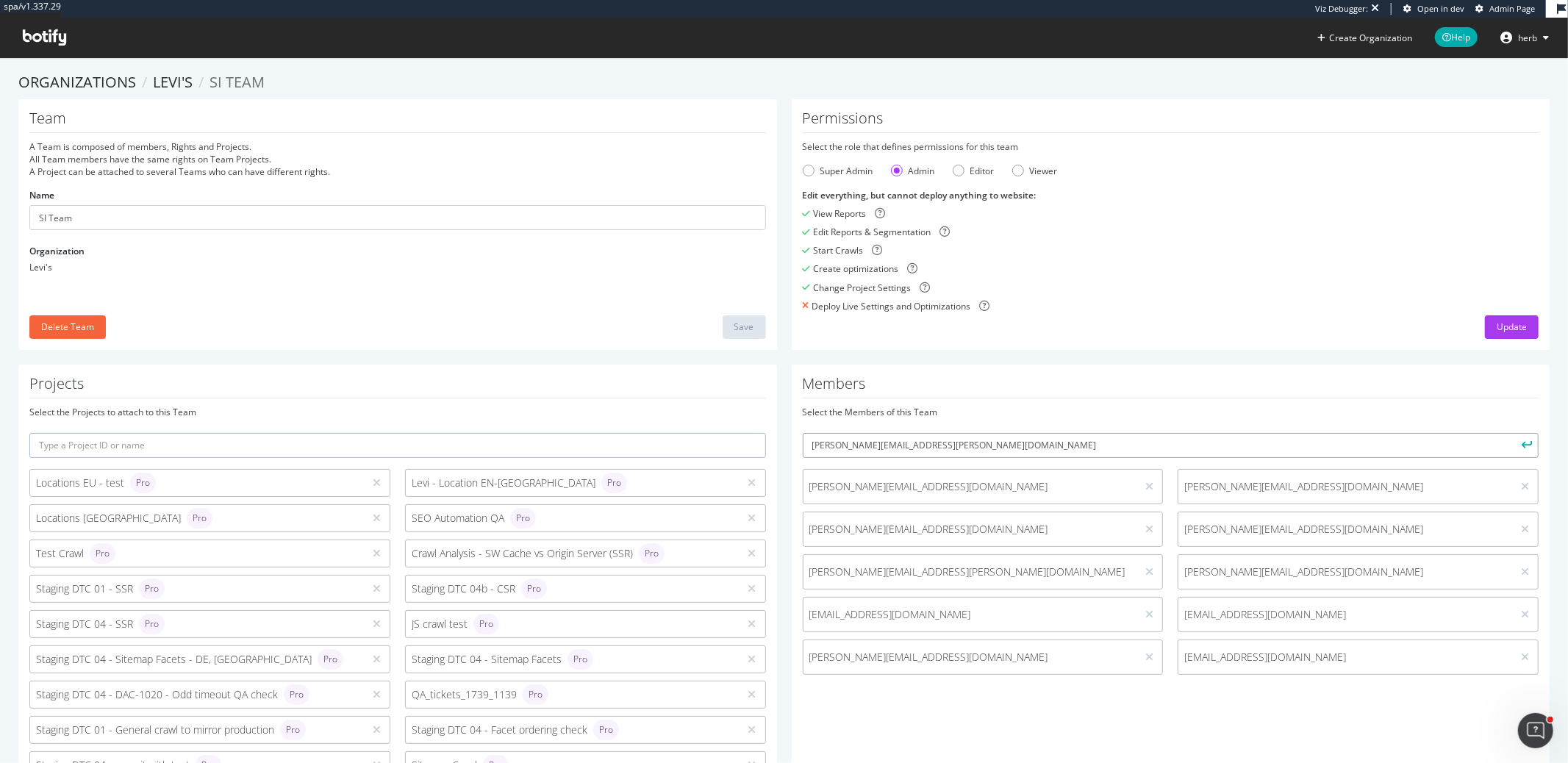
type input "[PERSON_NAME][EMAIL_ADDRESS][PERSON_NAME][DOMAIN_NAME]"
click at [1514, 433] on button "submit" at bounding box center [1527, 446] width 25 height 25
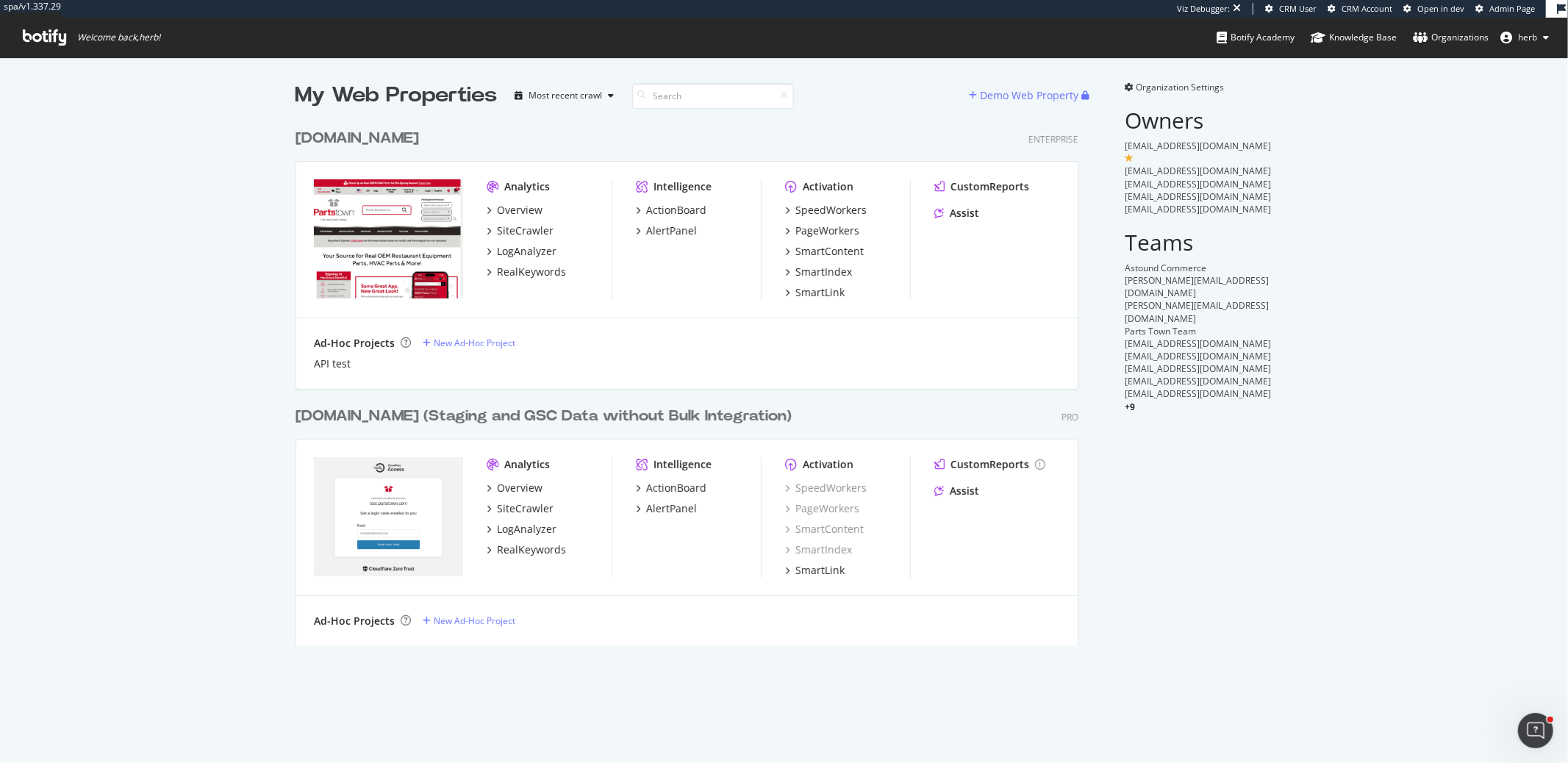
click at [450, 418] on div "partstownsecondary.com (Staging and GSC Data without Bulk Integration)" at bounding box center [543, 416] width 496 height 21
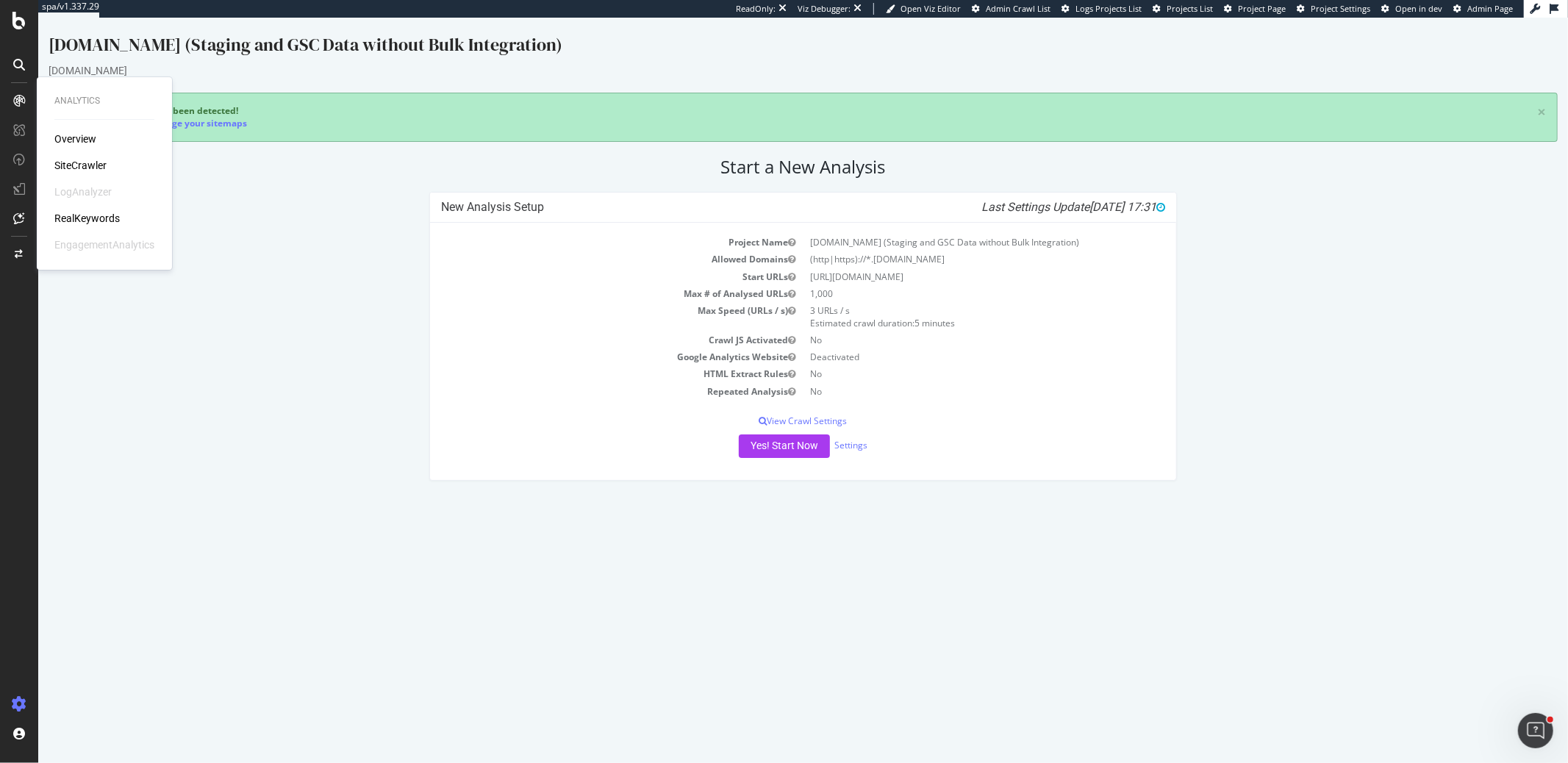
click at [59, 215] on div "RealKeywords" at bounding box center [87, 218] width 66 height 15
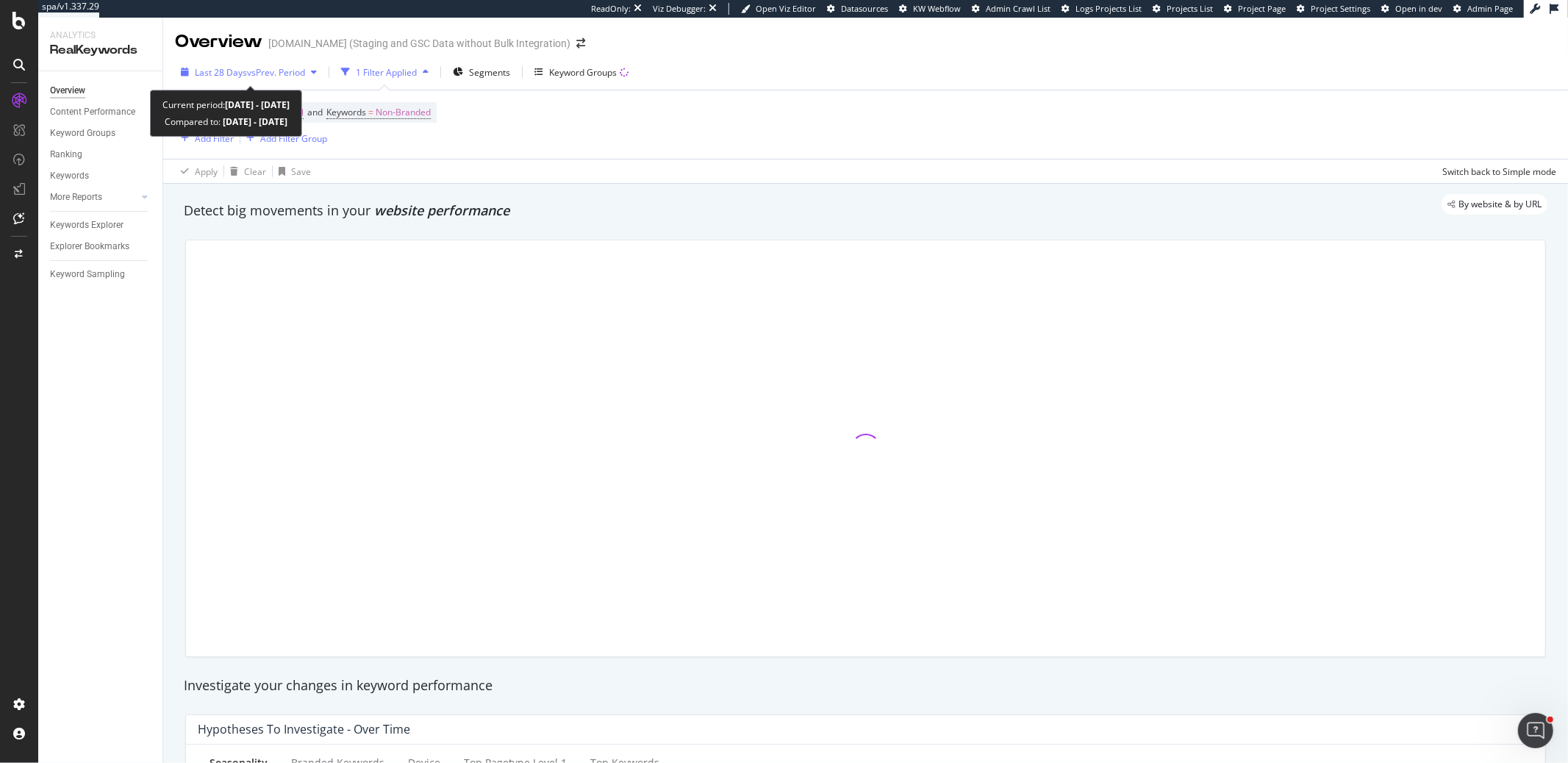
click at [287, 74] on span "vs Prev. Period" at bounding box center [275, 73] width 58 height 13
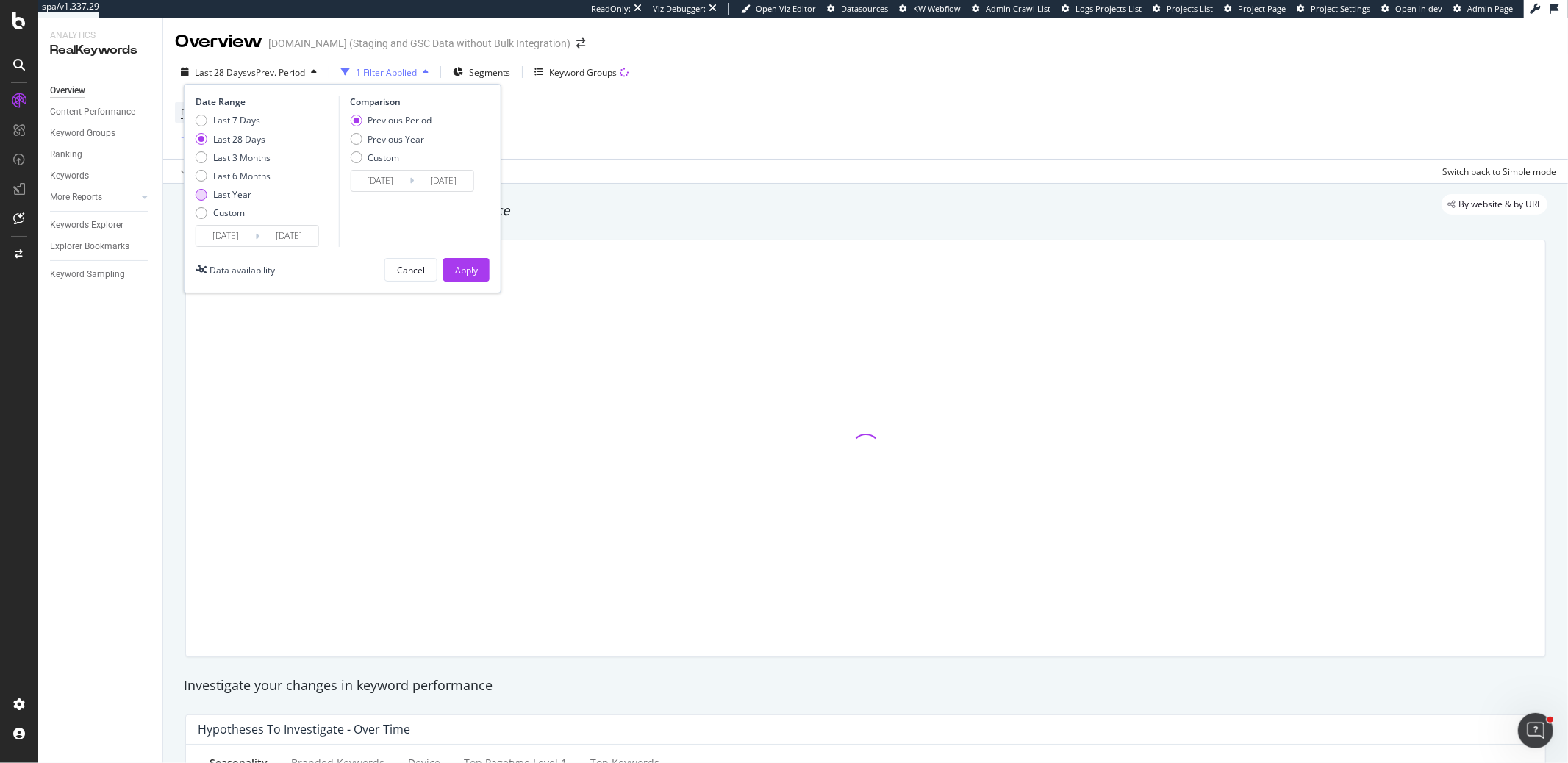
click at [245, 192] on div "Last Year" at bounding box center [232, 195] width 38 height 13
type input "2024/09/14"
type input "2023/09/15"
type input "2024/09/13"
click at [471, 271] on div "Apply" at bounding box center [466, 270] width 23 height 13
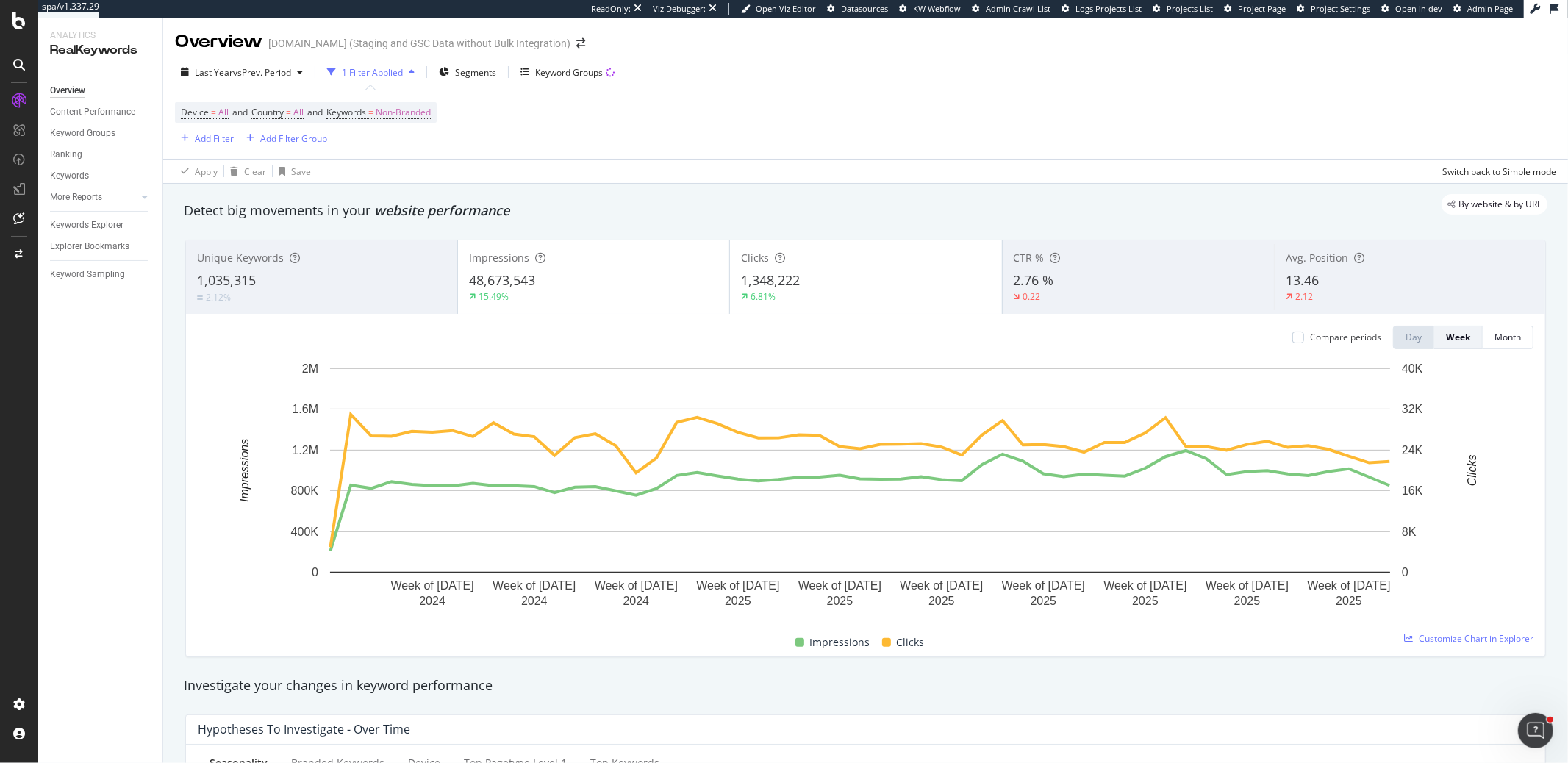
click at [48, 278] on div "Overview Content Performance Keyword Groups Ranking Keywords More Reports Count…" at bounding box center [100, 417] width 124 height 692
click at [62, 271] on div "Keyword Sampling" at bounding box center [87, 275] width 75 height 16
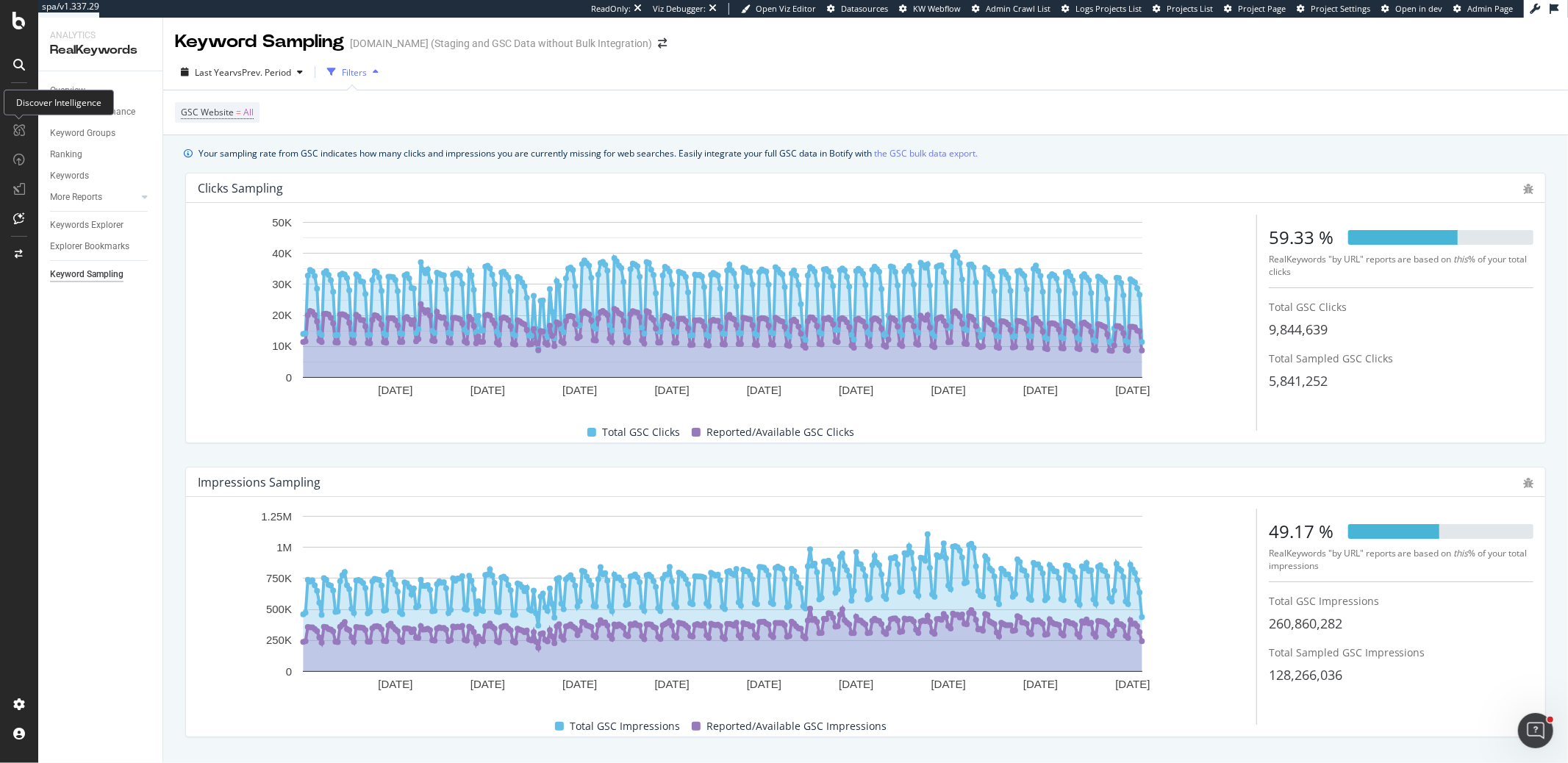
click at [16, 103] on div "Discover Intelligence" at bounding box center [59, 102] width 110 height 26
click at [20, 26] on icon at bounding box center [19, 21] width 13 height 17
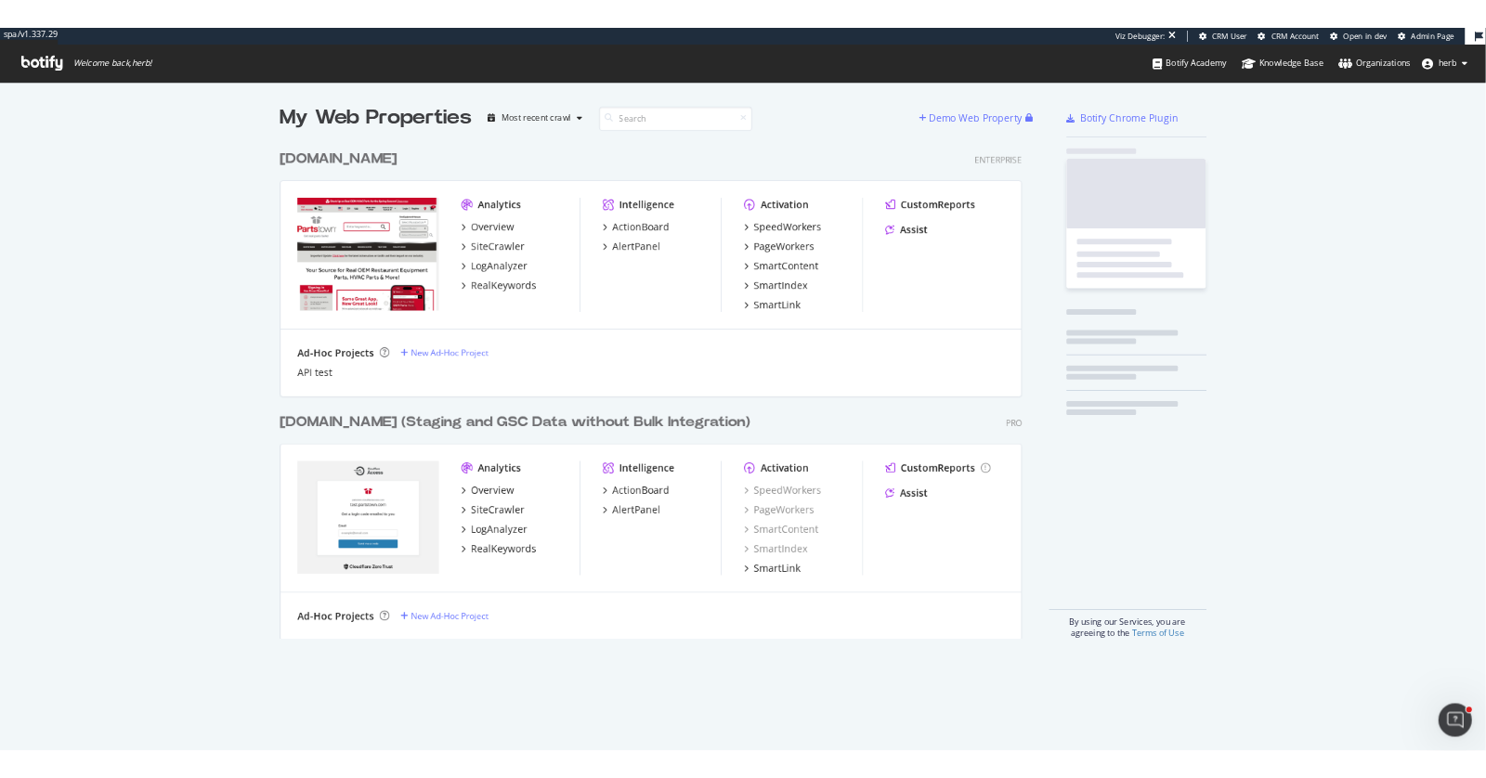
scroll to position [660, 988]
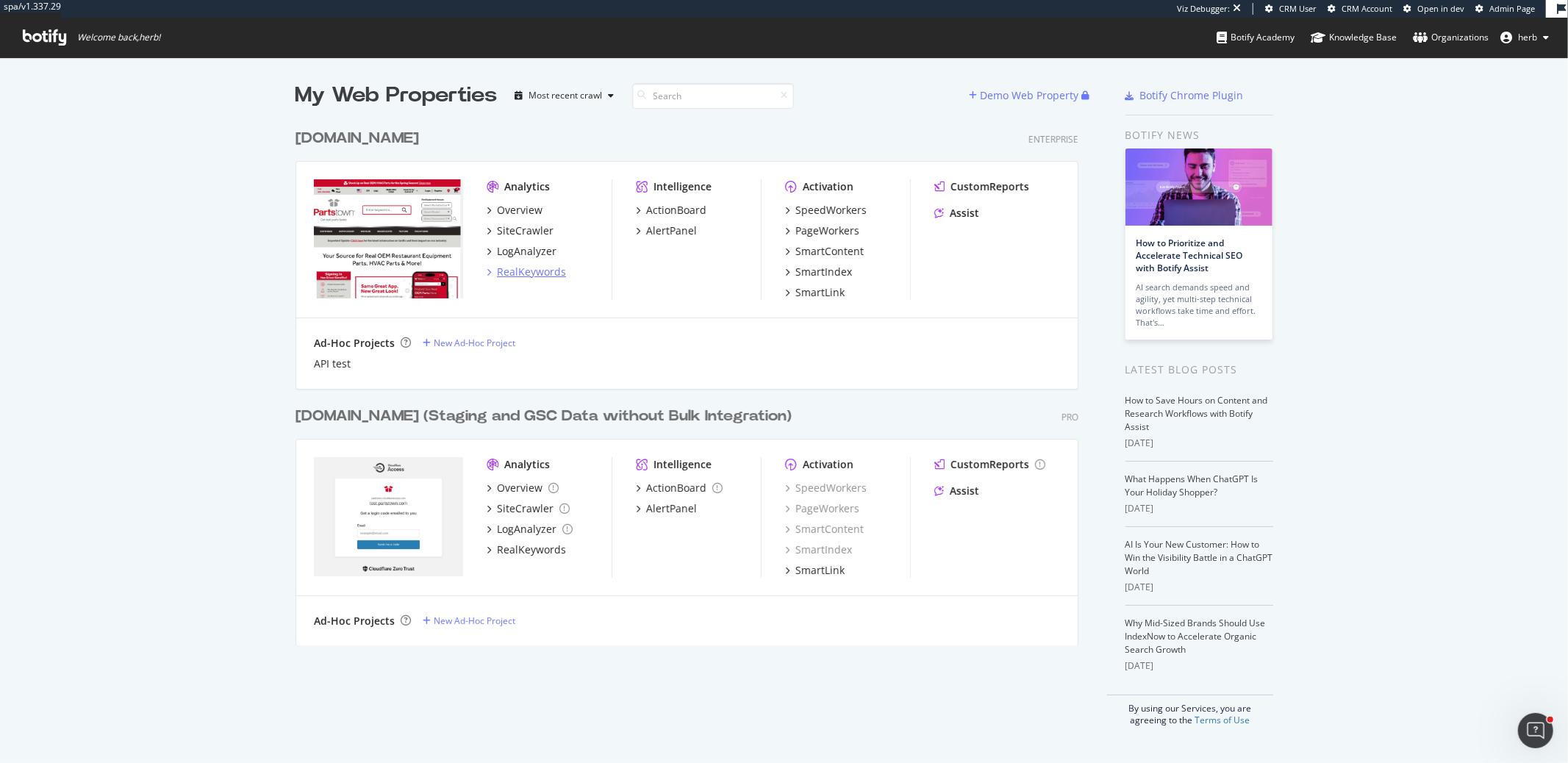
click at [539, 275] on div "RealKeywords" at bounding box center [531, 271] width 69 height 15
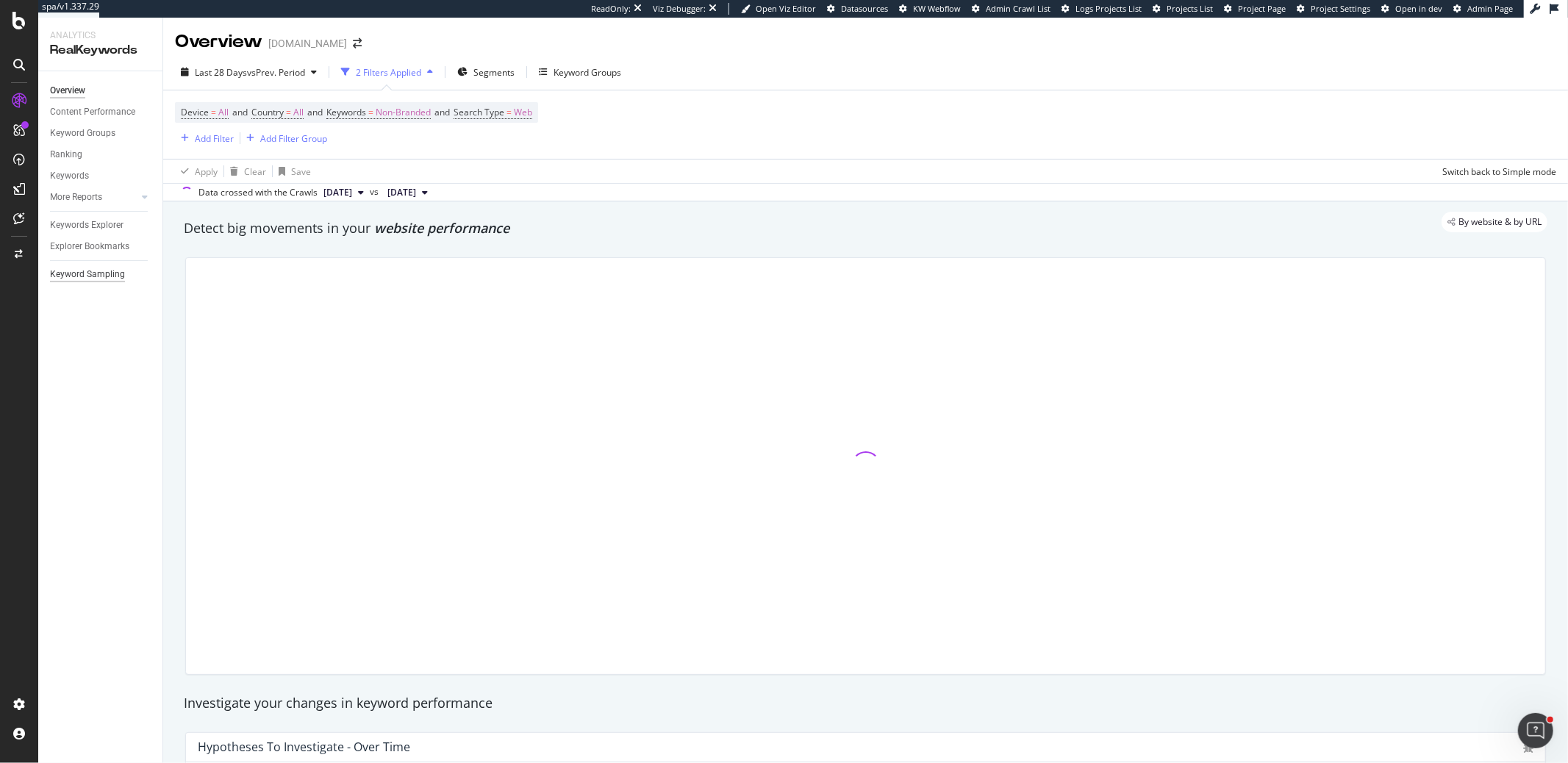
click at [122, 270] on div "Keyword Sampling" at bounding box center [87, 275] width 75 height 16
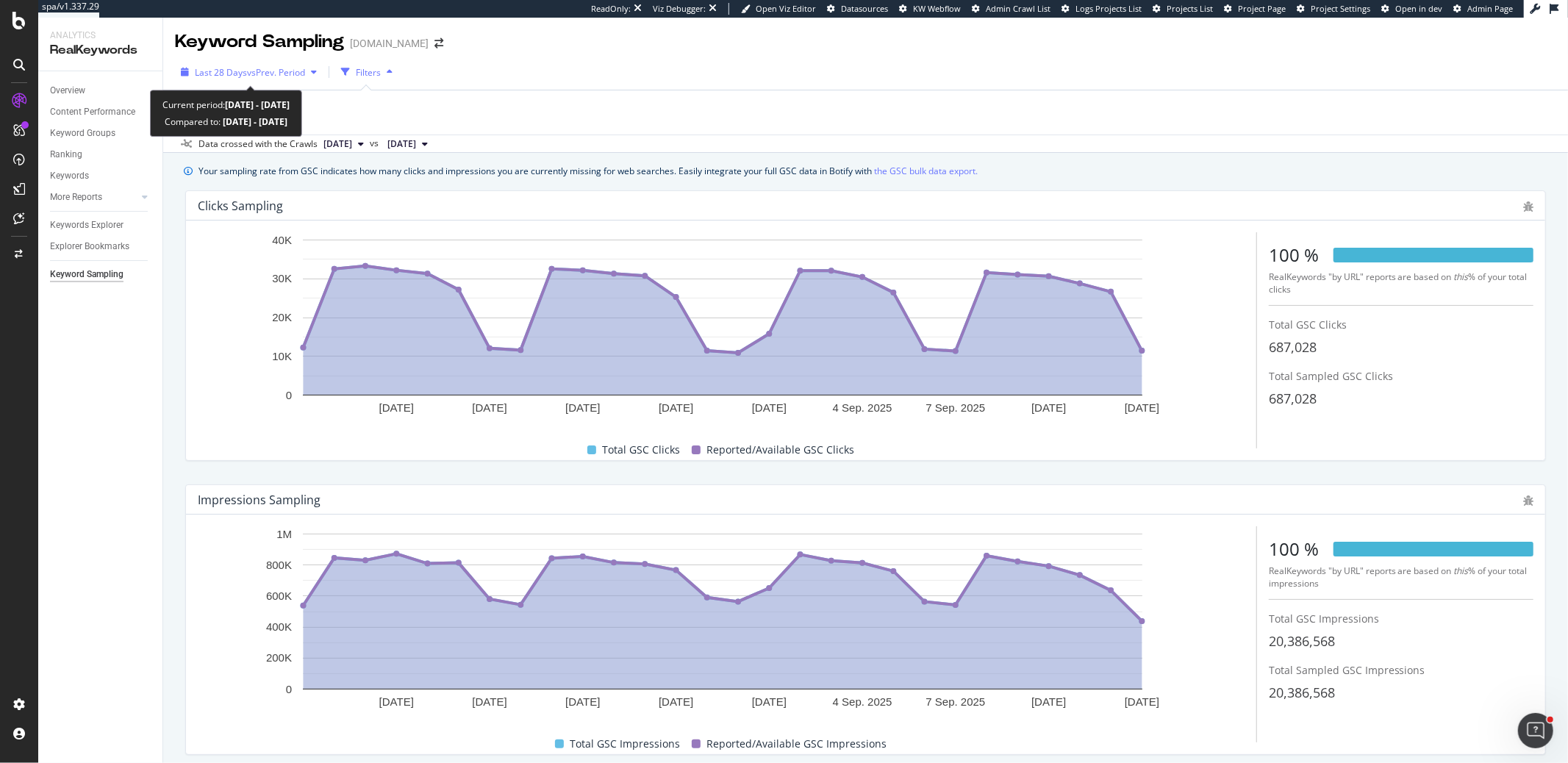
click at [245, 78] on span "Last 28 Days" at bounding box center [221, 73] width 52 height 13
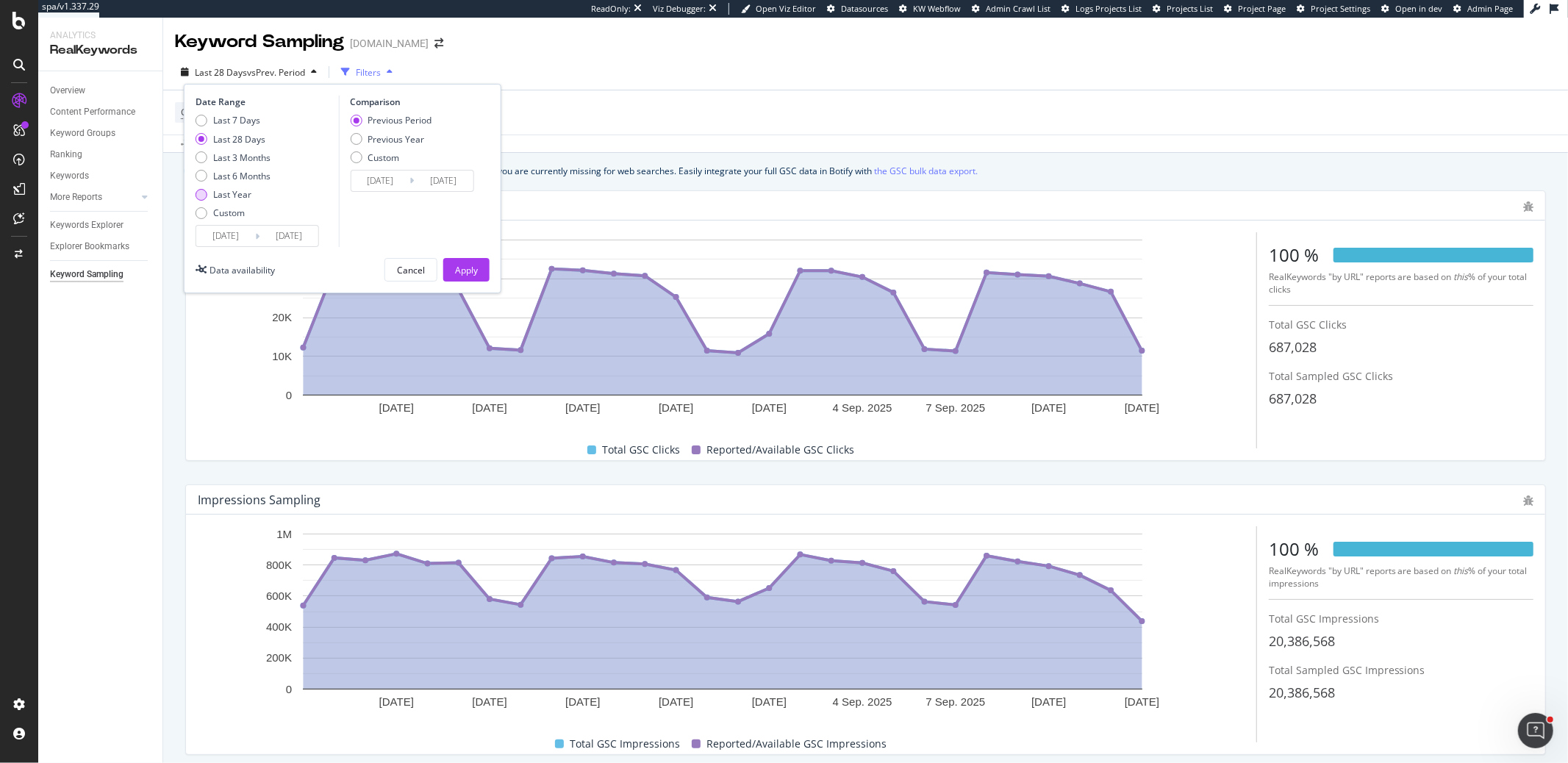
click at [234, 195] on div "Last Year" at bounding box center [232, 195] width 38 height 13
type input "2024/09/14"
type input "2023/09/15"
type input "2024/09/13"
click at [481, 274] on button "Apply" at bounding box center [466, 270] width 47 height 24
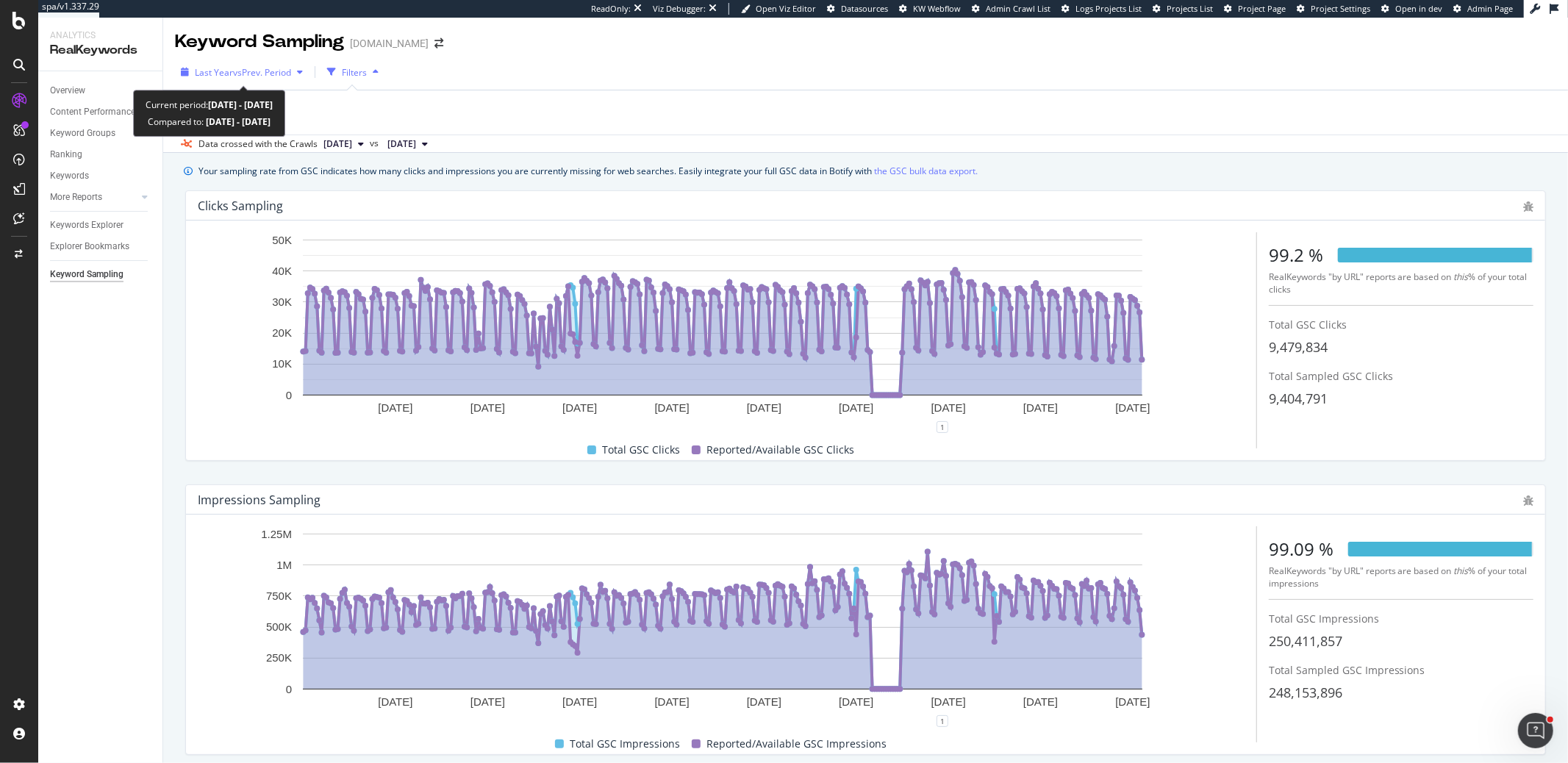
click at [247, 69] on span "vs Prev. Period" at bounding box center [261, 73] width 58 height 13
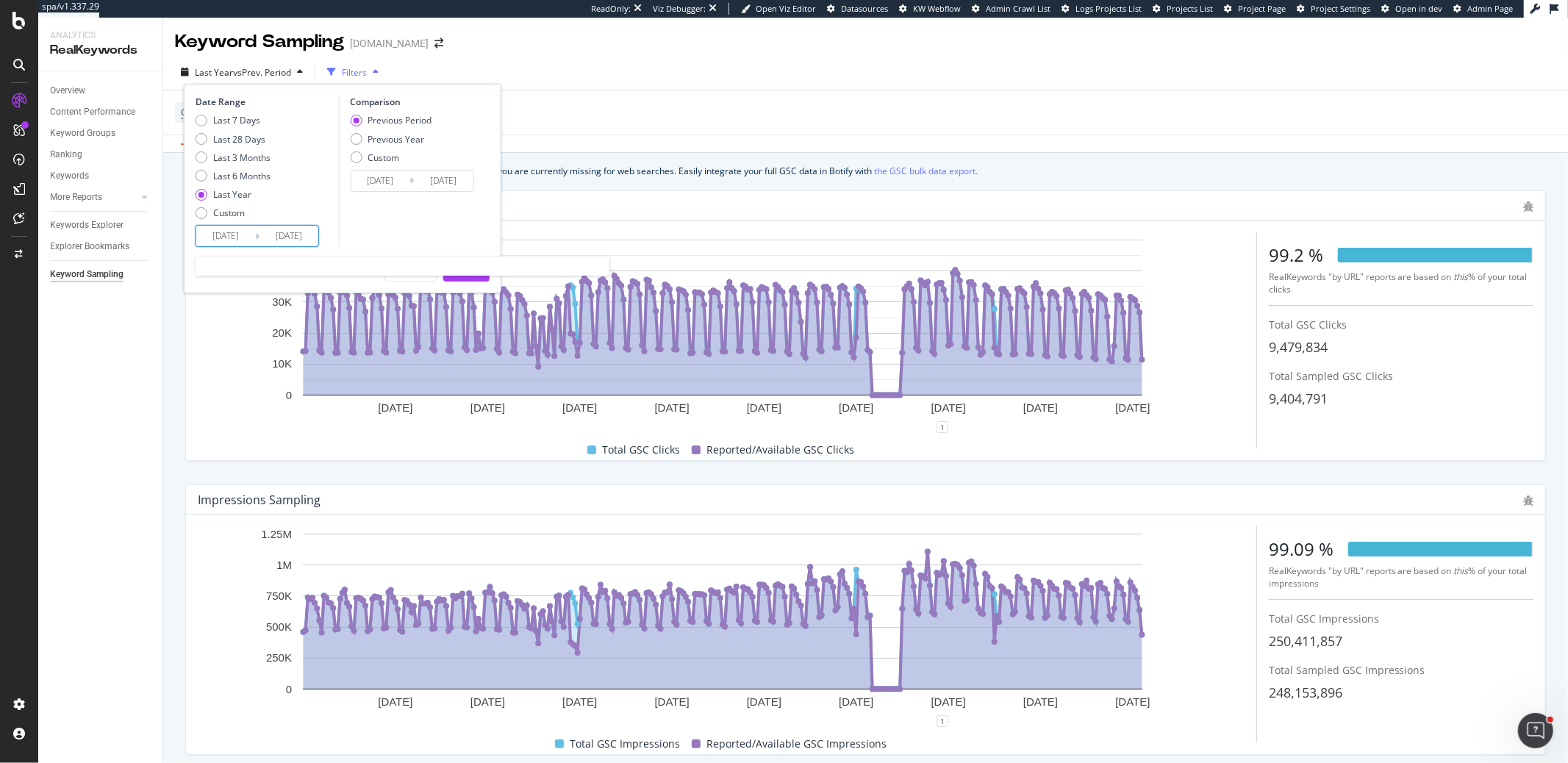
click at [244, 239] on input "2024/09/14" at bounding box center [226, 236] width 59 height 21
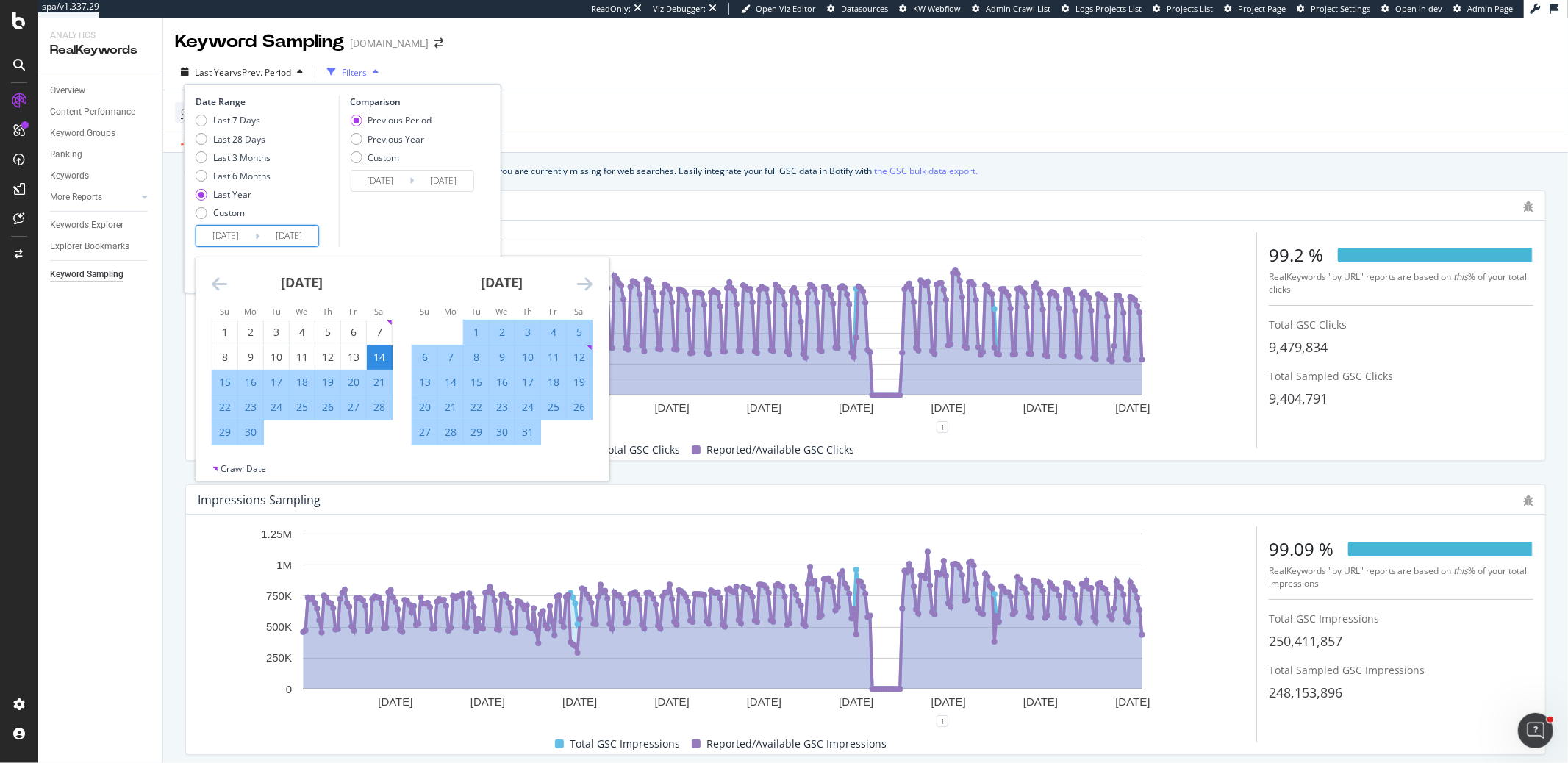
click at [244, 239] on input "2024/09/14" at bounding box center [226, 236] width 59 height 21
click at [234, 214] on div "Custom" at bounding box center [229, 213] width 32 height 13
type input "2025/08/17"
type input "2025/07/20"
type input "2025/08/16"
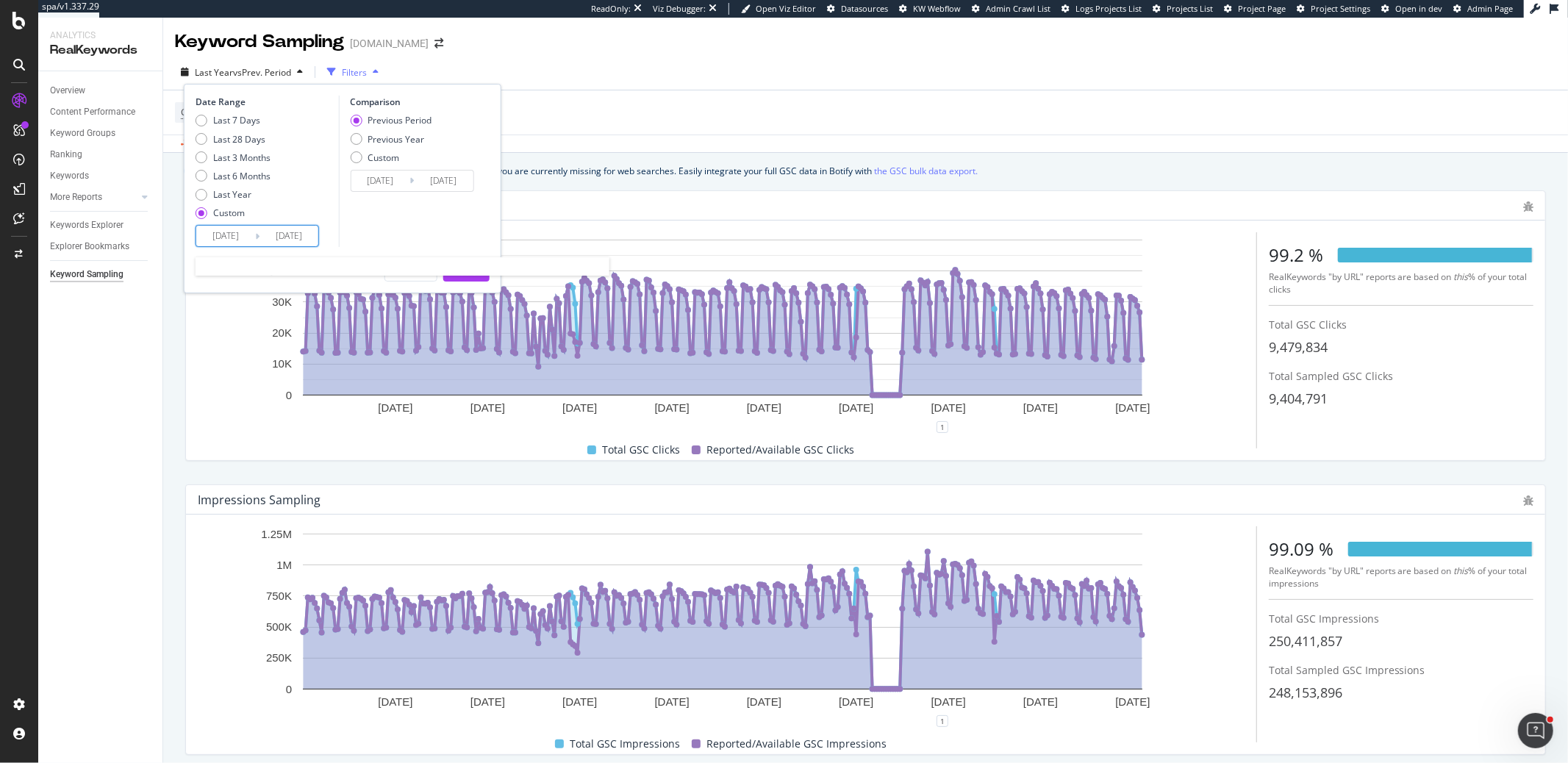
click at [233, 243] on input "2025/08/17" at bounding box center [226, 236] width 59 height 21
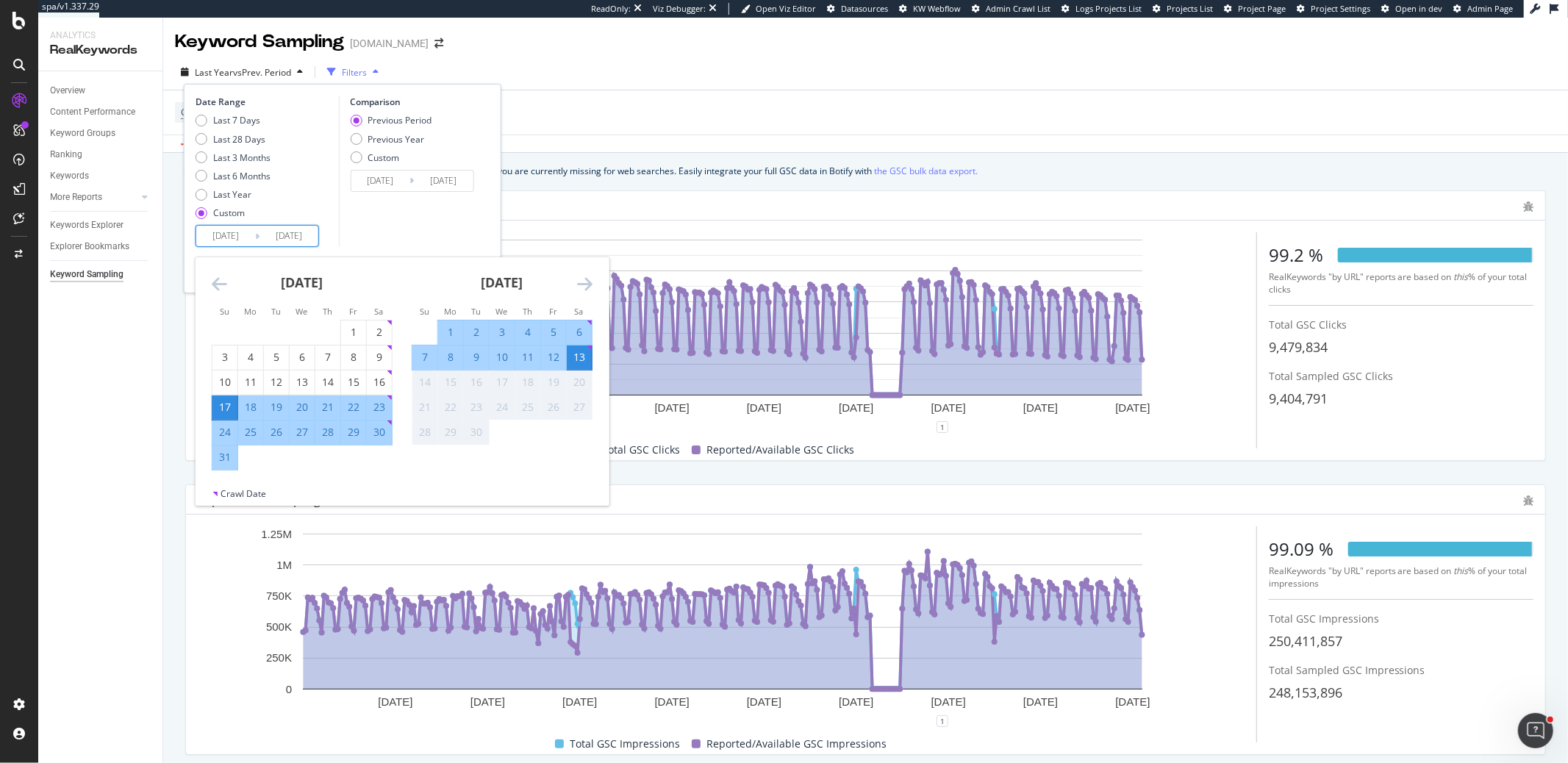
click at [233, 242] on input "2025/08/17" at bounding box center [226, 236] width 59 height 21
type input "2025/08/17"
type input "2022/12/14"
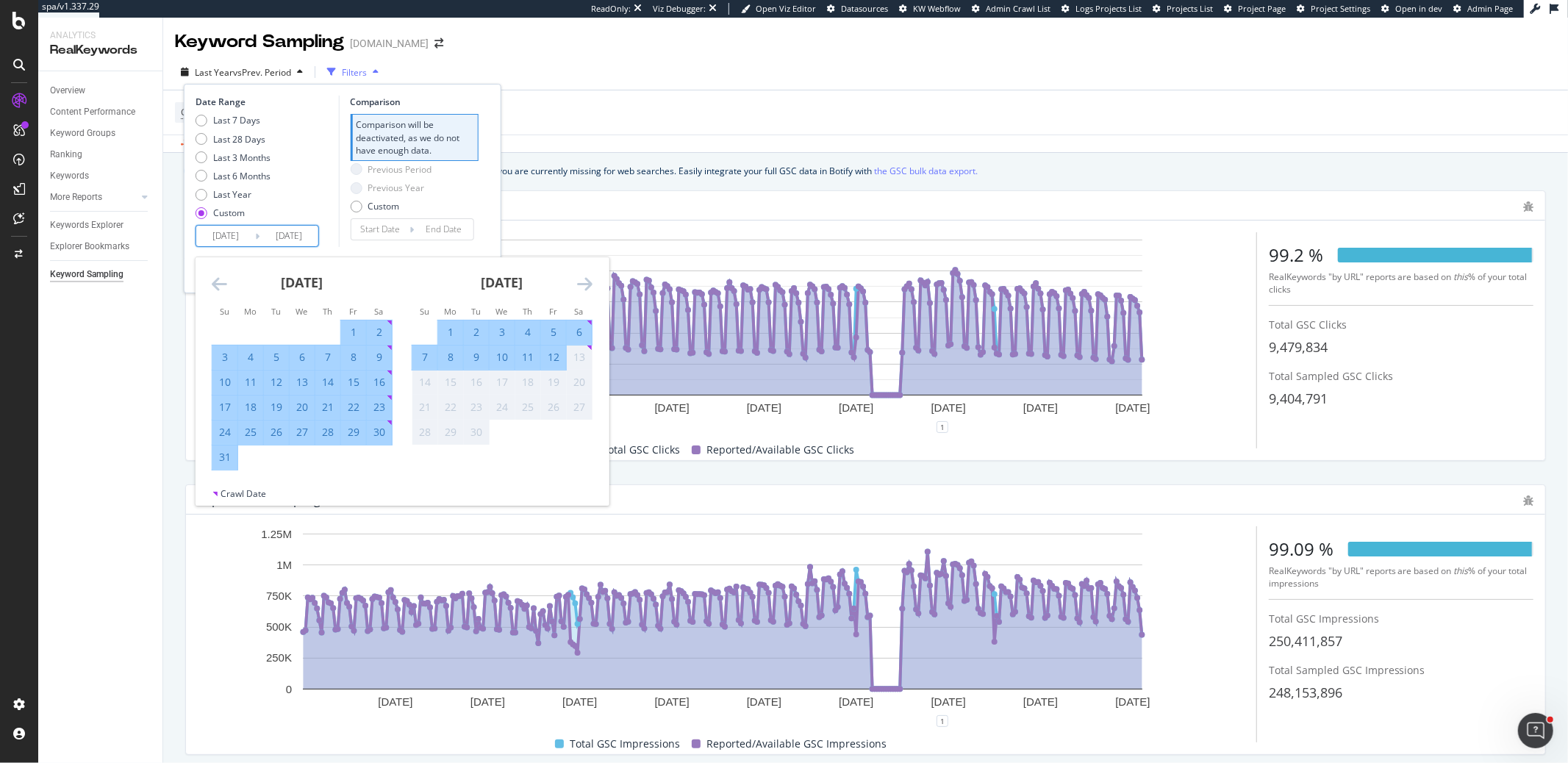
click at [302, 214] on div "Last 7 Days Last 28 Days Last 3 Months Last 6 Months Last Year Custom" at bounding box center [265, 169] width 139 height 111
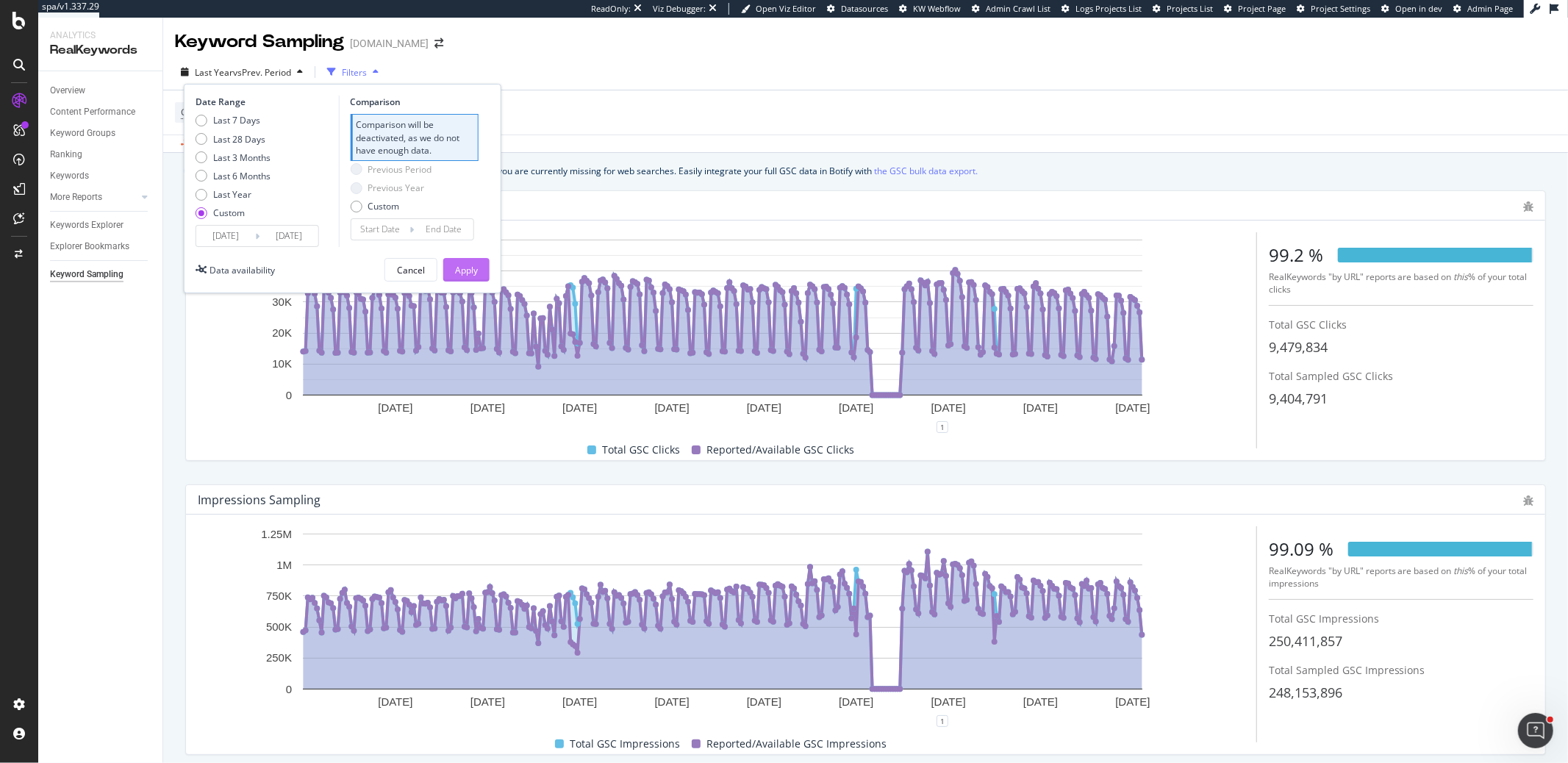
click at [467, 269] on div "Apply" at bounding box center [466, 270] width 23 height 13
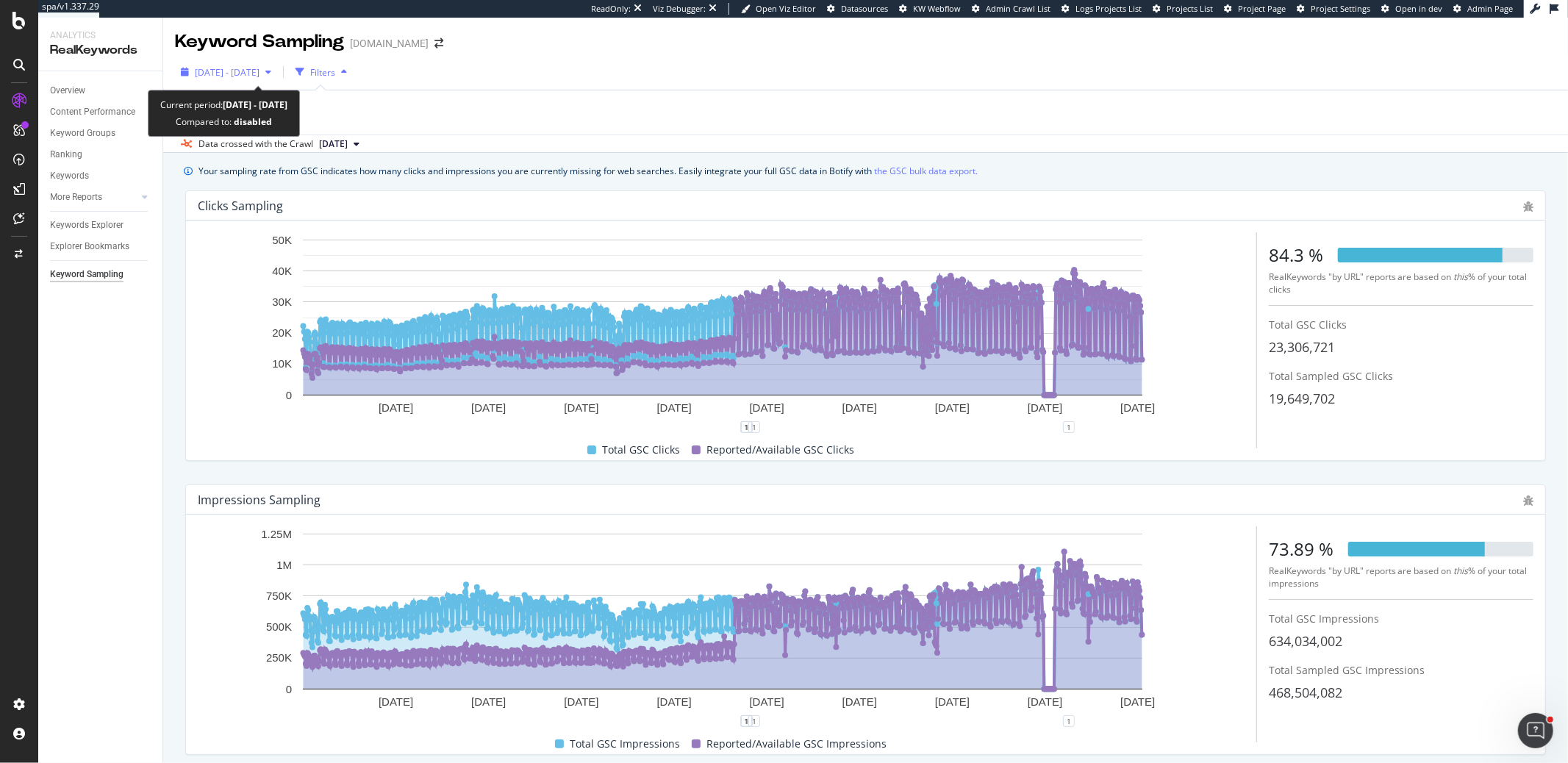
click at [260, 78] on div "2022 Dec. 14th - 2025 Sep. 13th" at bounding box center [227, 73] width 65 height 13
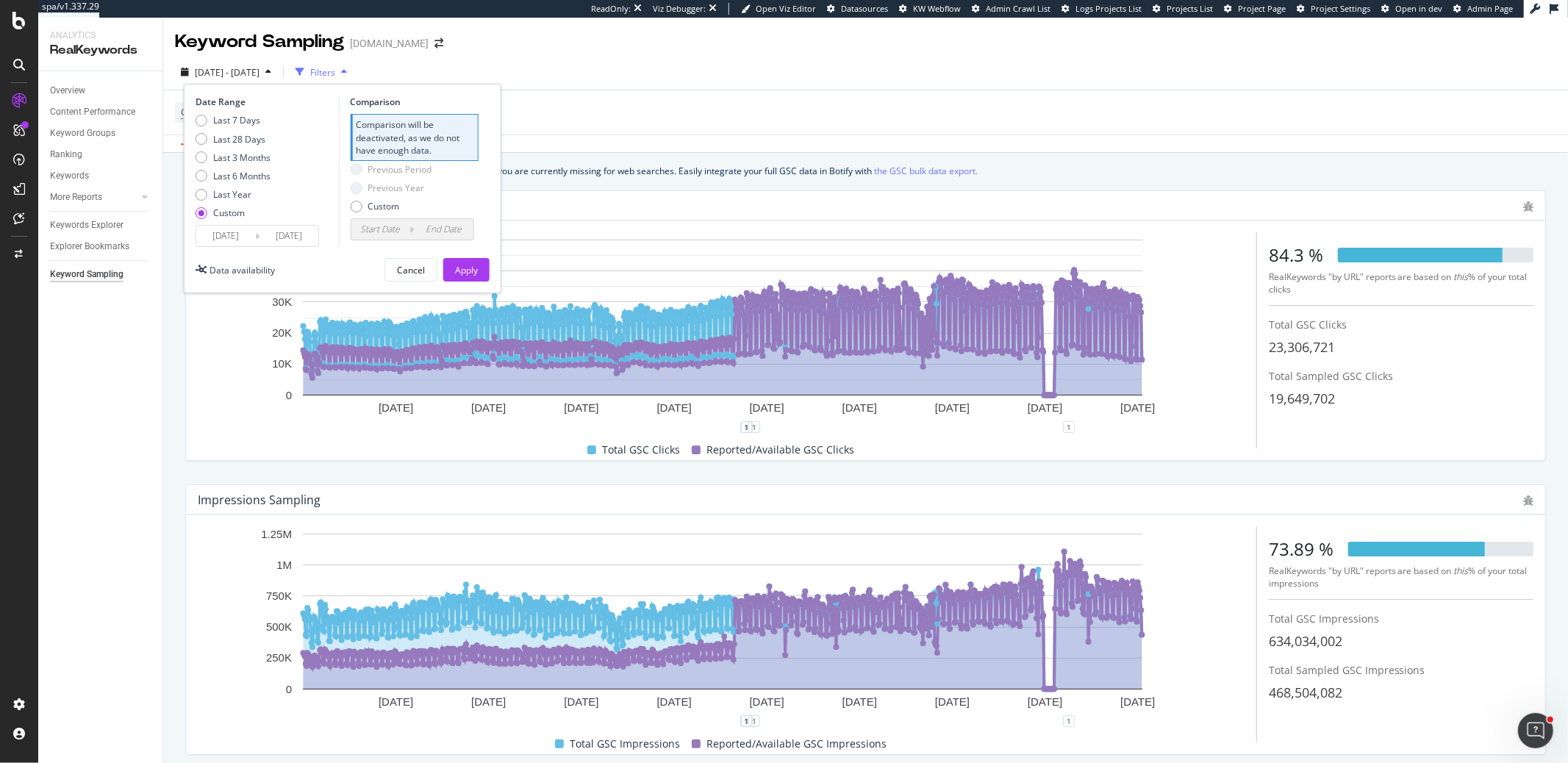
click at [207, 238] on input "2022/12/14" at bounding box center [226, 236] width 59 height 21
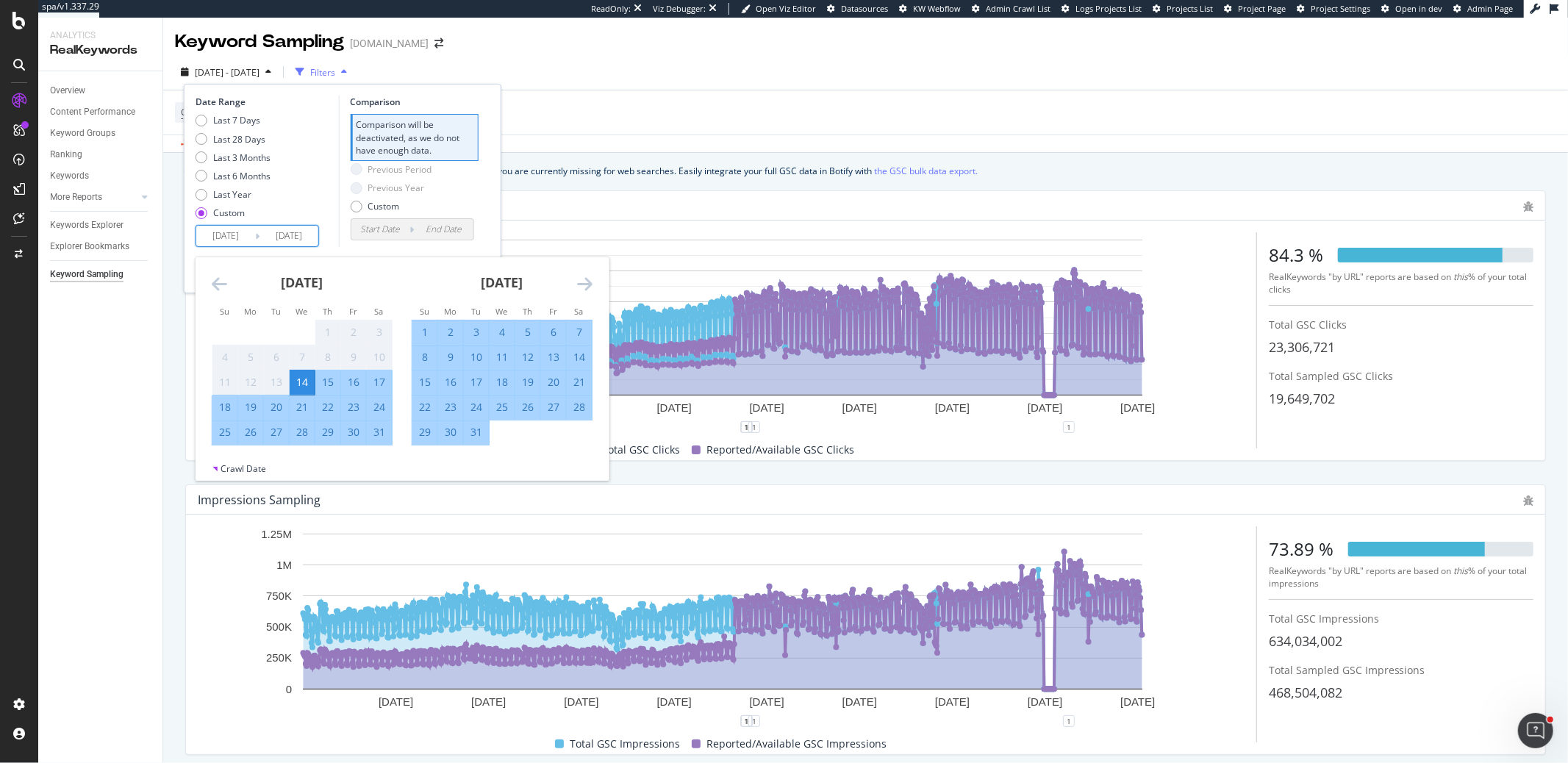
click at [207, 238] on input "2022/12/14" at bounding box center [226, 236] width 59 height 21
type input "2022/12/14"
type input "2023/01/14"
type input "2024/05/14"
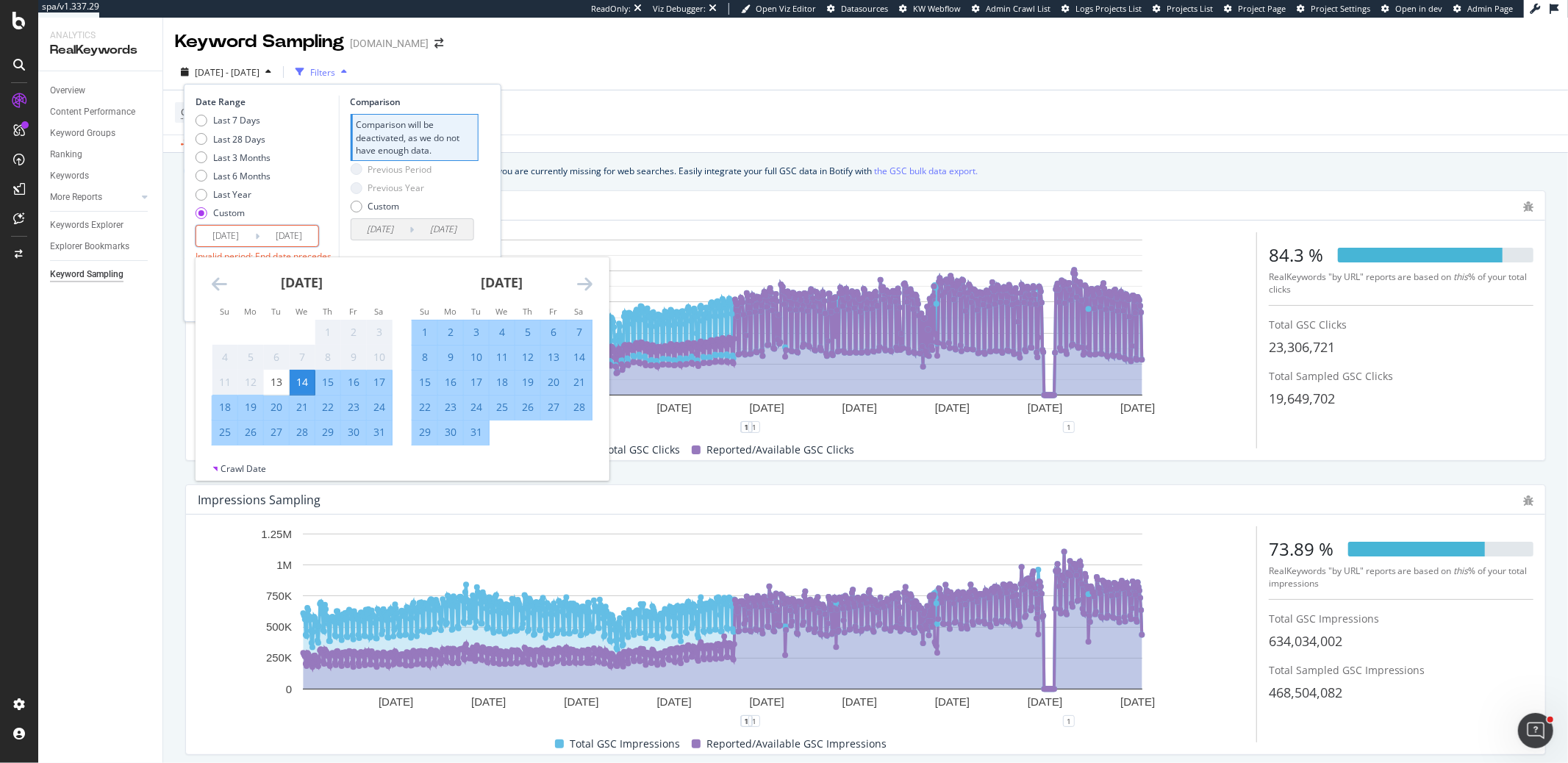
type input "2024/05/15"
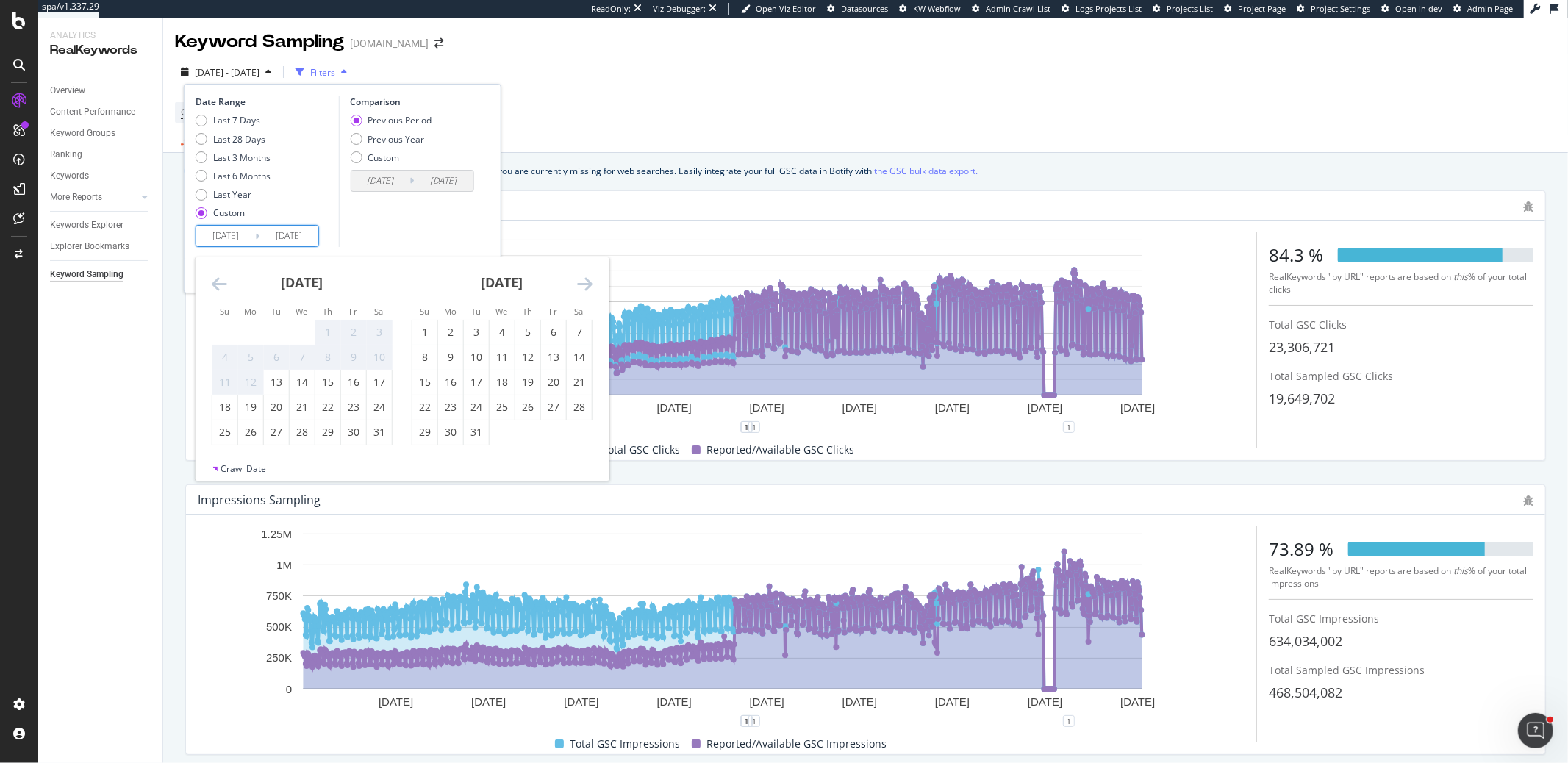
type input "2025/09/13"
type input "2023/11/27"
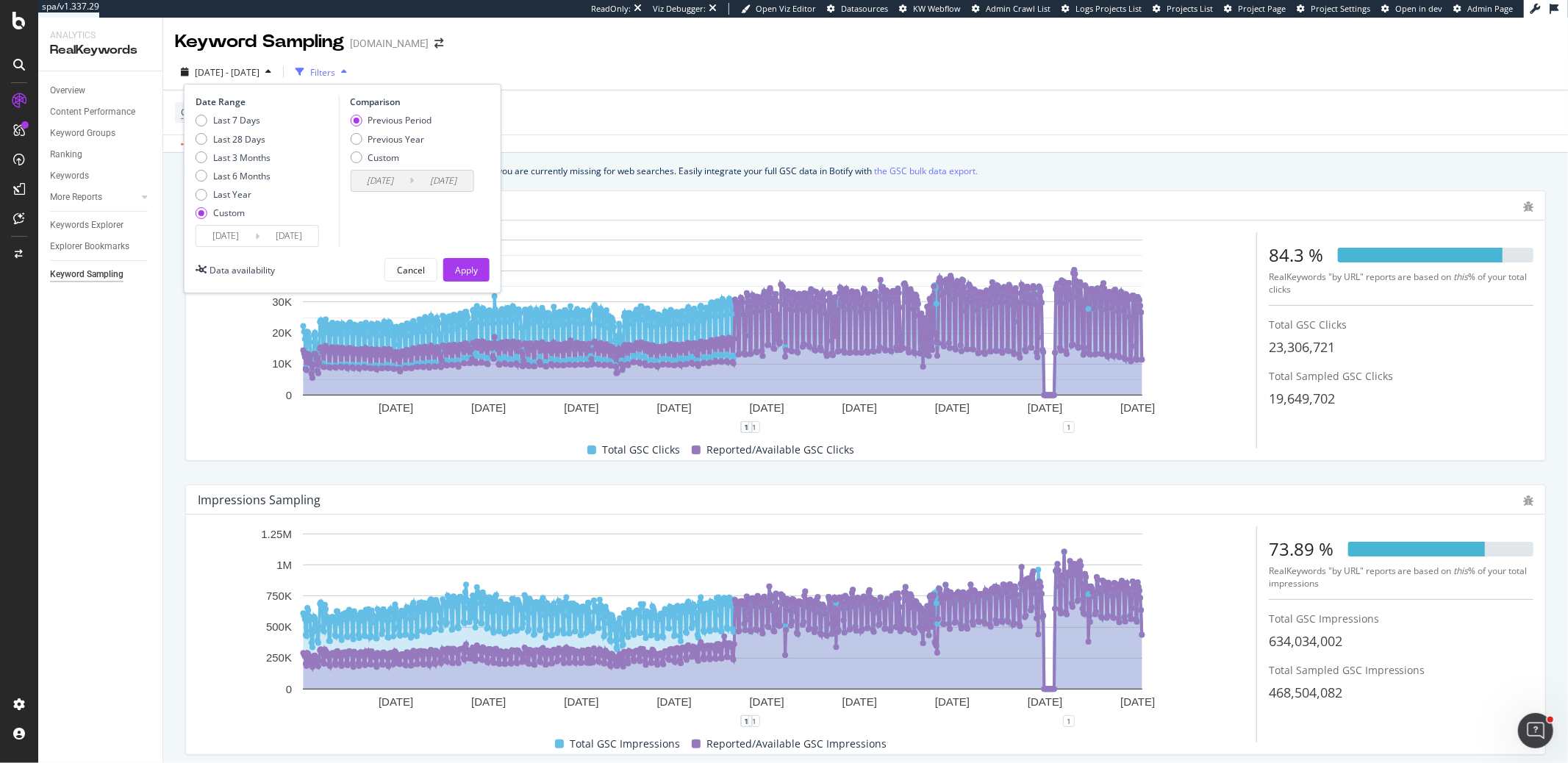
type input "2024/10/31"
click at [398, 215] on div "Comparison Previous Period Previous Year Custom 2023/11/27 Navigate forward to …" at bounding box center [408, 171] width 139 height 151
click at [441, 264] on div "Cancel Apply" at bounding box center [437, 270] width 105 height 24
click at [457, 264] on div "Apply" at bounding box center [466, 270] width 23 height 13
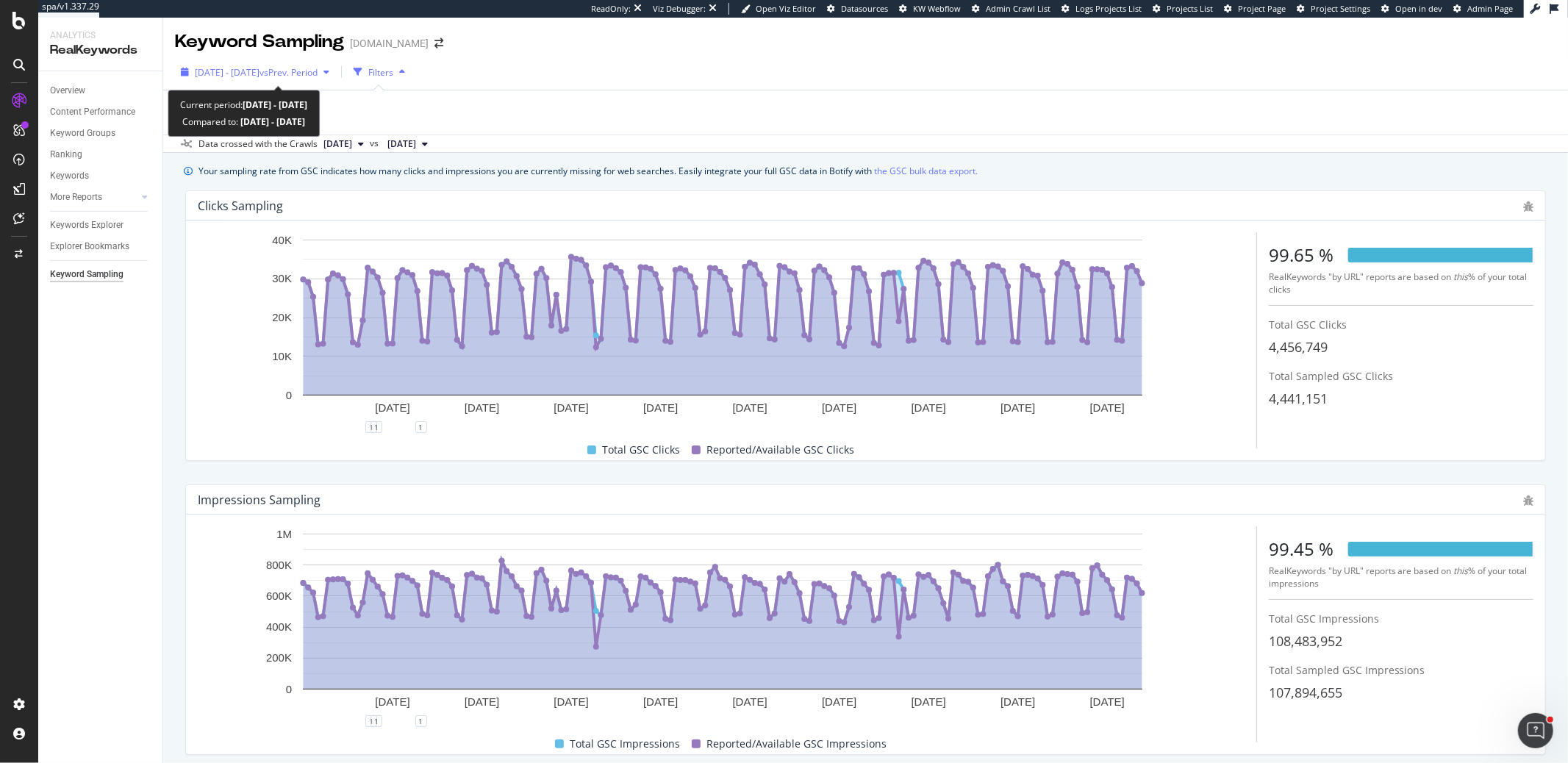
click at [223, 74] on span "2024 May. 15th - Oct. 31st" at bounding box center [227, 73] width 65 height 13
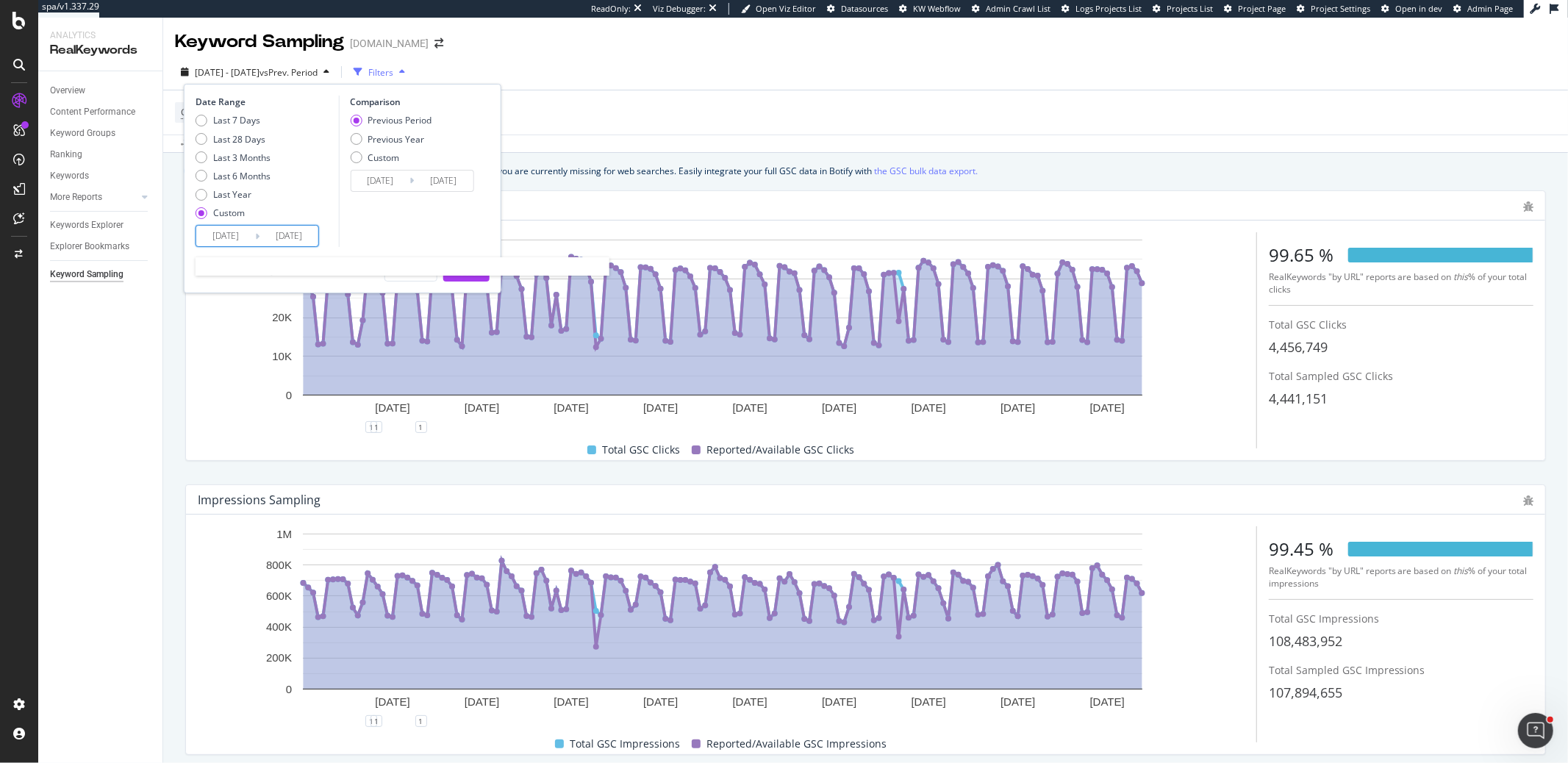
click at [241, 235] on input "2024/05/15" at bounding box center [226, 236] width 59 height 21
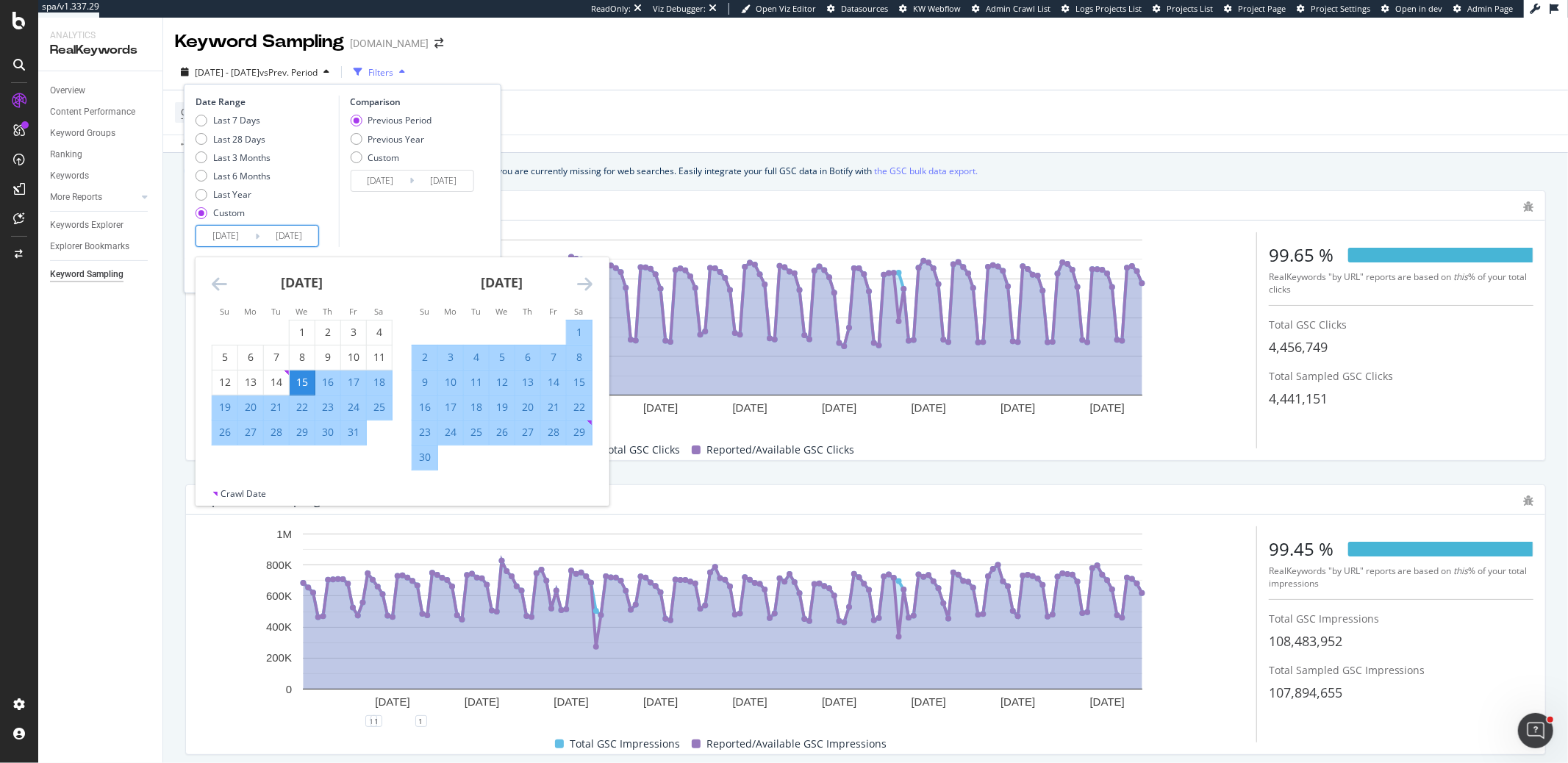
click at [241, 235] on input "2024/05/15" at bounding box center [226, 236] width 59 height 21
type input "2024/05/15"
type input "2023/10/30"
type input "2024/04/30"
type input "2024/05/01"
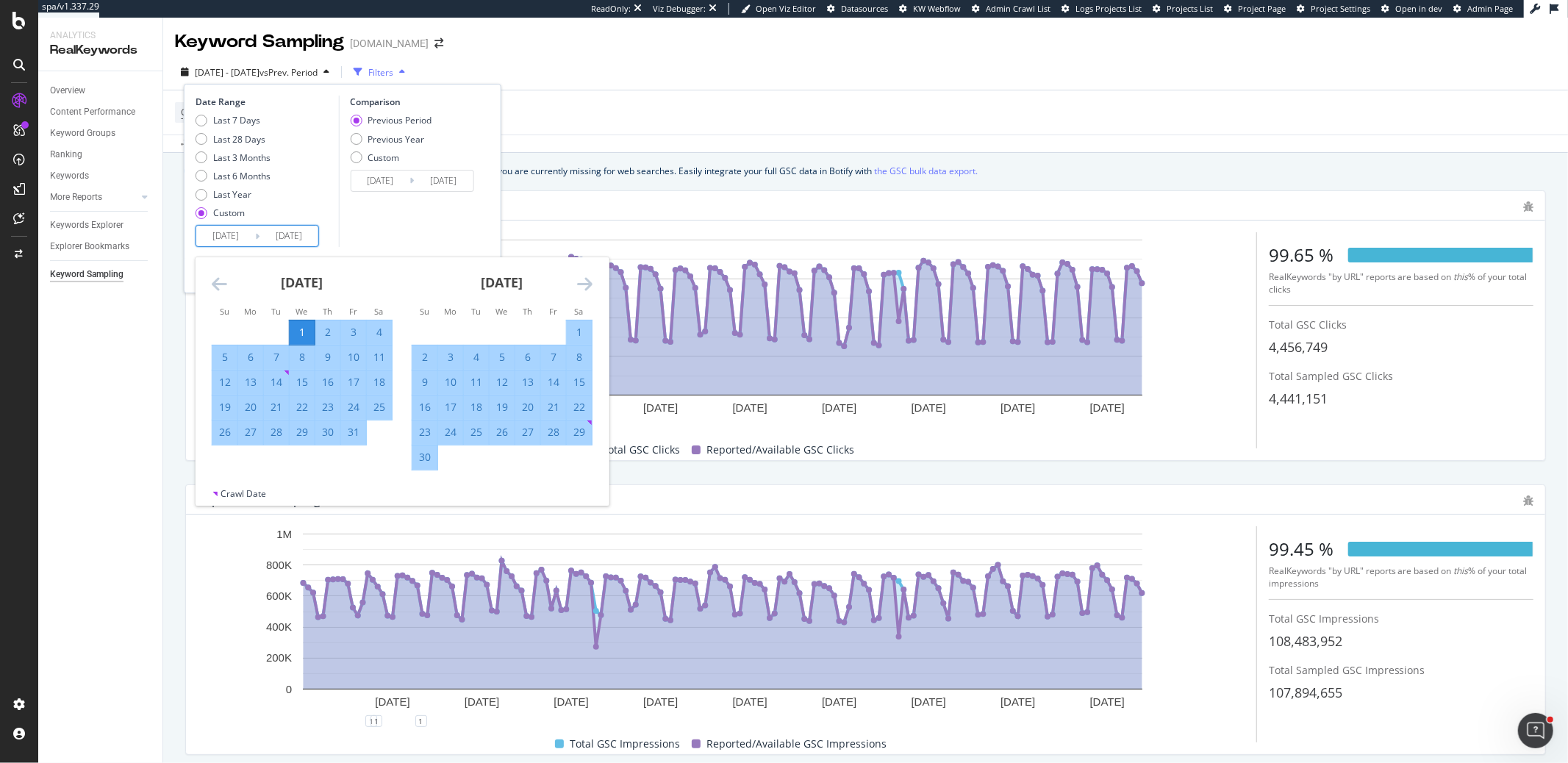
click at [366, 226] on div "Comparison Previous Period Previous Year Custom 2023/10/30 Navigate forward to …" at bounding box center [408, 171] width 139 height 151
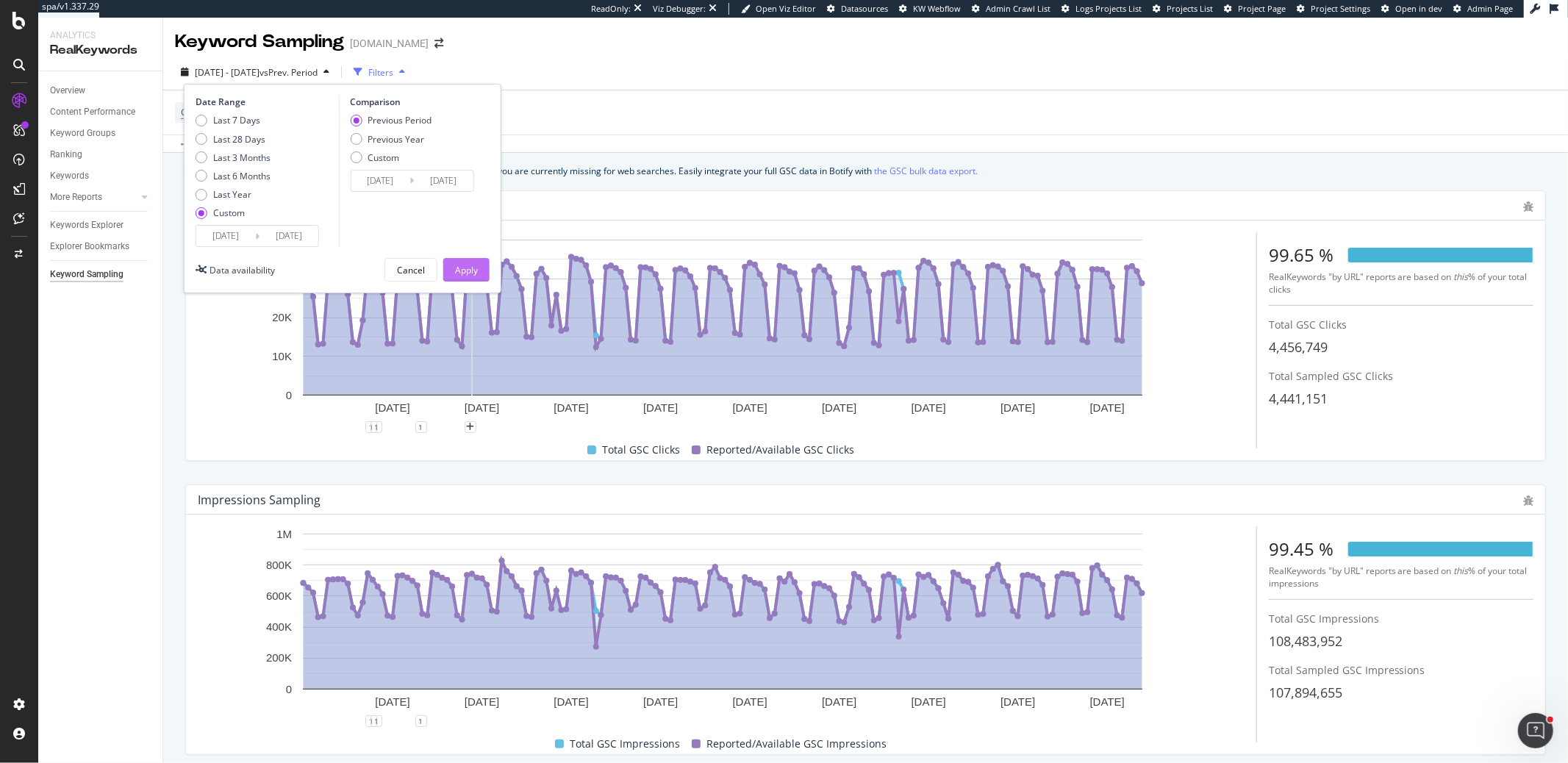
click at [484, 267] on button "Apply" at bounding box center [466, 270] width 47 height 24
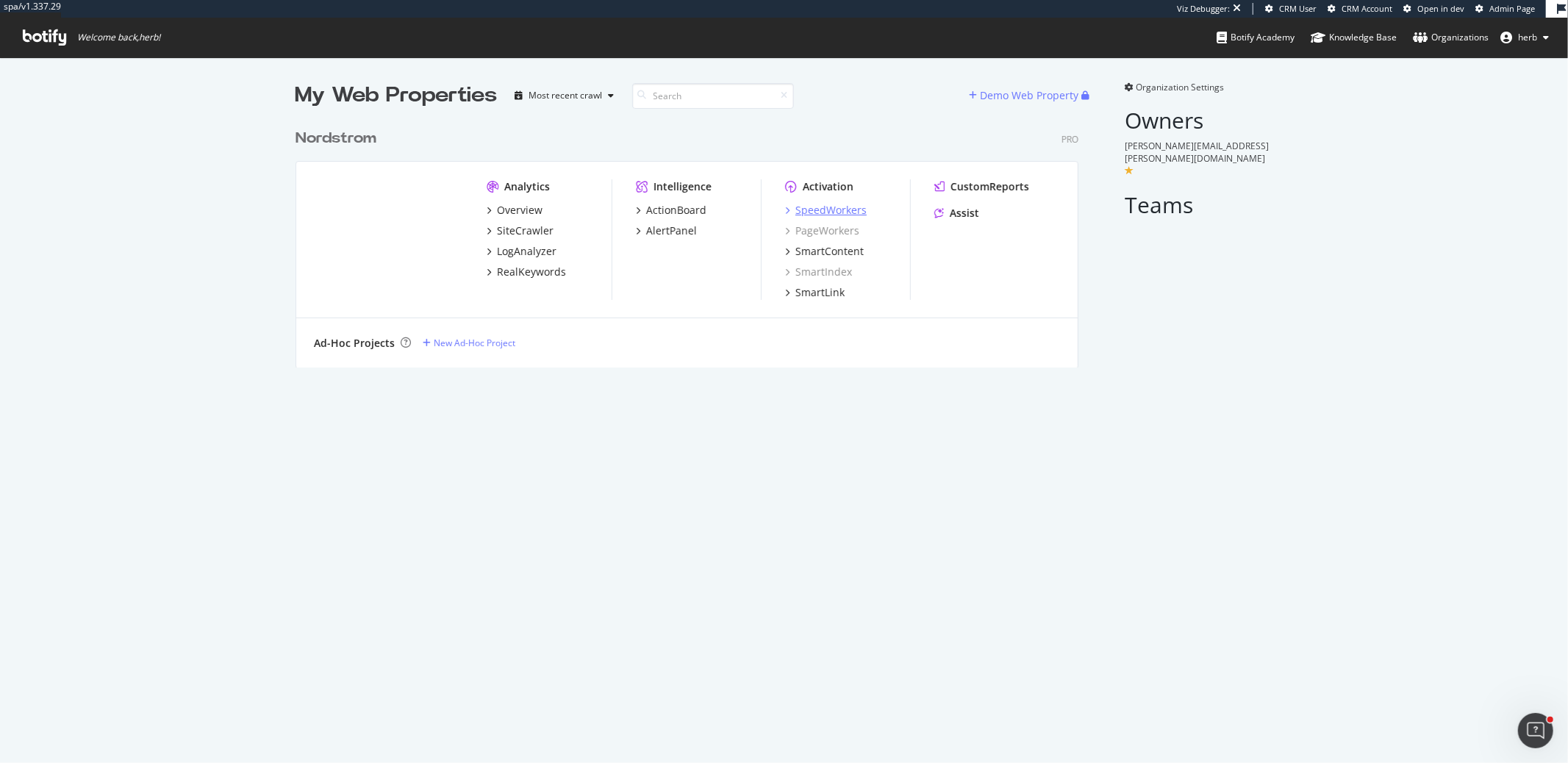
click at [835, 212] on div "SpeedWorkers" at bounding box center [831, 210] width 71 height 15
